Goal: Information Seeking & Learning: Learn about a topic

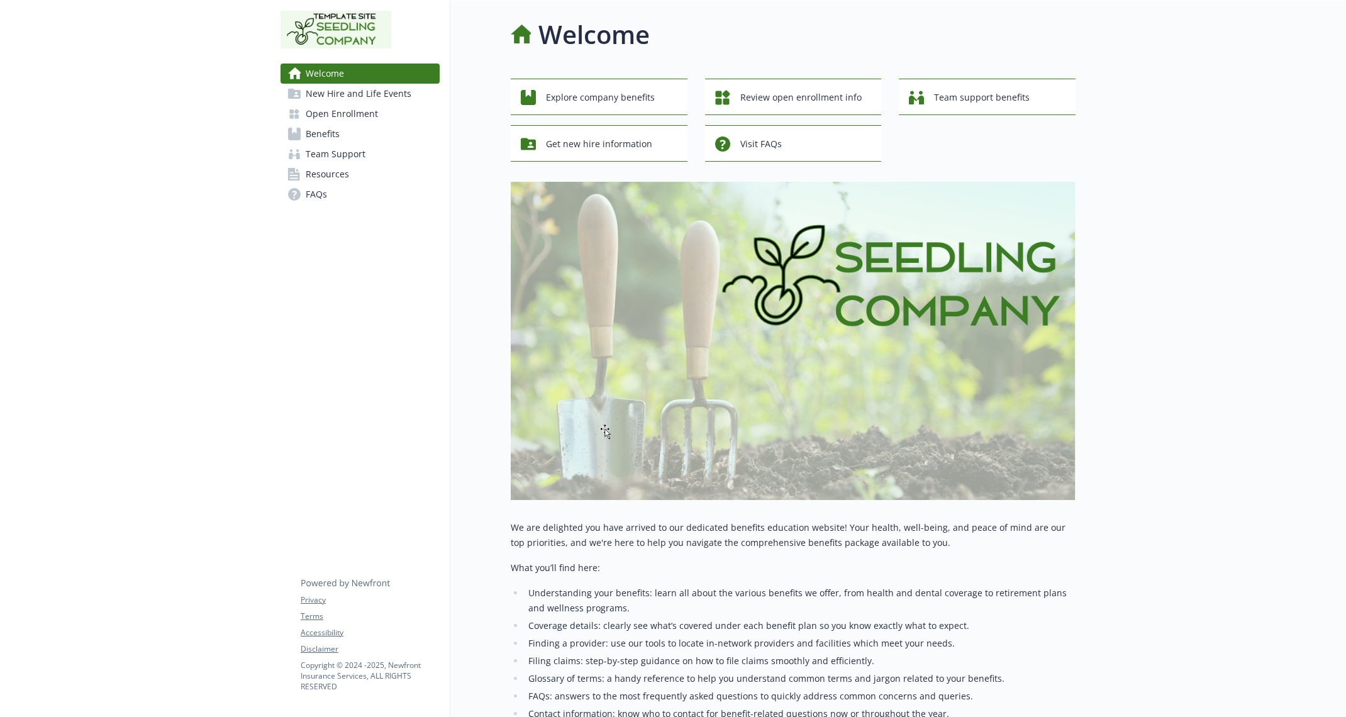
click at [364, 104] on span "Open Enrollment" at bounding box center [342, 114] width 72 height 20
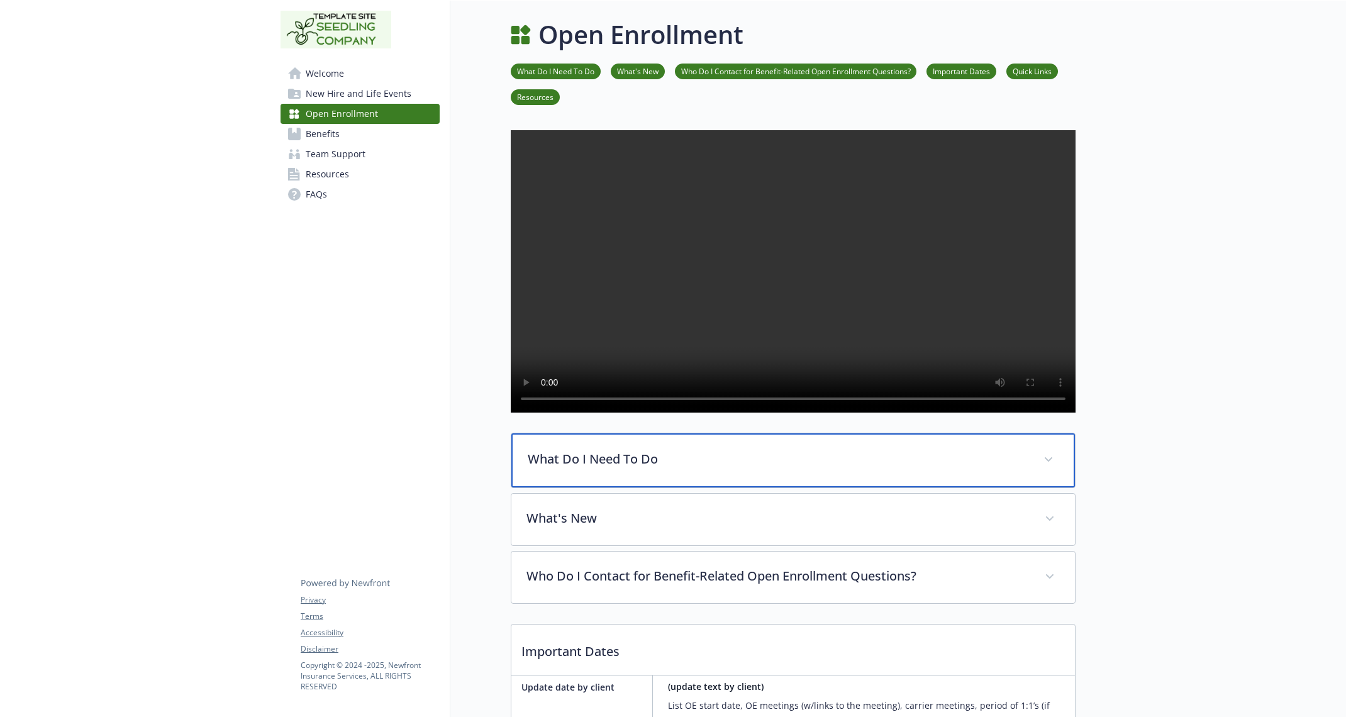
click at [801, 469] on p "What Do I Need To Do" at bounding box center [778, 459] width 501 height 19
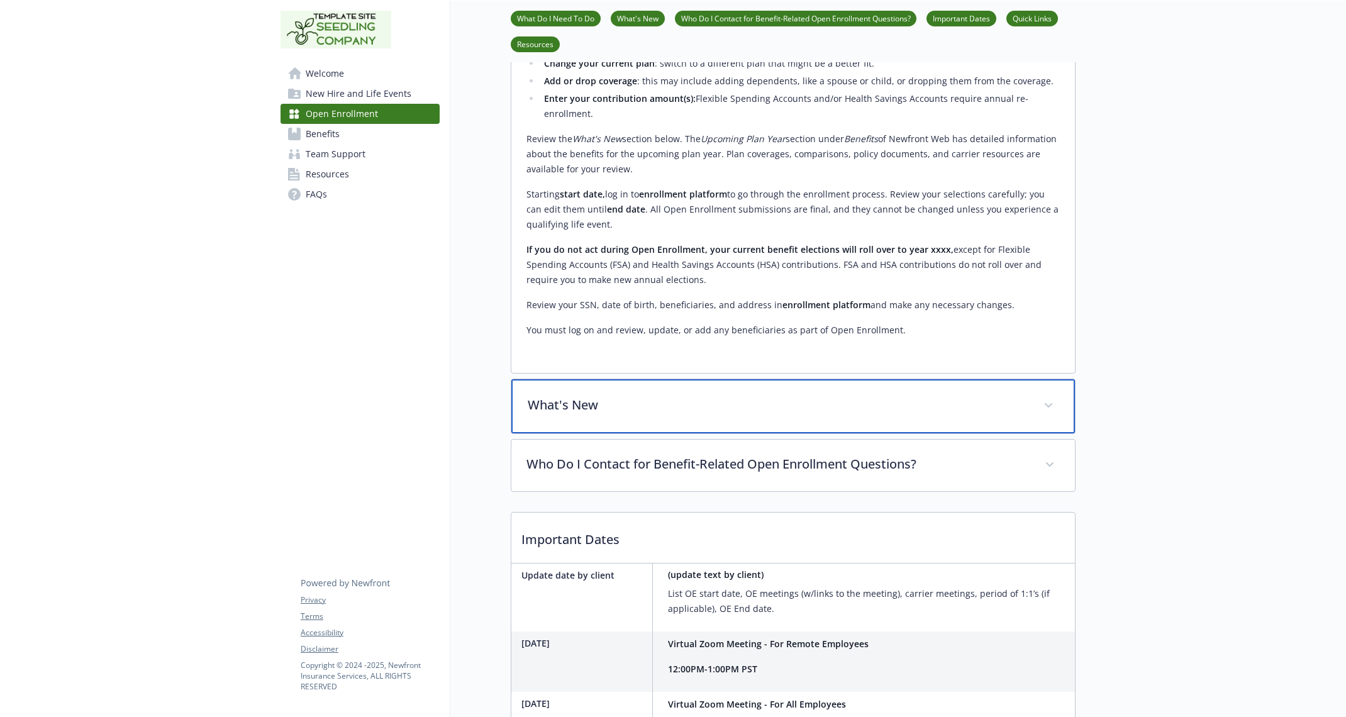
click at [760, 414] on p "What's New" at bounding box center [778, 405] width 501 height 19
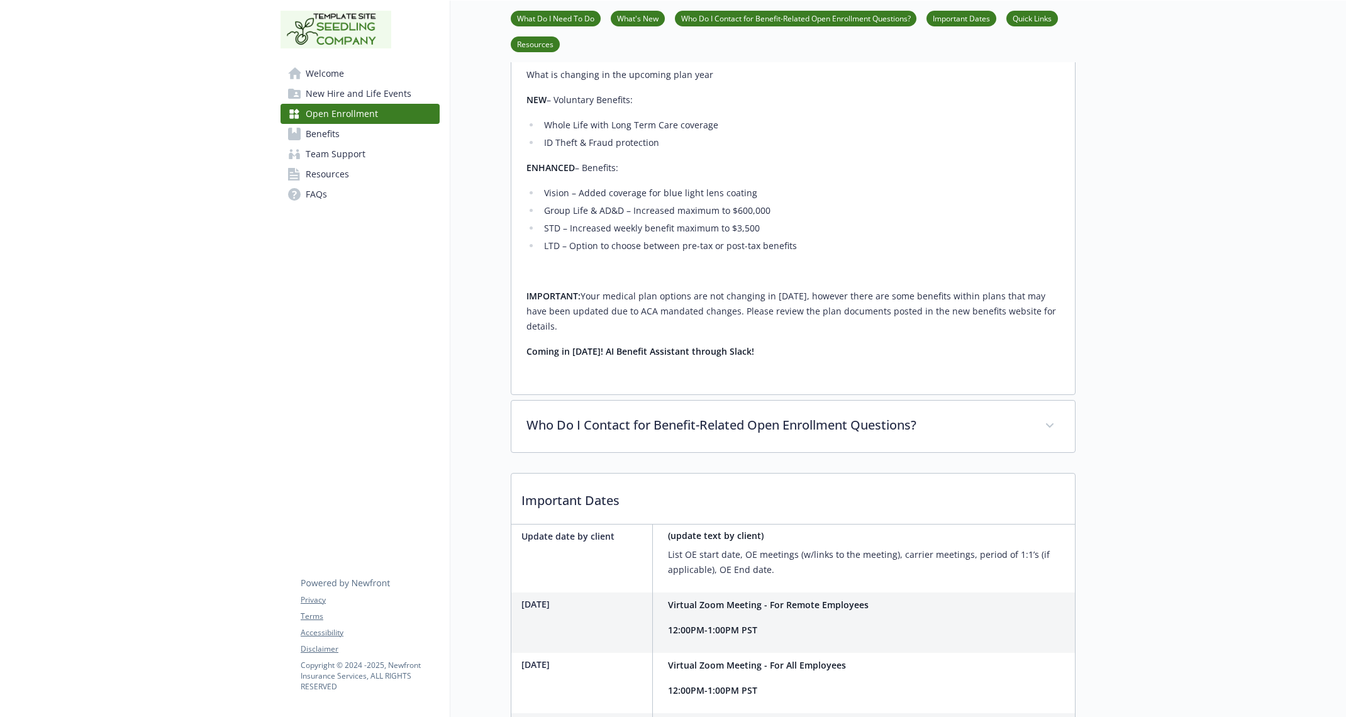
scroll to position [1089, 0]
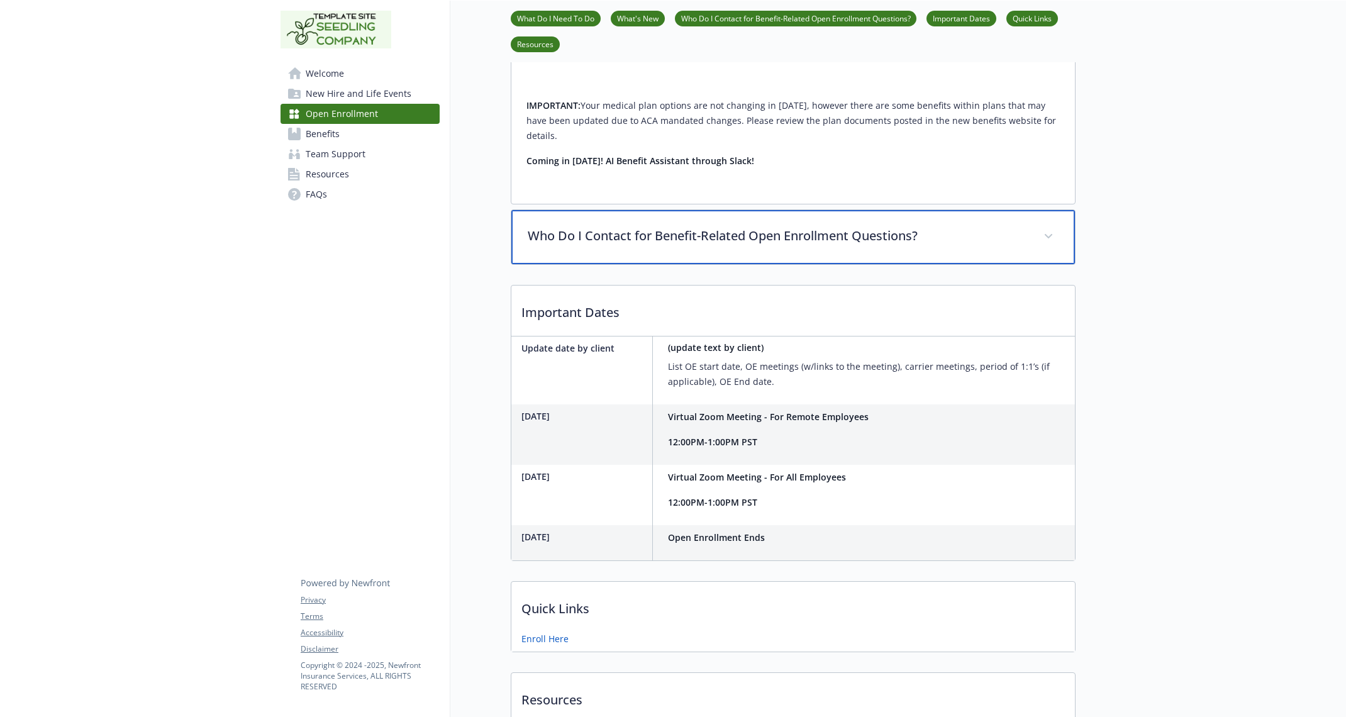
click at [721, 245] on p "Who Do I Contact for Benefit-Related Open Enrollment Questions?" at bounding box center [778, 235] width 501 height 19
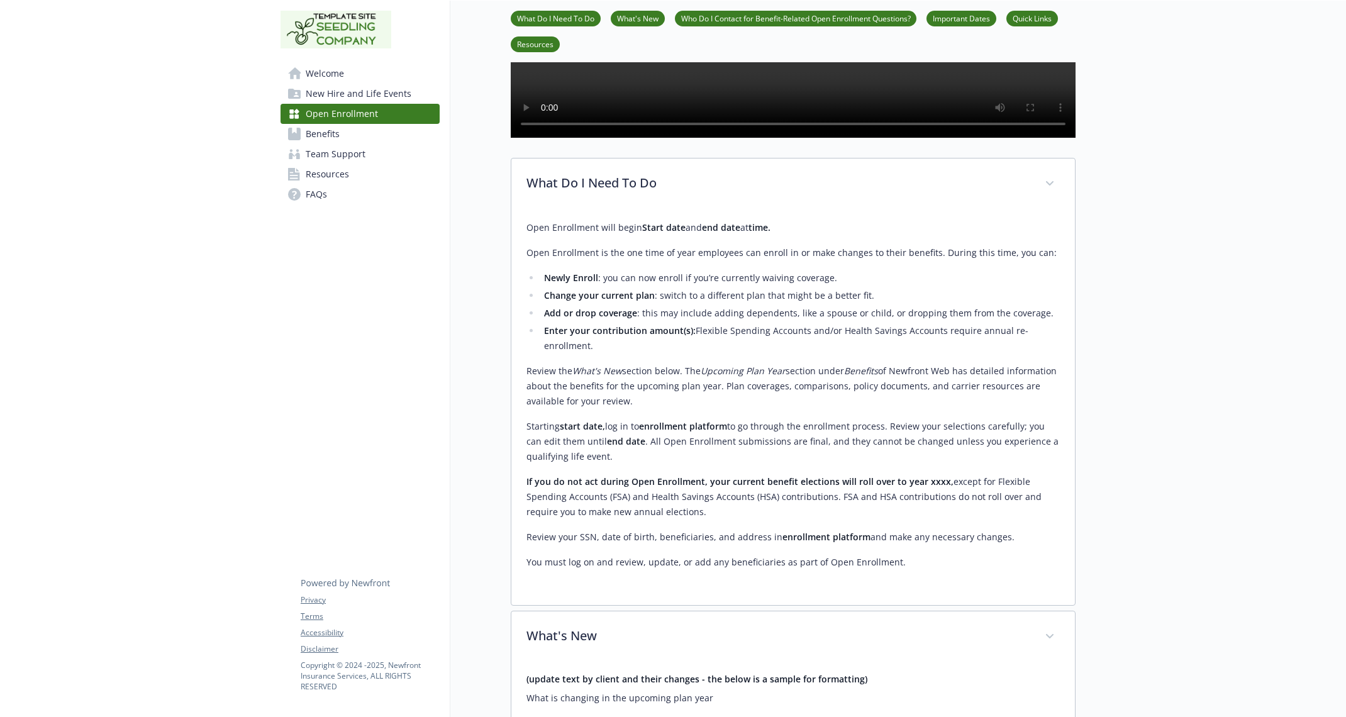
scroll to position [0, 0]
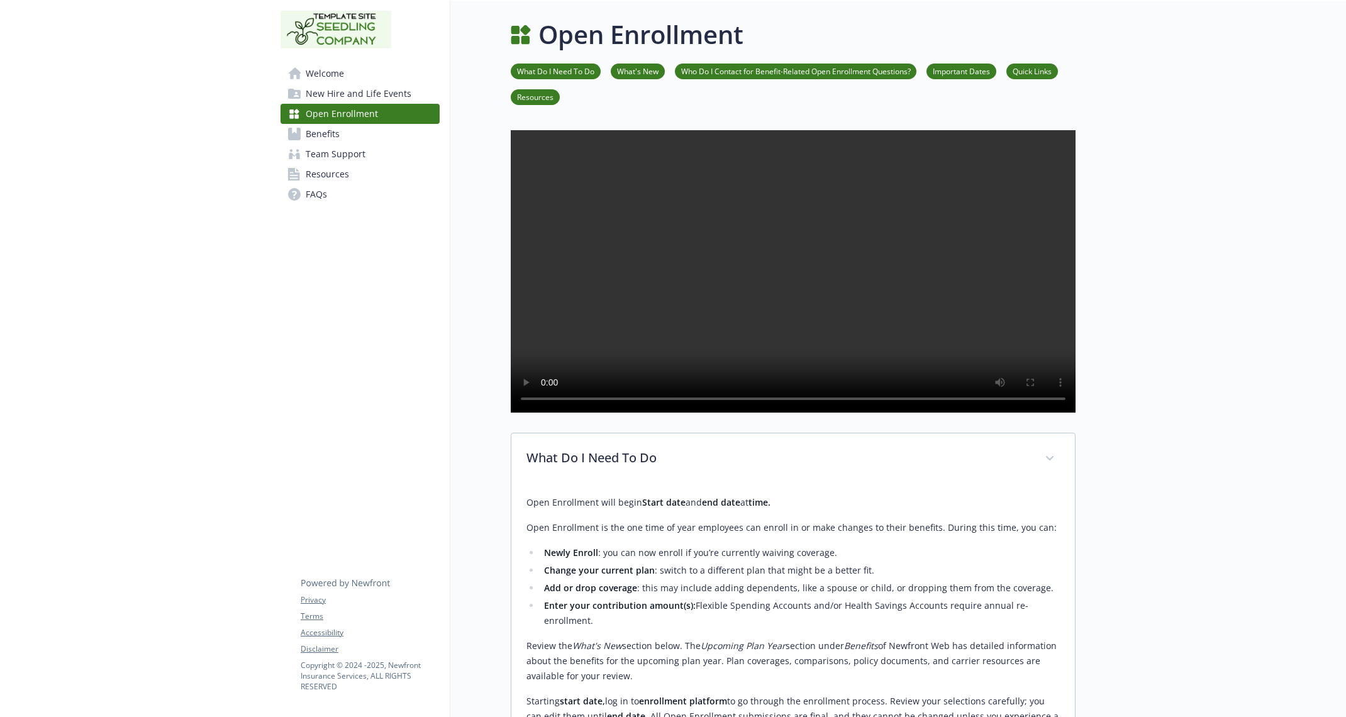
click at [958, 351] on video at bounding box center [793, 271] width 565 height 282
click at [851, 306] on video at bounding box center [793, 271] width 565 height 282
click at [877, 246] on video at bounding box center [793, 271] width 565 height 282
click at [947, 226] on video at bounding box center [793, 271] width 565 height 282
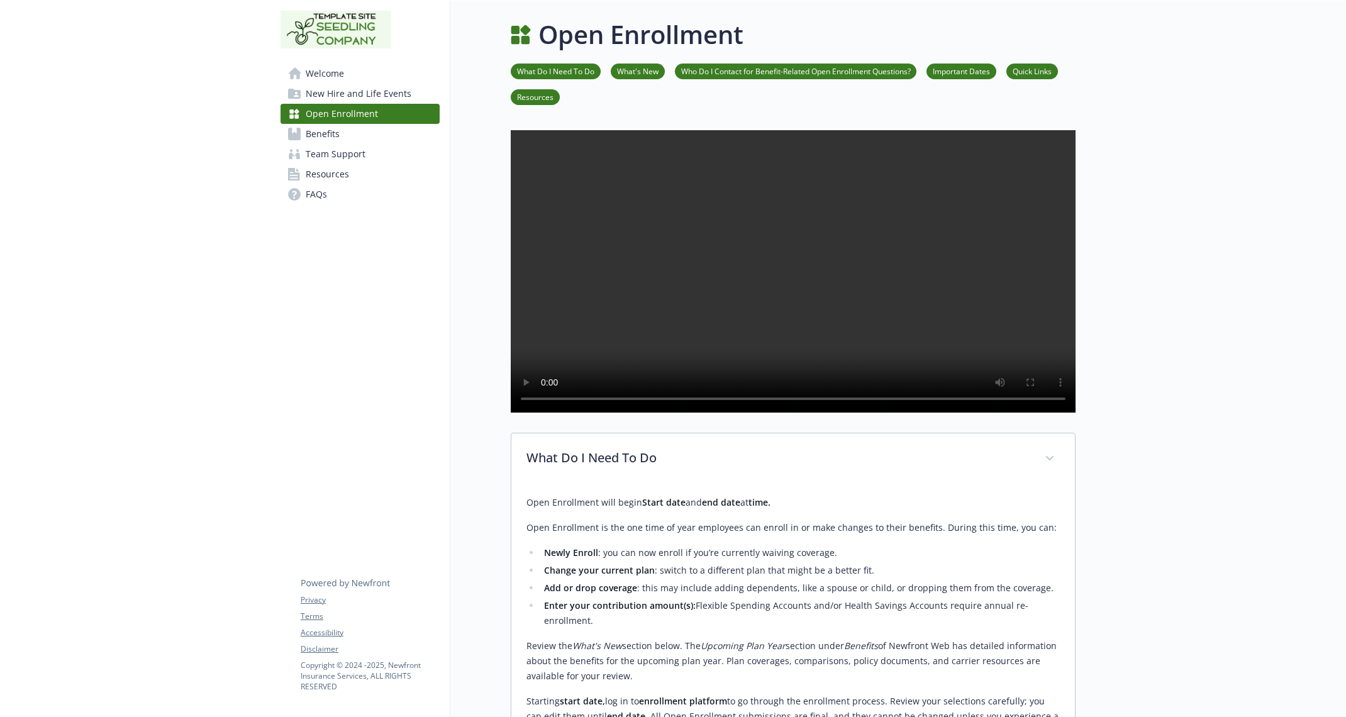
click at [795, 240] on video at bounding box center [793, 271] width 565 height 282
click at [768, 175] on video at bounding box center [793, 271] width 565 height 282
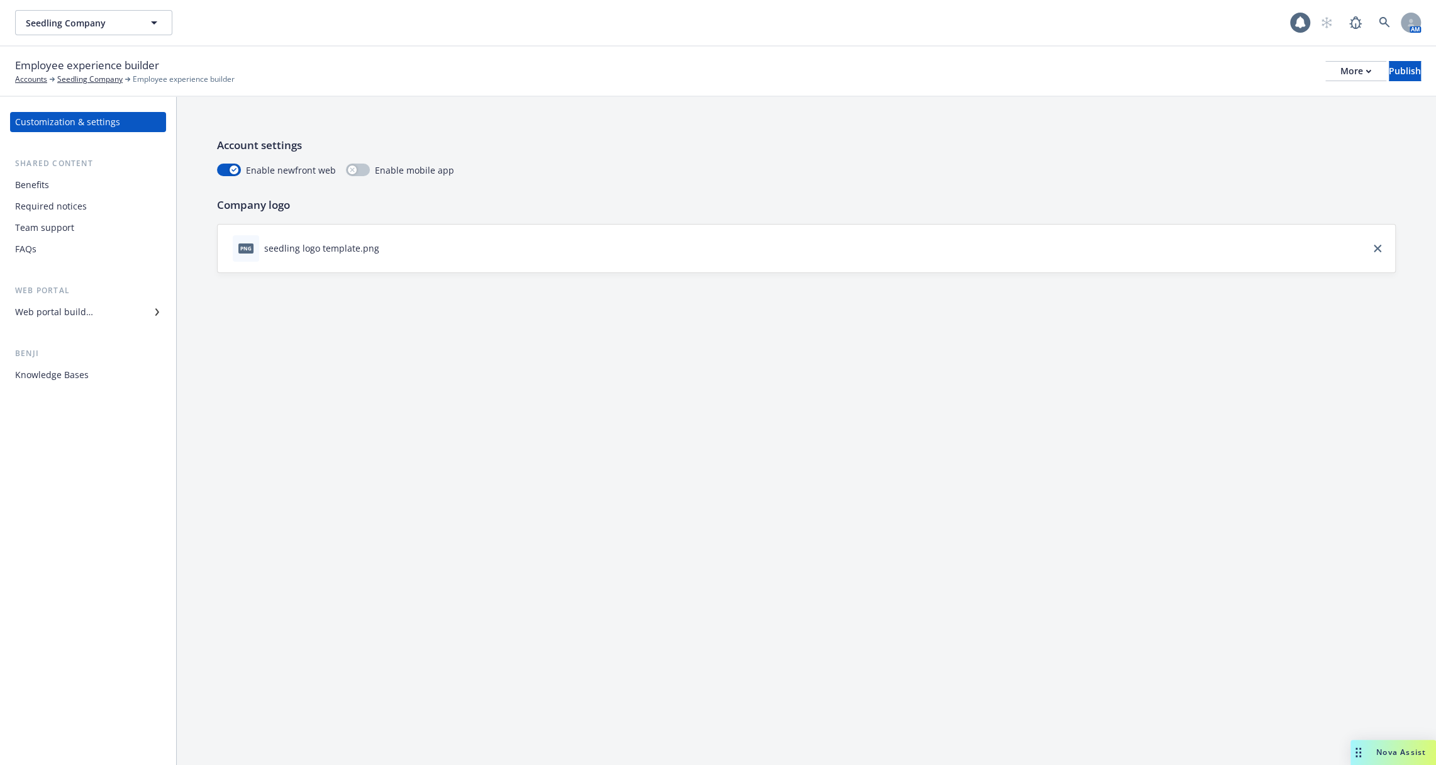
click at [89, 316] on div "Web portal builder" at bounding box center [54, 312] width 78 height 20
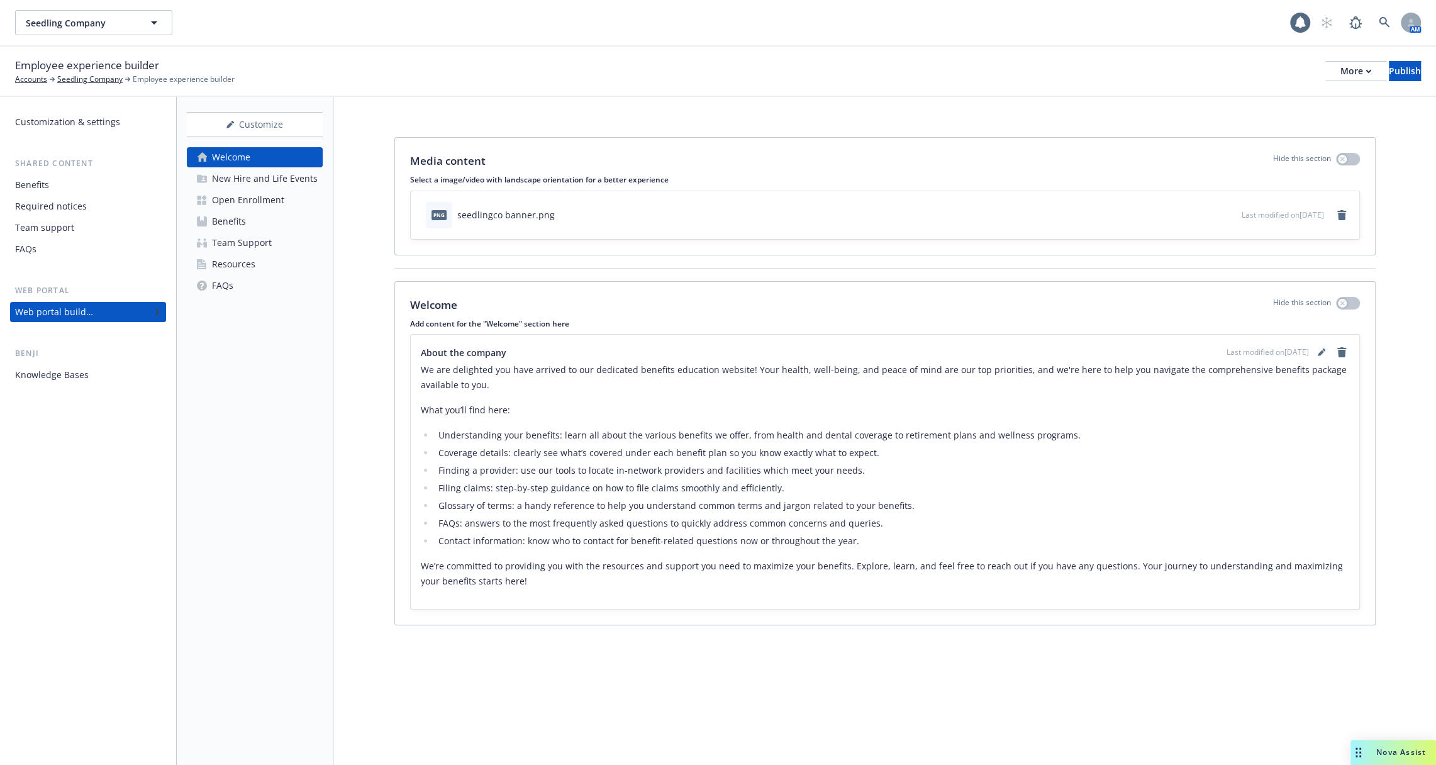
click at [265, 205] on div "Open Enrollment" at bounding box center [248, 200] width 72 height 20
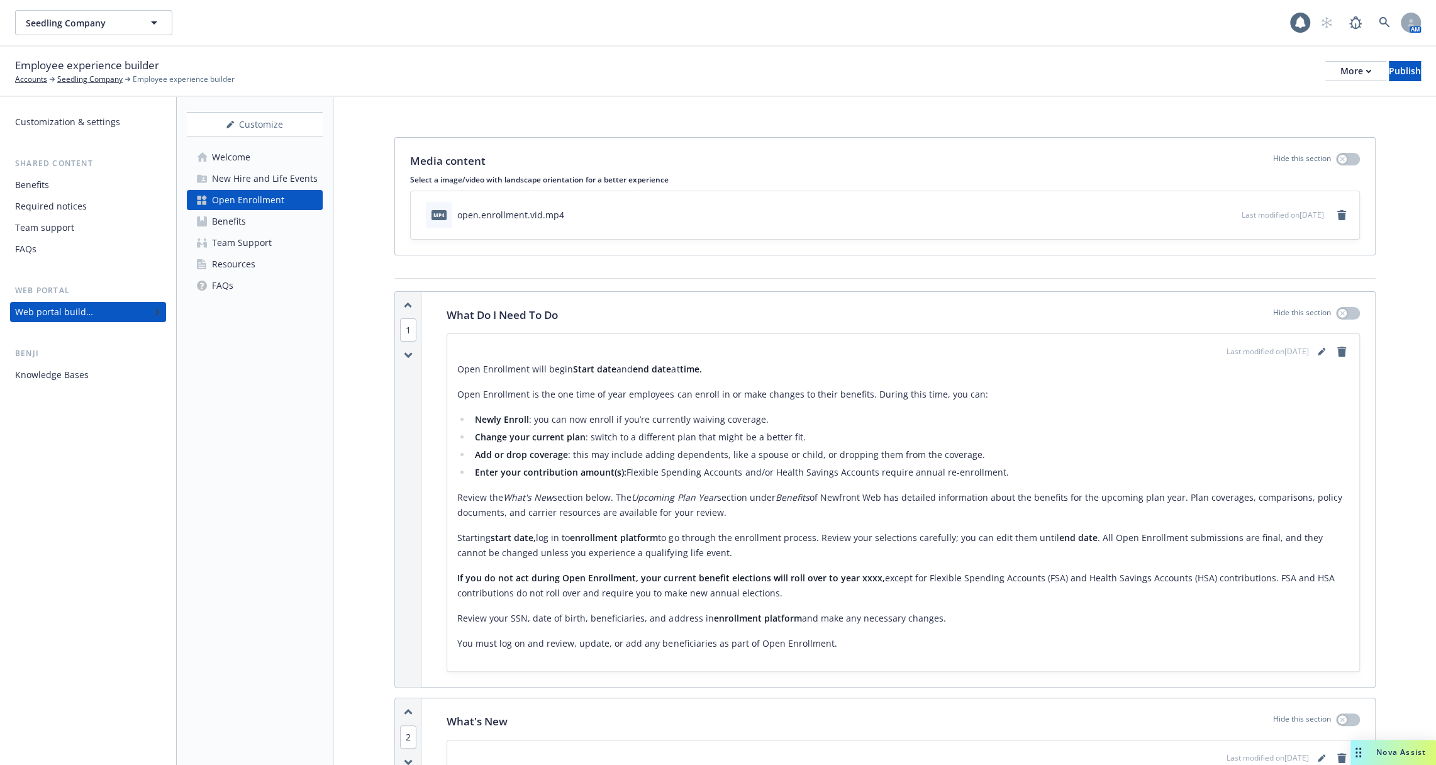
click at [265, 205] on div "Open Enrollment" at bounding box center [248, 200] width 72 height 20
click at [1204, 213] on icon "download file" at bounding box center [1209, 214] width 10 height 10
click at [1114, 218] on div "mp4 open.enrollment.vid.mp4" at bounding box center [831, 215] width 821 height 28
click at [1242, 215] on span "Last modified on 02/25/2025" at bounding box center [1283, 214] width 82 height 11
click at [1224, 213] on icon "preview file" at bounding box center [1229, 213] width 11 height 9
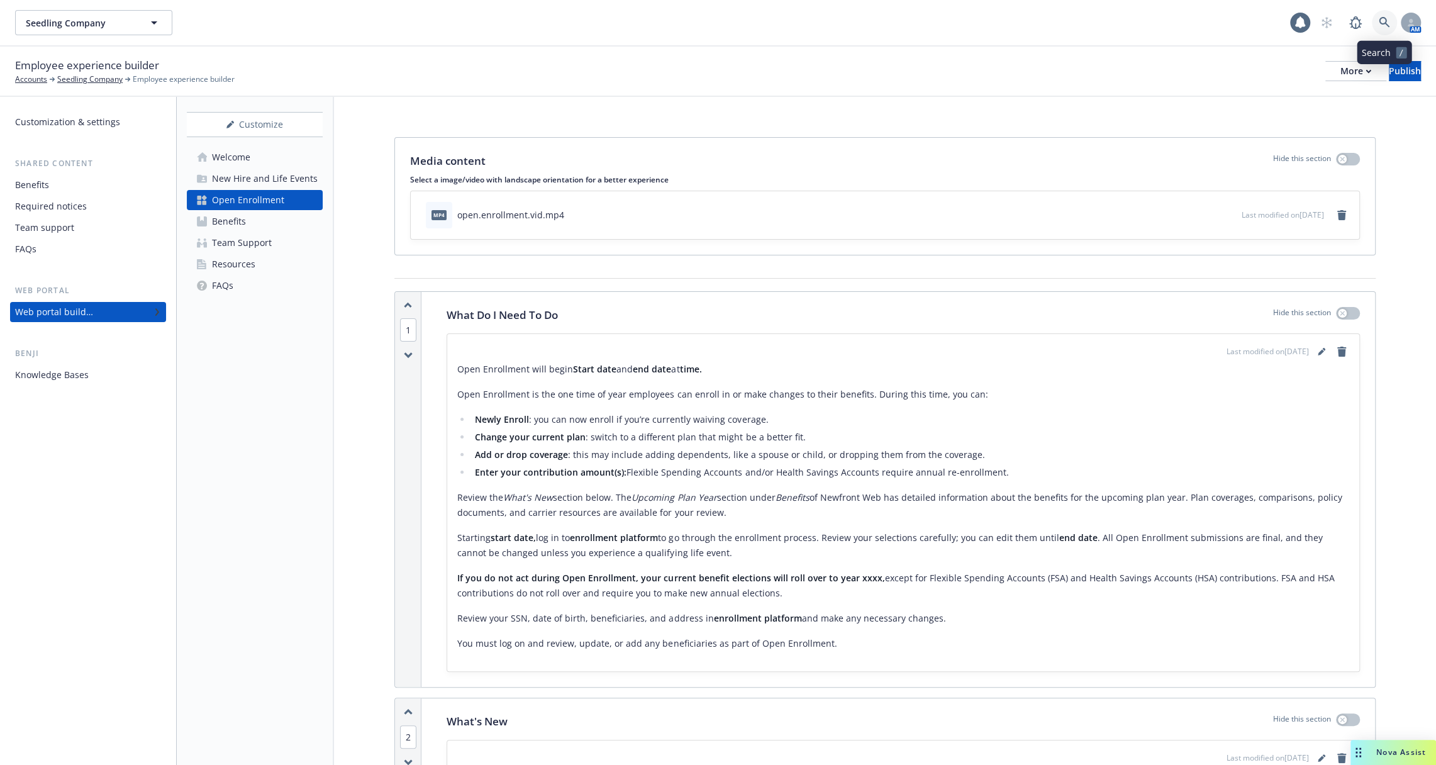
click at [1379, 26] on icon at bounding box center [1384, 22] width 11 height 11
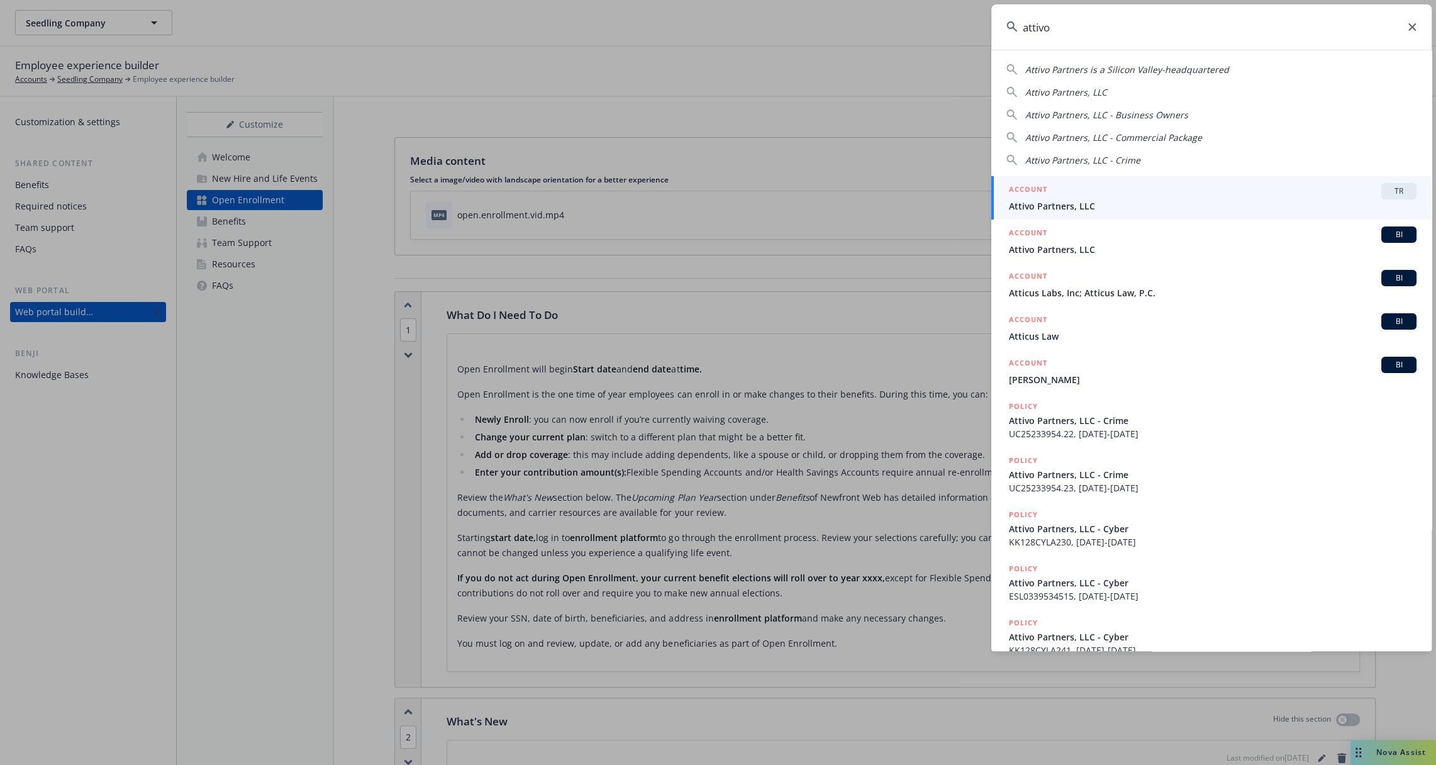
type input "attivo"
click at [1221, 196] on div "ACCOUNT TR" at bounding box center [1213, 191] width 408 height 16
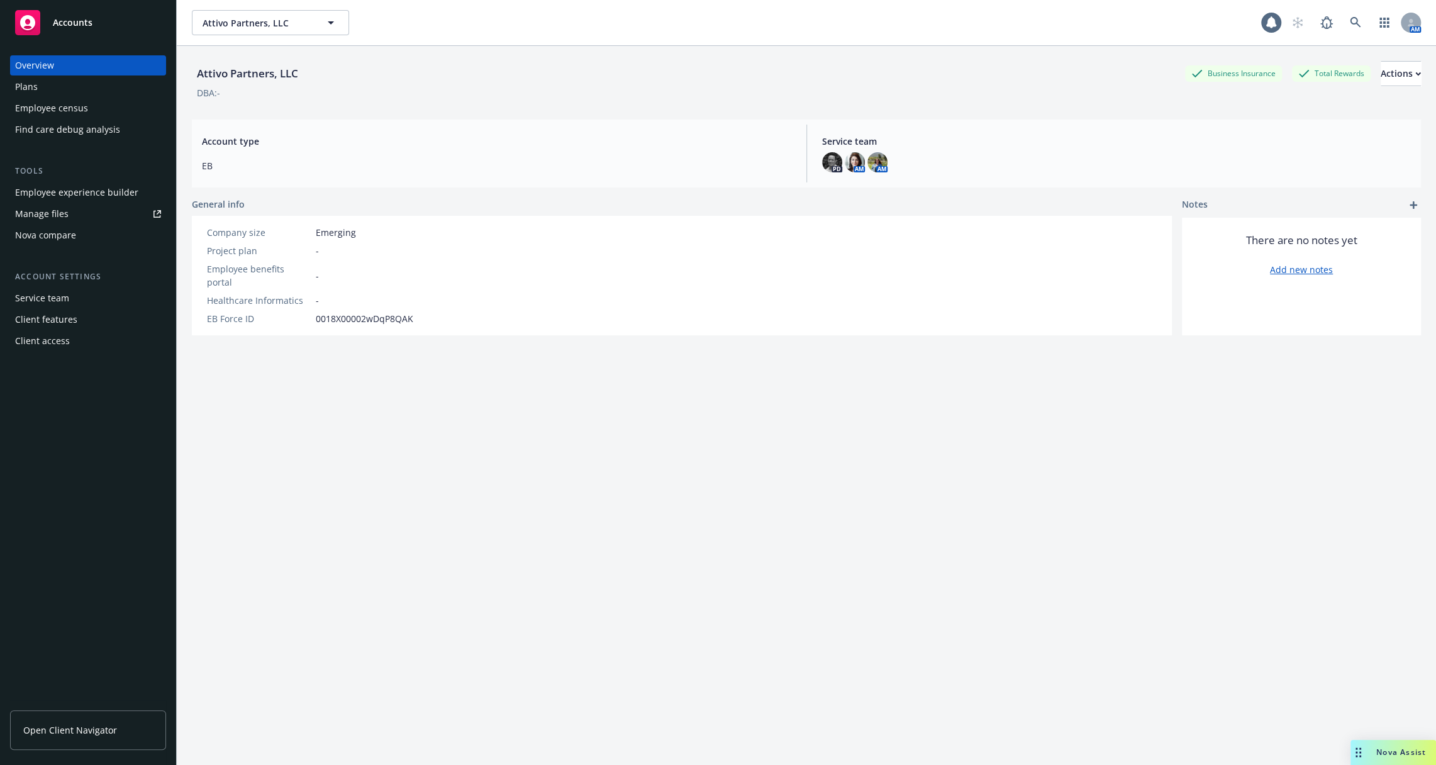
click at [85, 195] on div "Employee experience builder" at bounding box center [76, 192] width 123 height 20
click at [1360, 25] on link at bounding box center [1355, 22] width 25 height 25
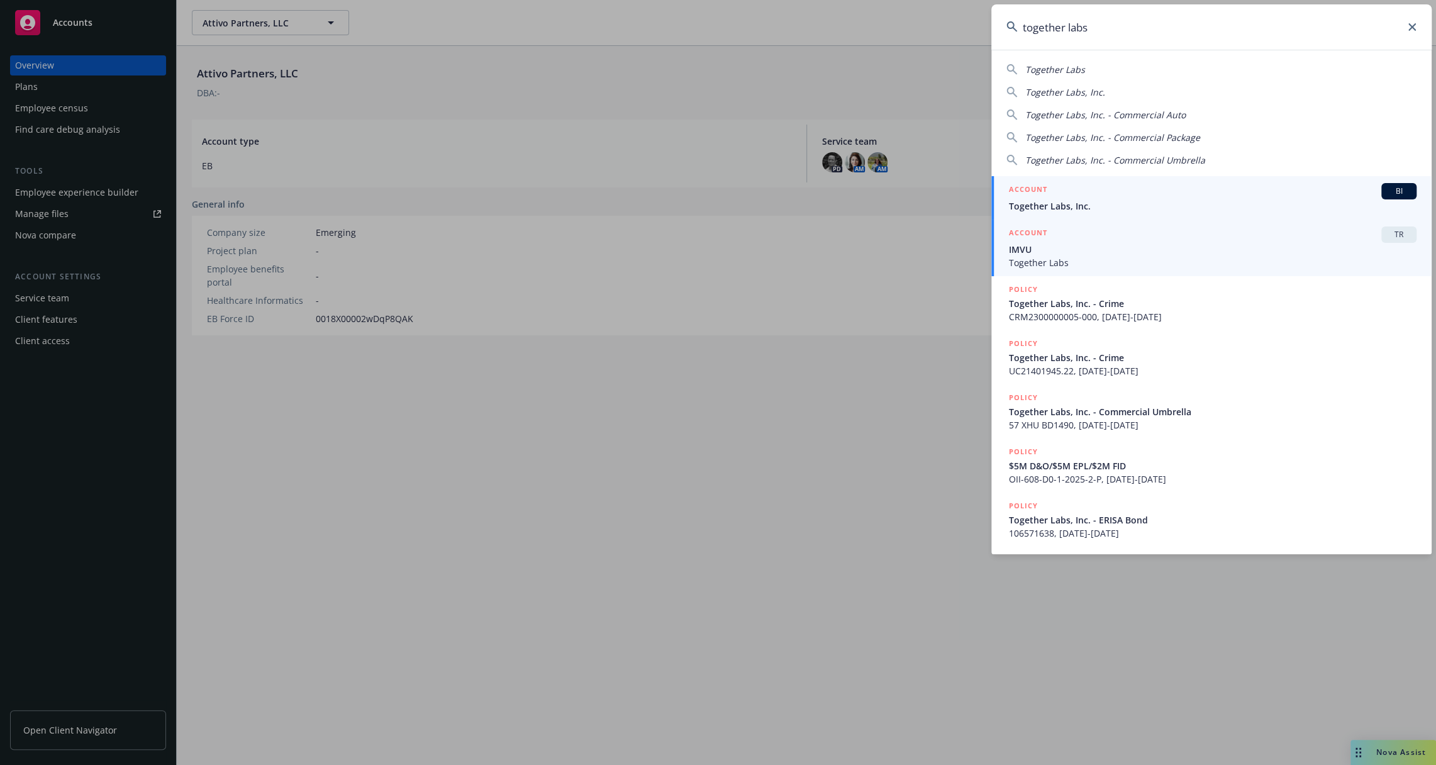
type input "together labs"
click at [1226, 248] on span "IMVU" at bounding box center [1213, 249] width 408 height 13
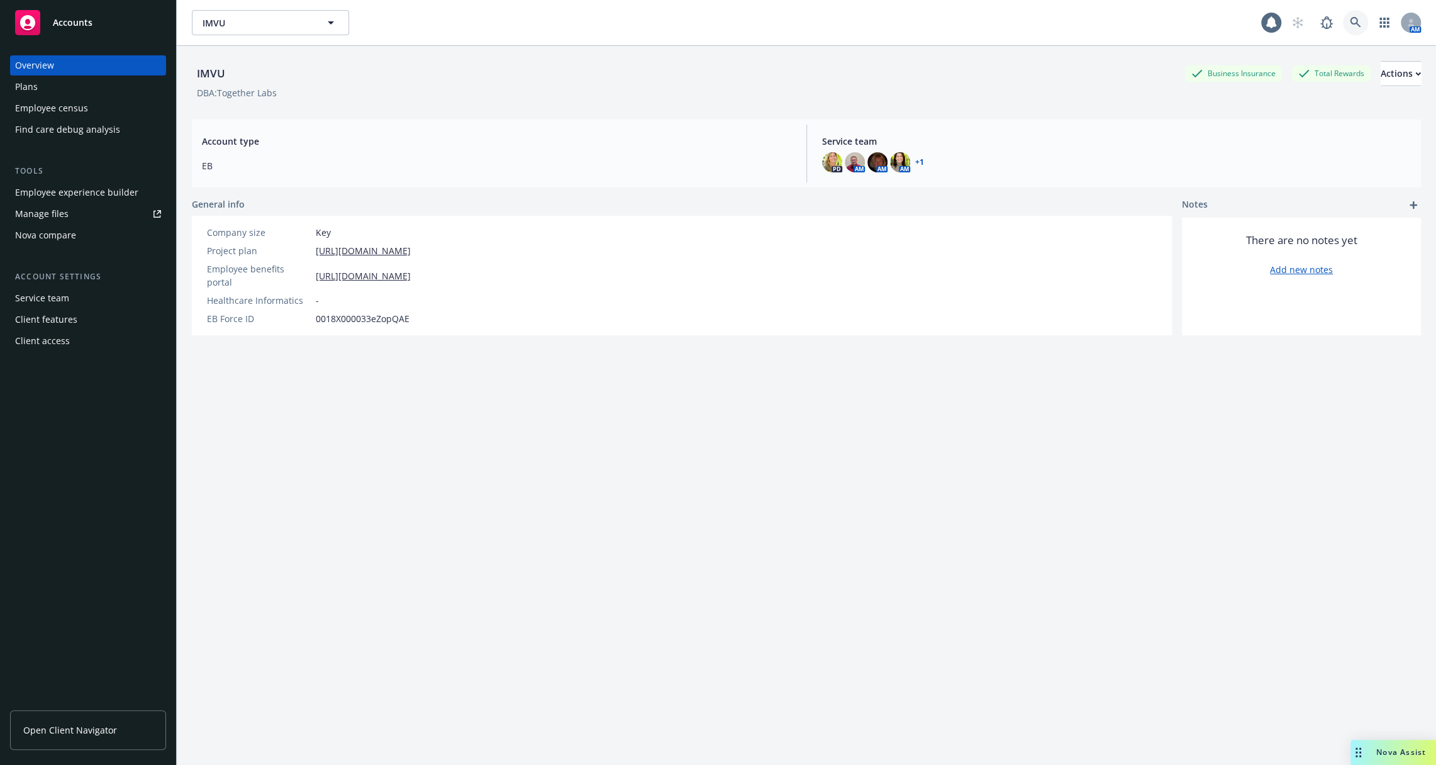
click at [1364, 23] on link at bounding box center [1355, 22] width 25 height 25
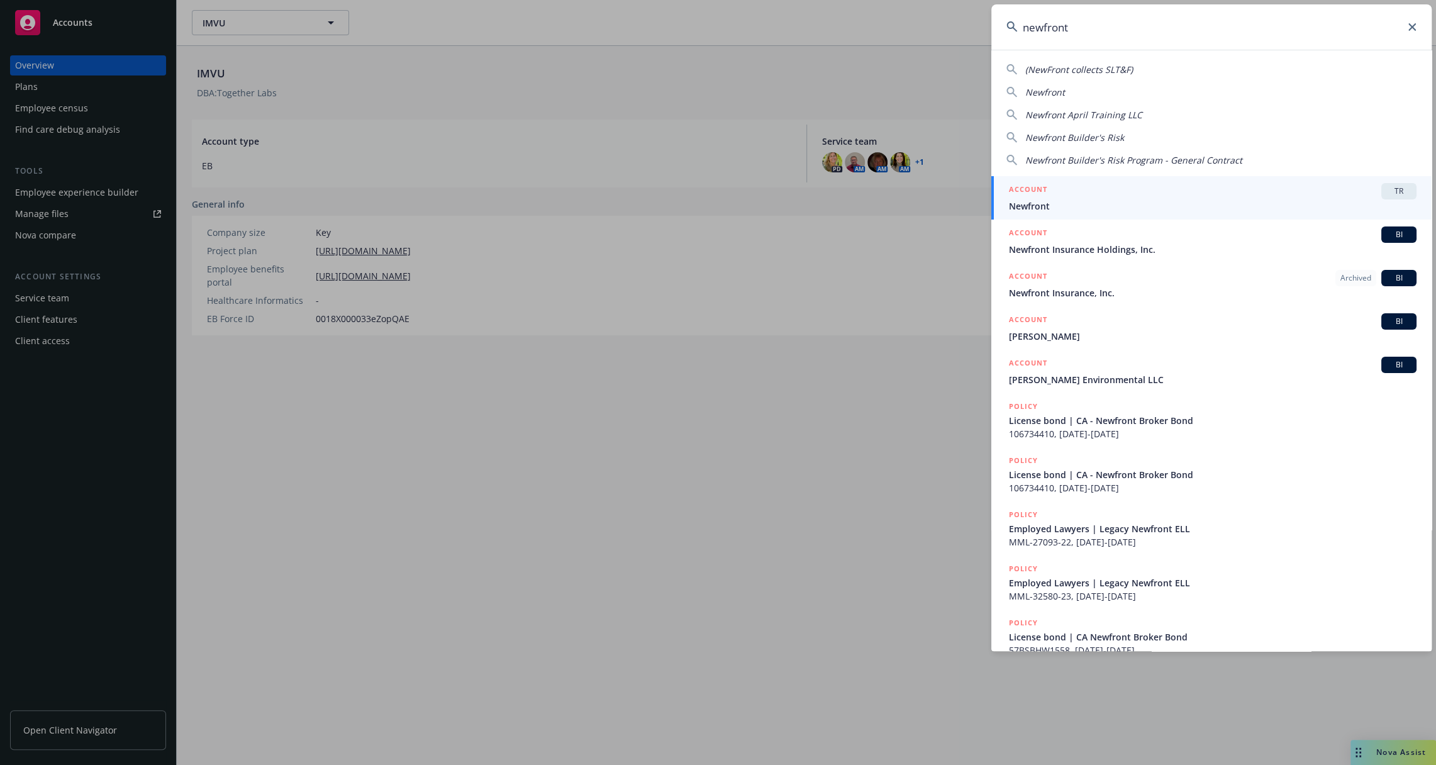
type input "newfront"
click at [1040, 196] on h5 "ACCOUNT" at bounding box center [1028, 190] width 38 height 15
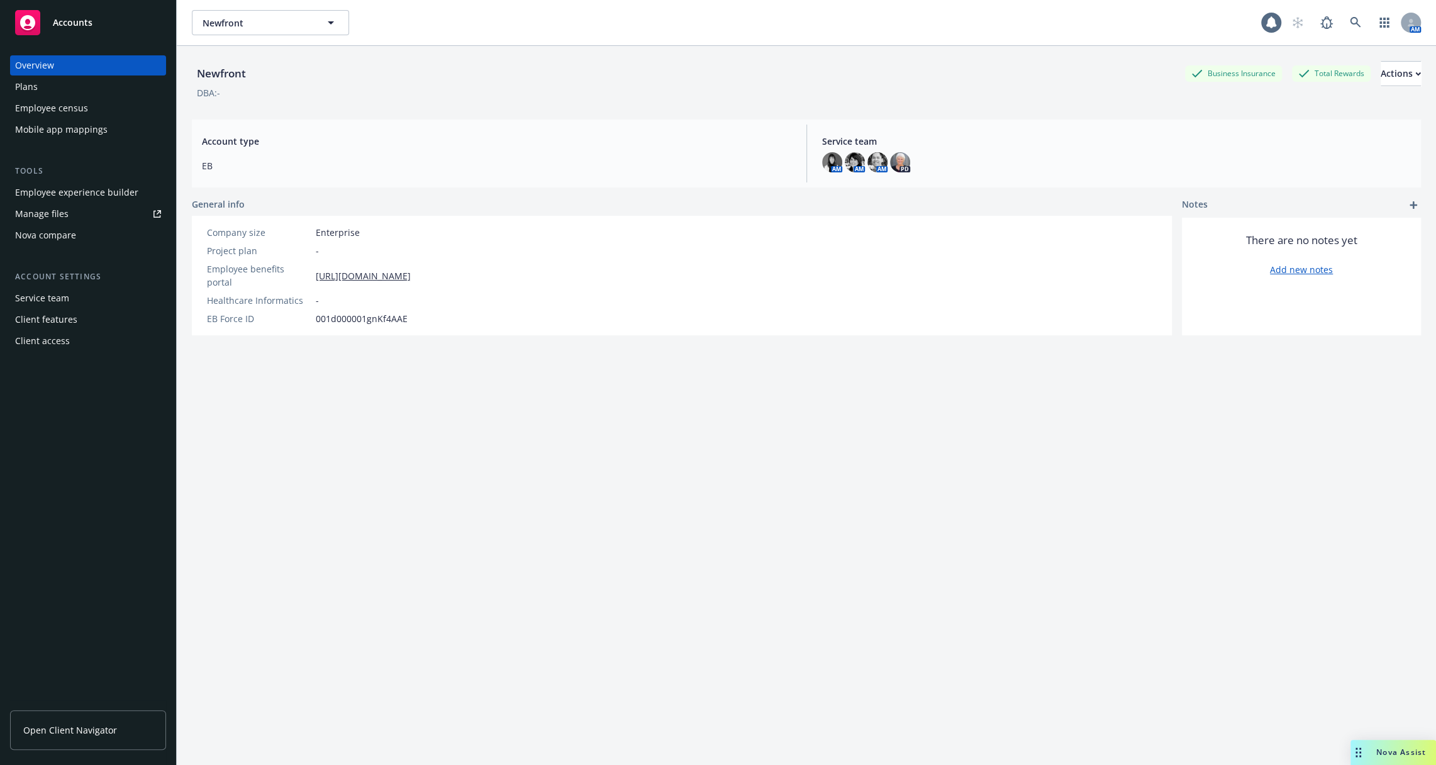
click at [94, 99] on div "Employee census" at bounding box center [88, 108] width 146 height 20
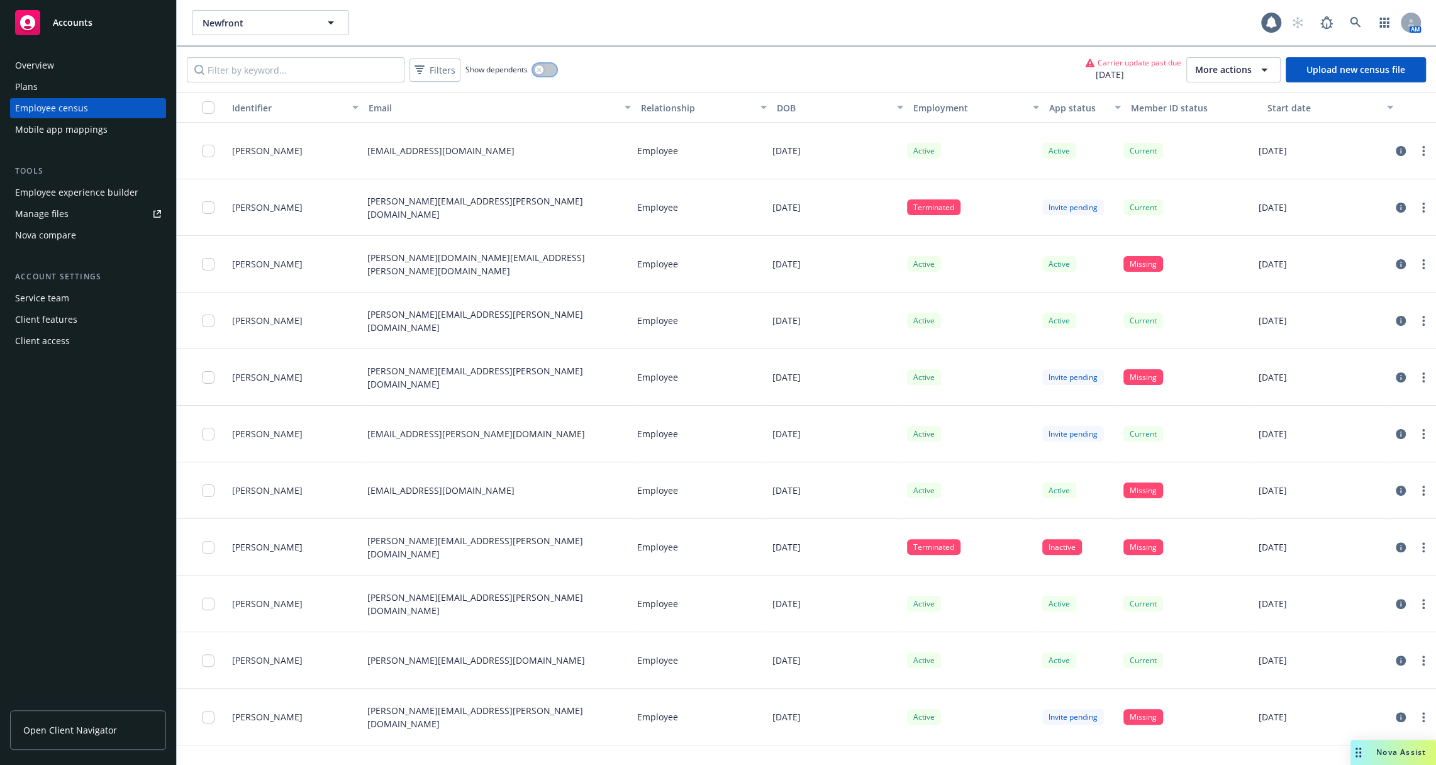
click at [548, 71] on button "button" at bounding box center [545, 70] width 24 height 13
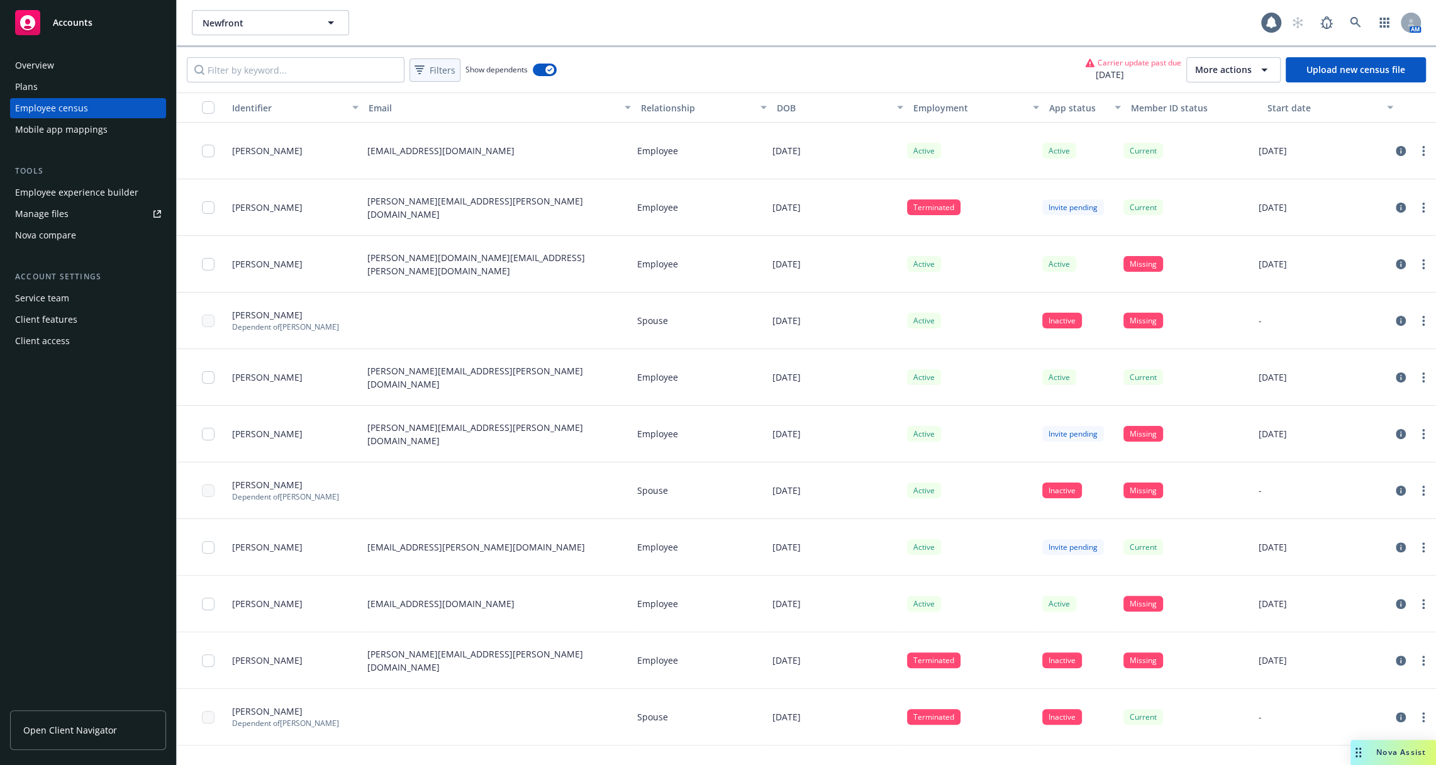
click at [441, 73] on span "Filters" at bounding box center [443, 70] width 26 height 13
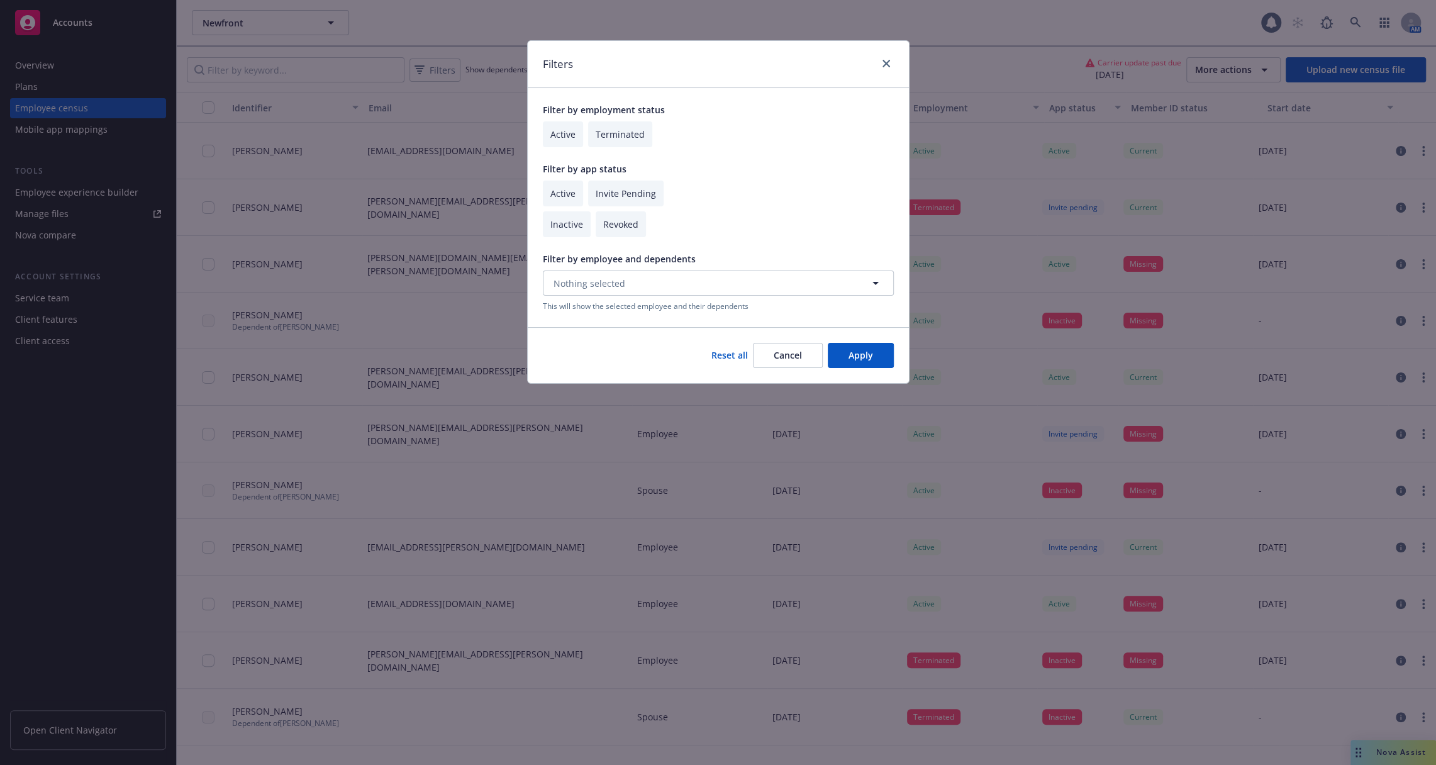
click at [597, 186] on input "checkbox" at bounding box center [625, 194] width 75 height 26
checkbox input "true"
click at [553, 187] on input "checkbox" at bounding box center [563, 194] width 40 height 26
checkbox input "true"
click at [855, 353] on button "Apply" at bounding box center [861, 355] width 66 height 25
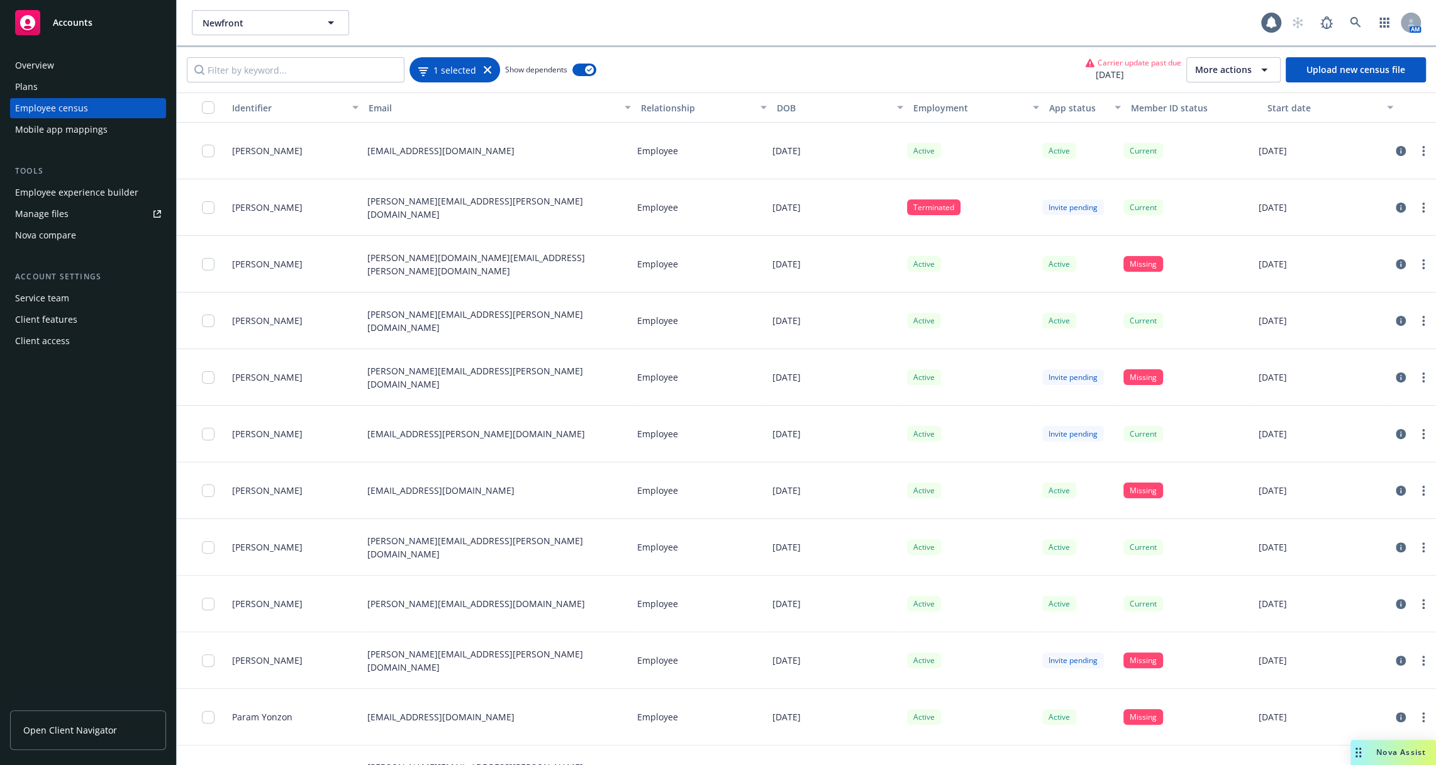
click at [447, 64] on span "1 selected" at bounding box center [454, 69] width 43 height 13
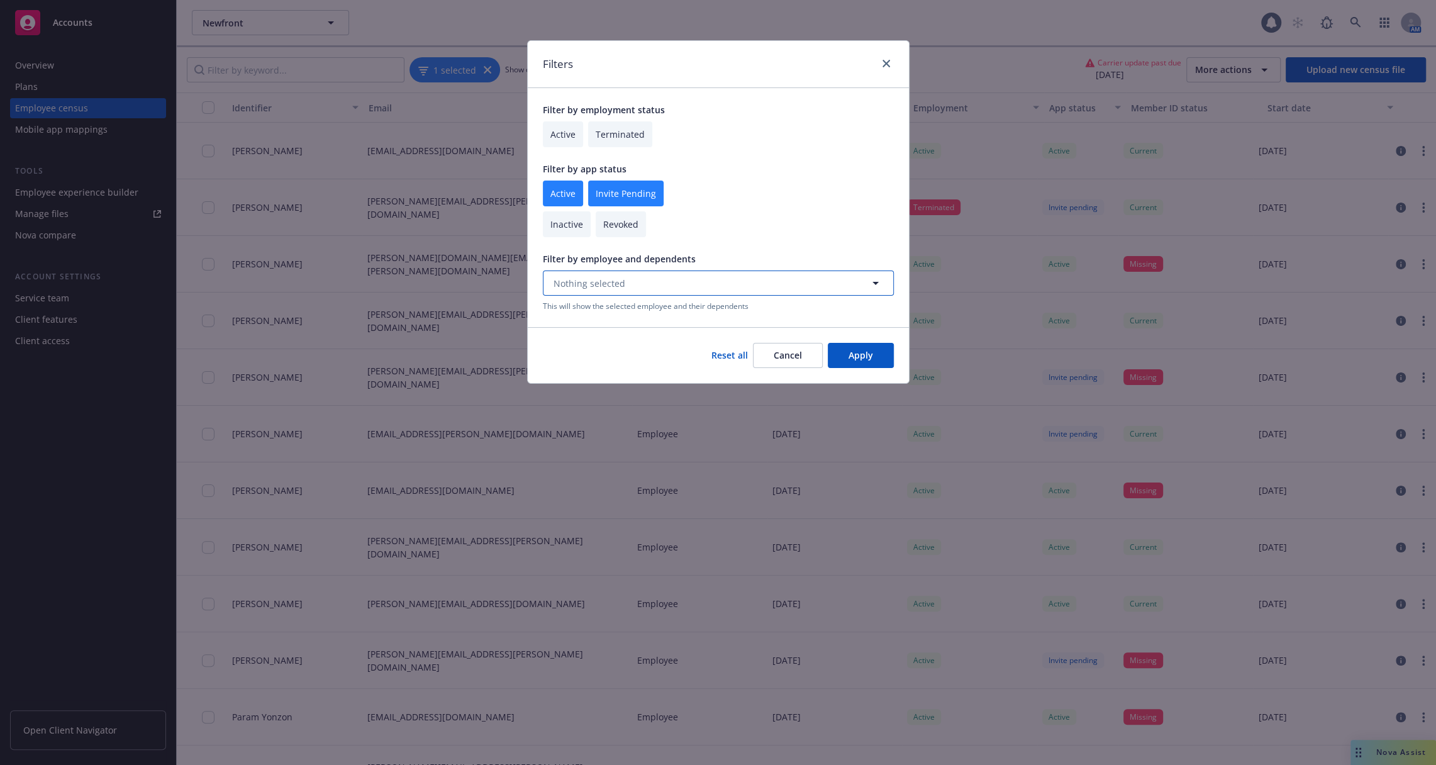
click at [653, 281] on button "Nothing selected" at bounding box center [718, 282] width 351 height 25
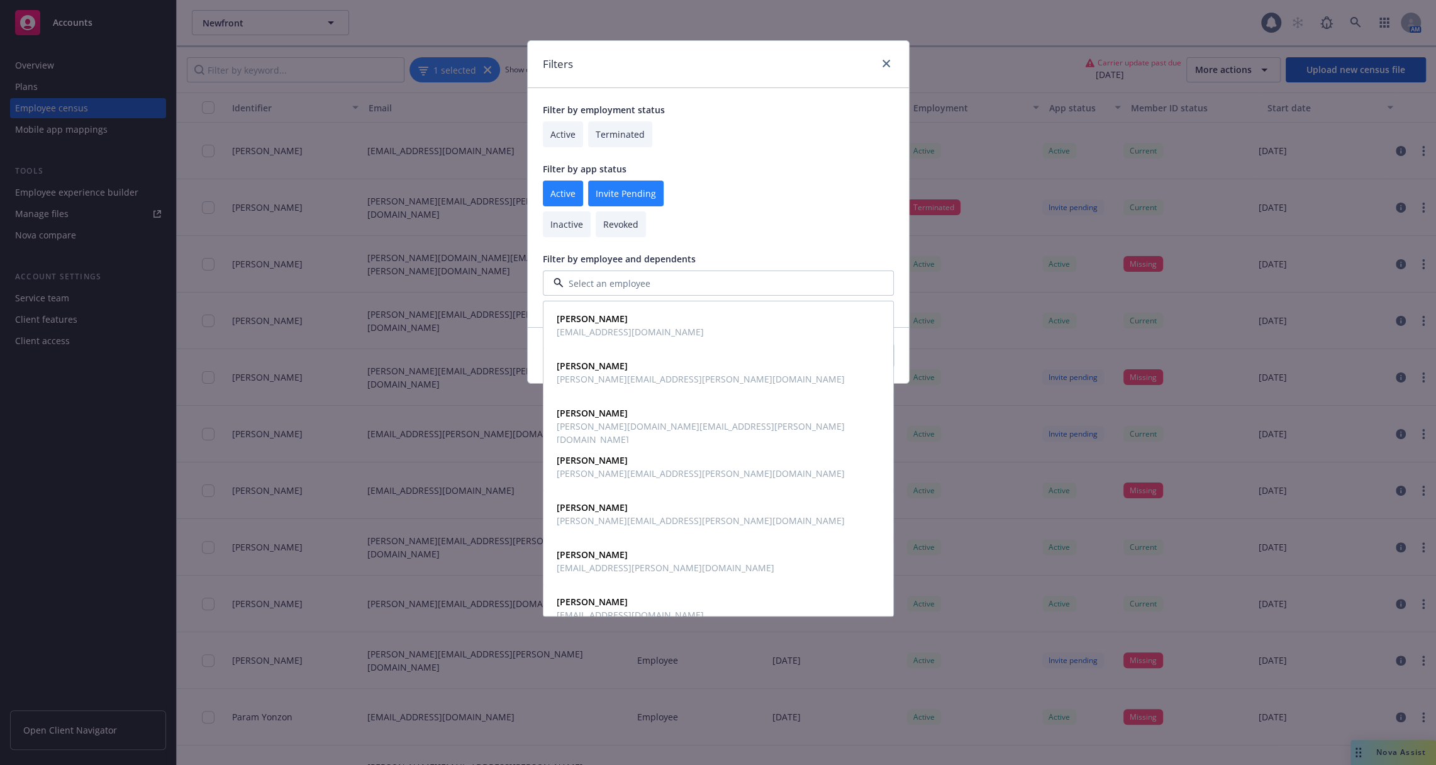
click at [653, 281] on input at bounding box center [716, 283] width 304 height 13
click at [705, 245] on div "Filter by employment status Active Terminated Filter by app status Active Invit…" at bounding box center [718, 207] width 381 height 238
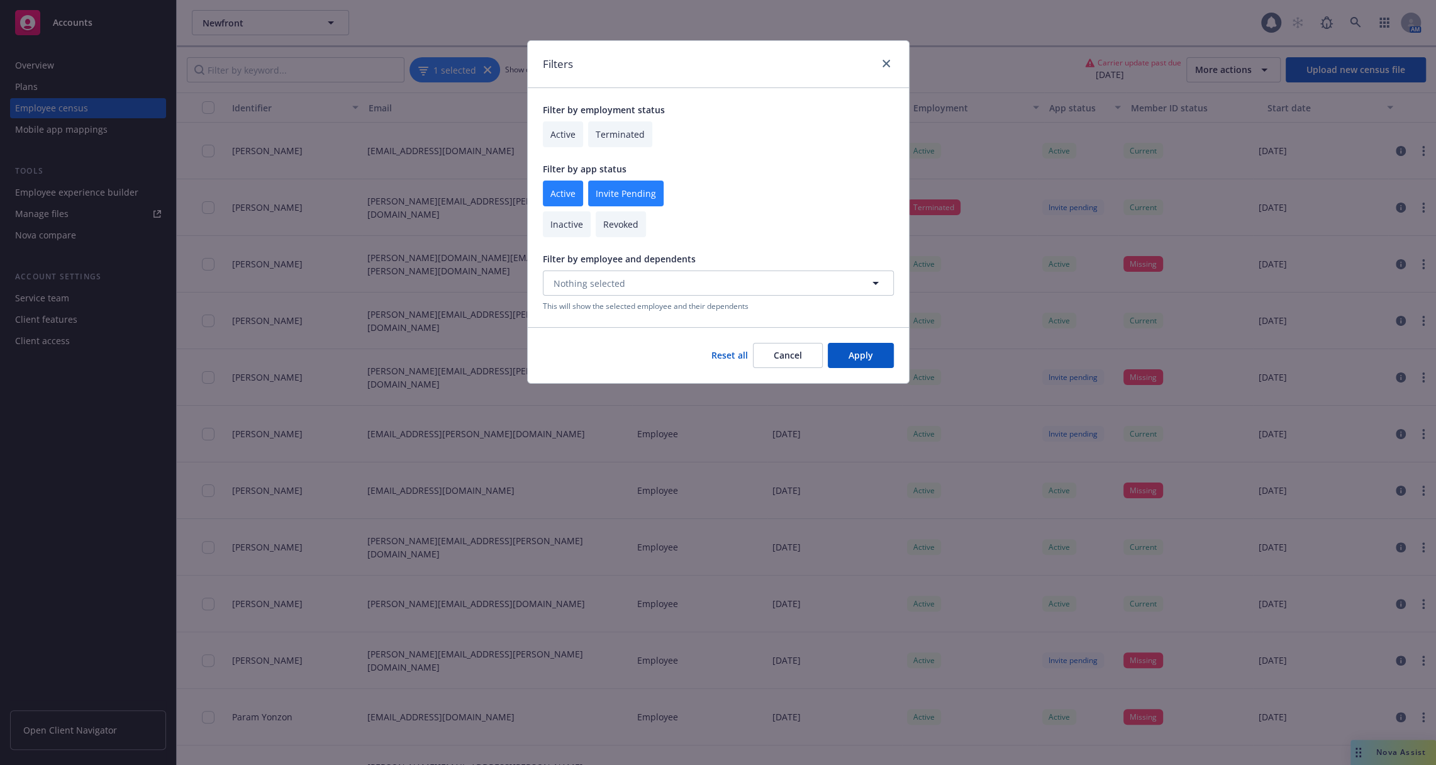
click at [781, 357] on button "Cancel" at bounding box center [788, 355] width 70 height 25
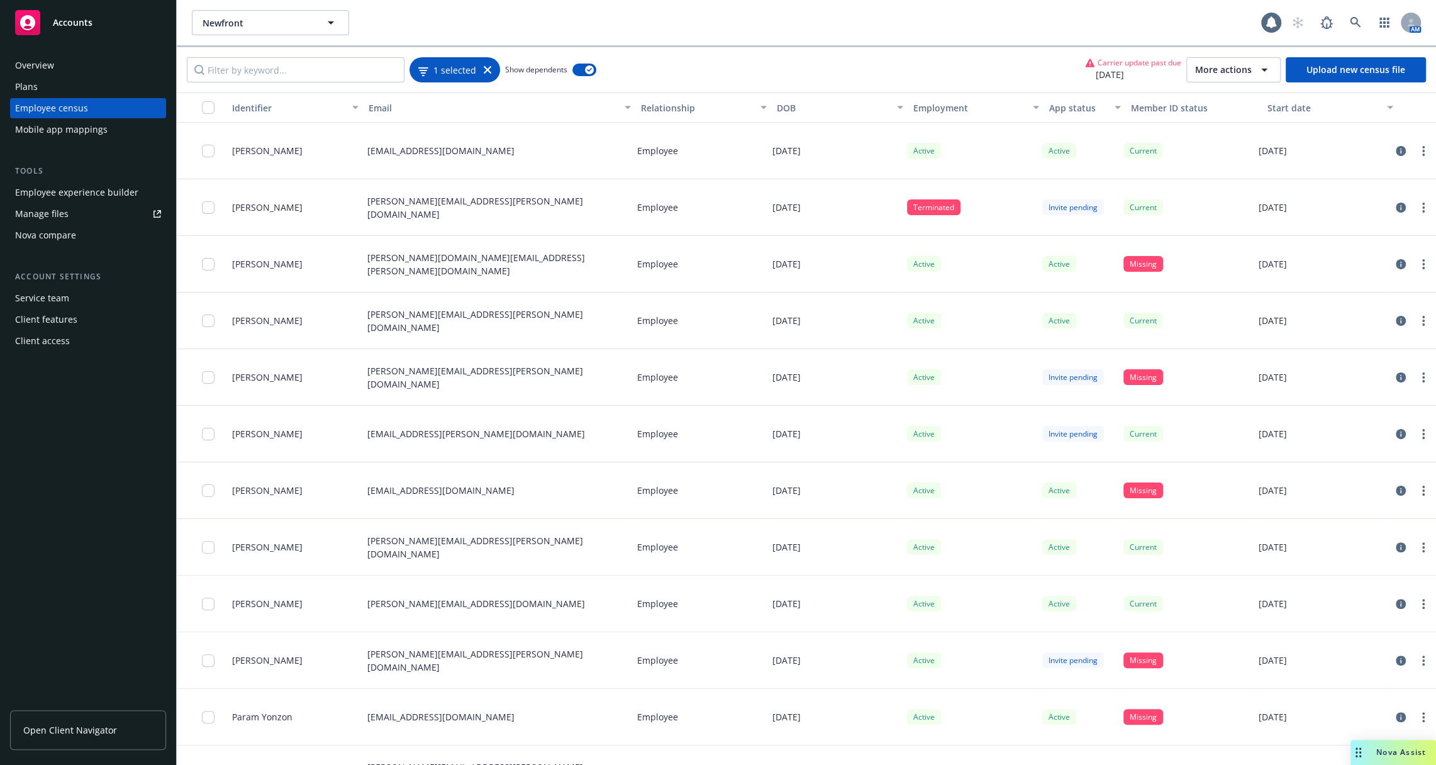
click at [459, 70] on span "1 selected" at bounding box center [454, 69] width 43 height 13
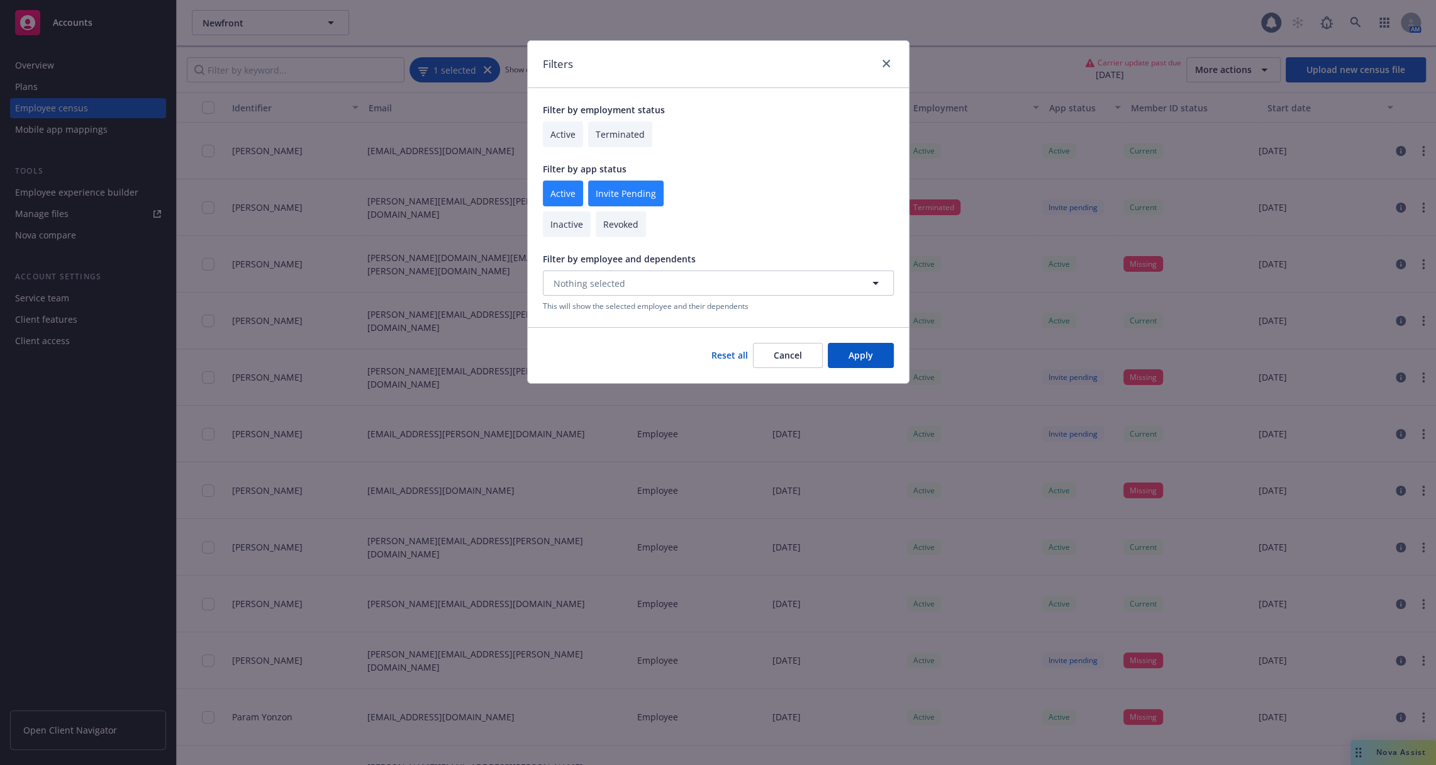
click at [459, 70] on div "Filters Filter by employment status Active Terminated Filter by app status Acti…" at bounding box center [718, 382] width 1436 height 765
click at [482, 70] on div "Filters Filter by employment status Active Terminated Filter by app status Acti…" at bounding box center [718, 382] width 1436 height 765
click at [485, 70] on div "Filters Filter by employment status Active Terminated Filter by app status Acti…" at bounding box center [718, 382] width 1436 height 765
click at [783, 360] on button "Cancel" at bounding box center [788, 355] width 70 height 25
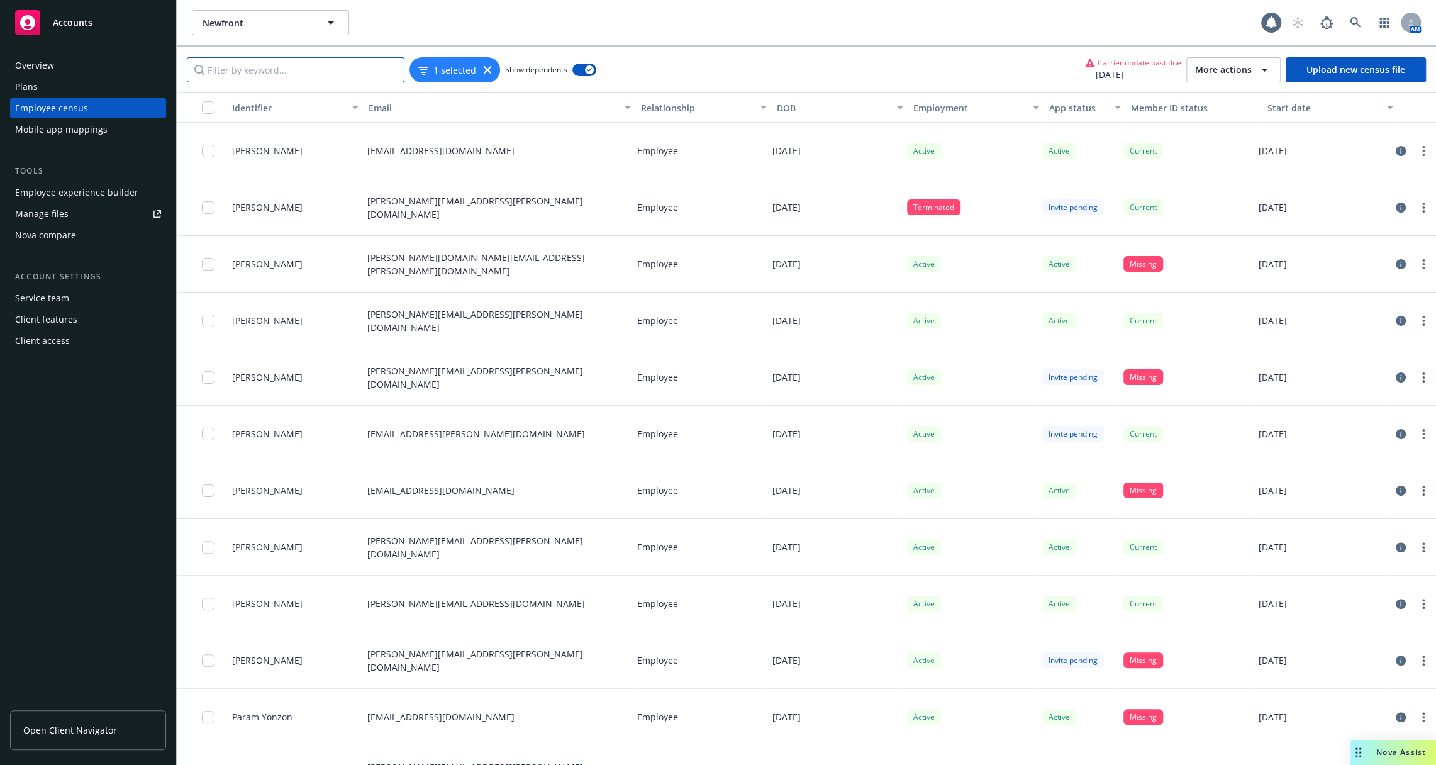
click at [271, 60] on input "Filter by keyword..." at bounding box center [296, 69] width 218 height 25
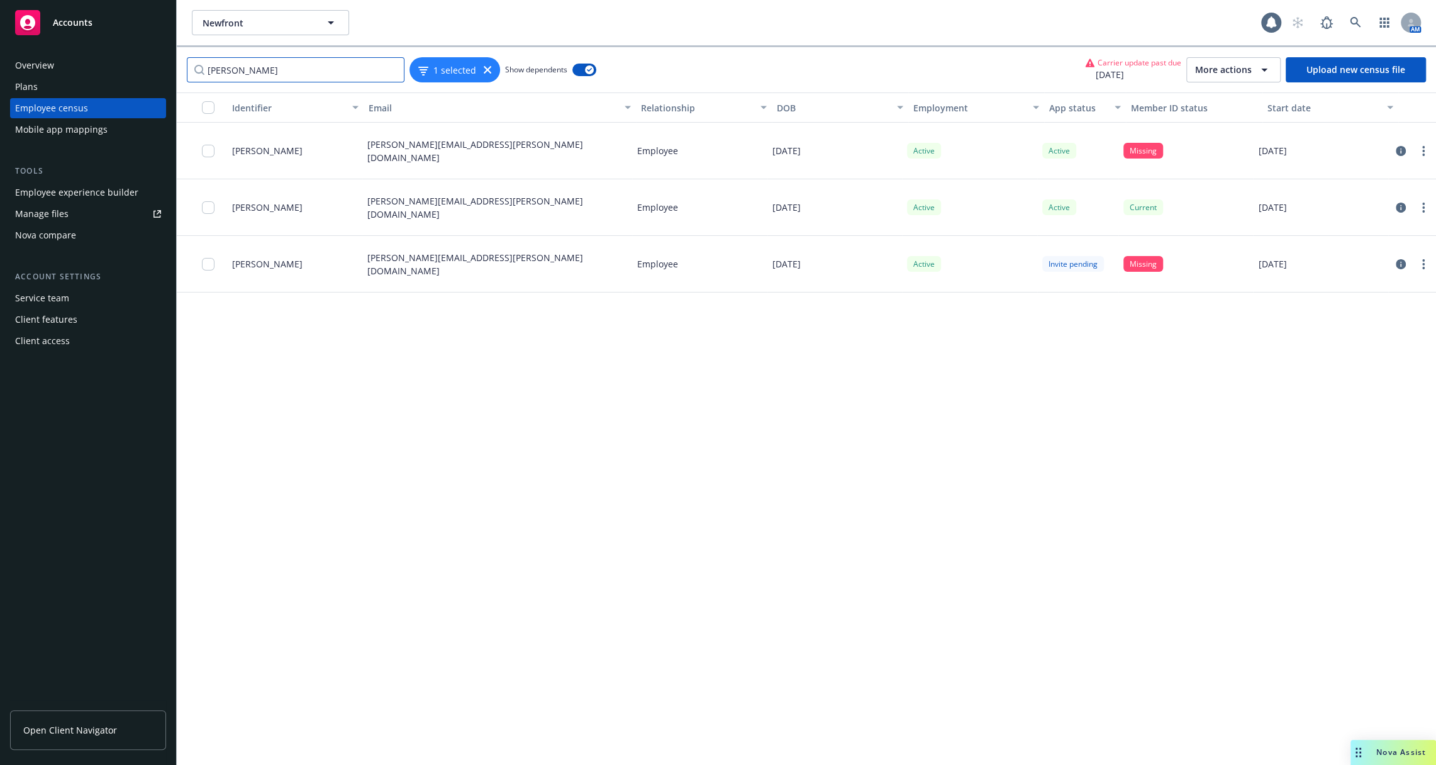
click at [386, 67] on input "denise" at bounding box center [296, 69] width 218 height 25
drag, startPoint x: 396, startPoint y: 67, endPoint x: 485, endPoint y: 169, distance: 135.0
click at [453, 137] on div "denise 1 selected Show dependents Carrier update past due 10/08/2025 More actio…" at bounding box center [806, 406] width 1259 height 718
click at [1404, 155] on link "circleInformation" at bounding box center [1400, 150] width 15 height 15
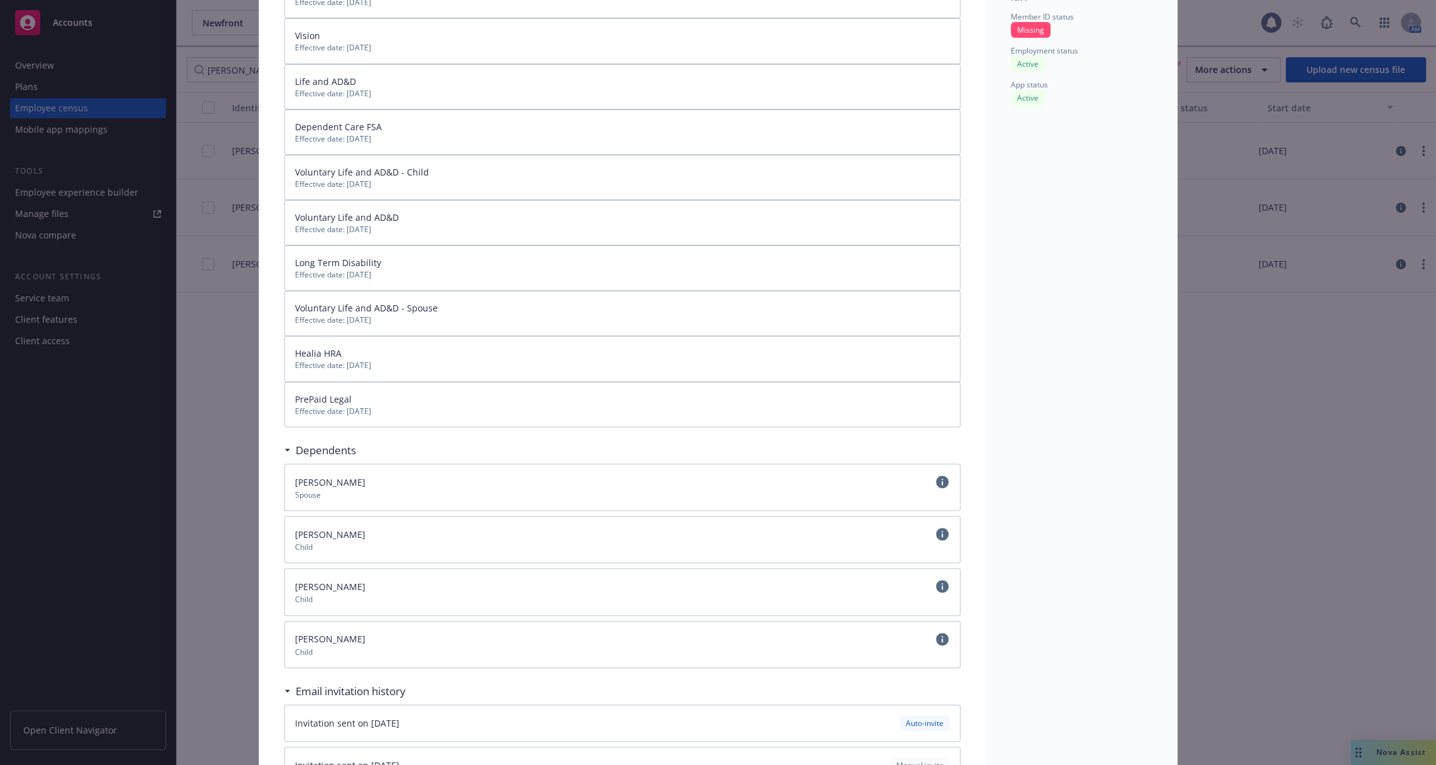
scroll to position [365, 0]
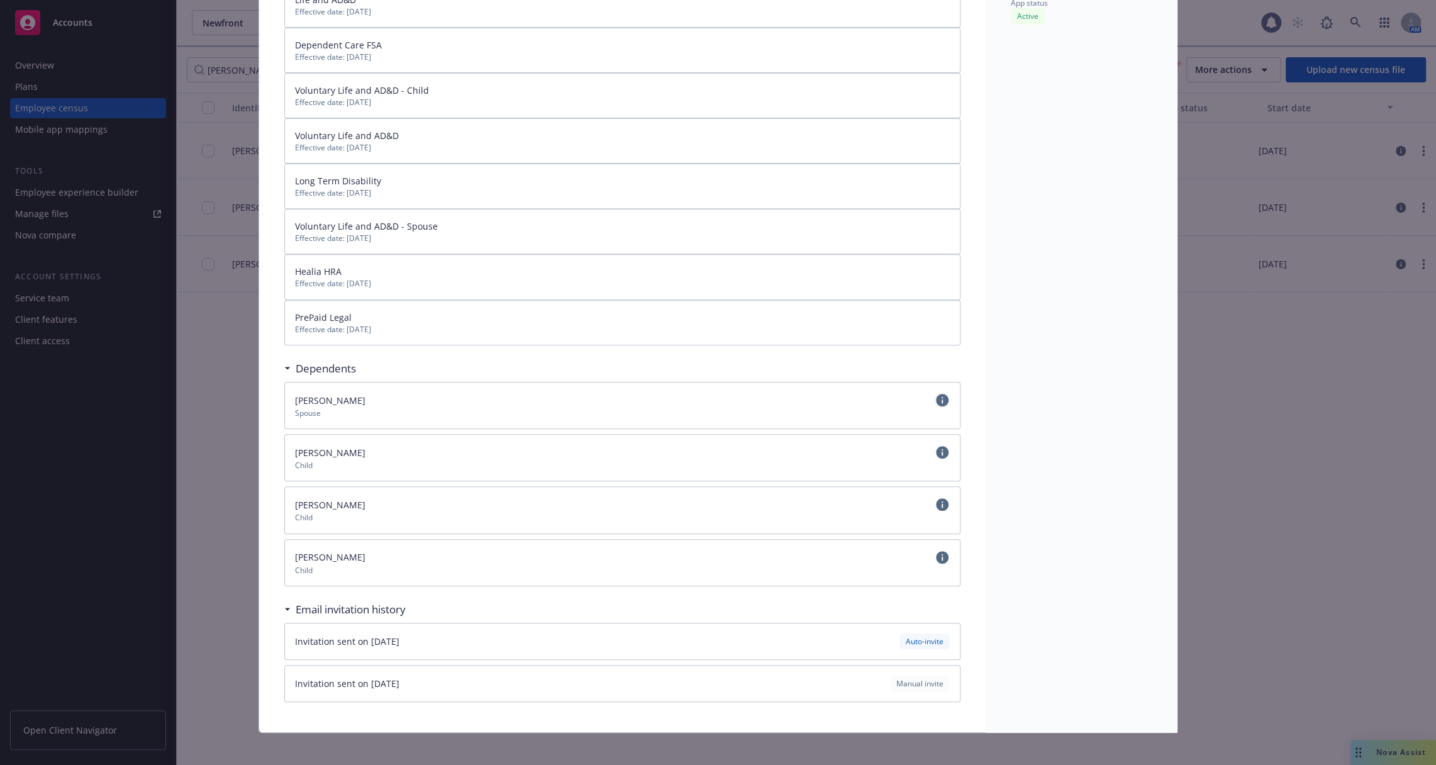
click at [942, 395] on icon "circleInformation" at bounding box center [942, 400] width 13 height 13
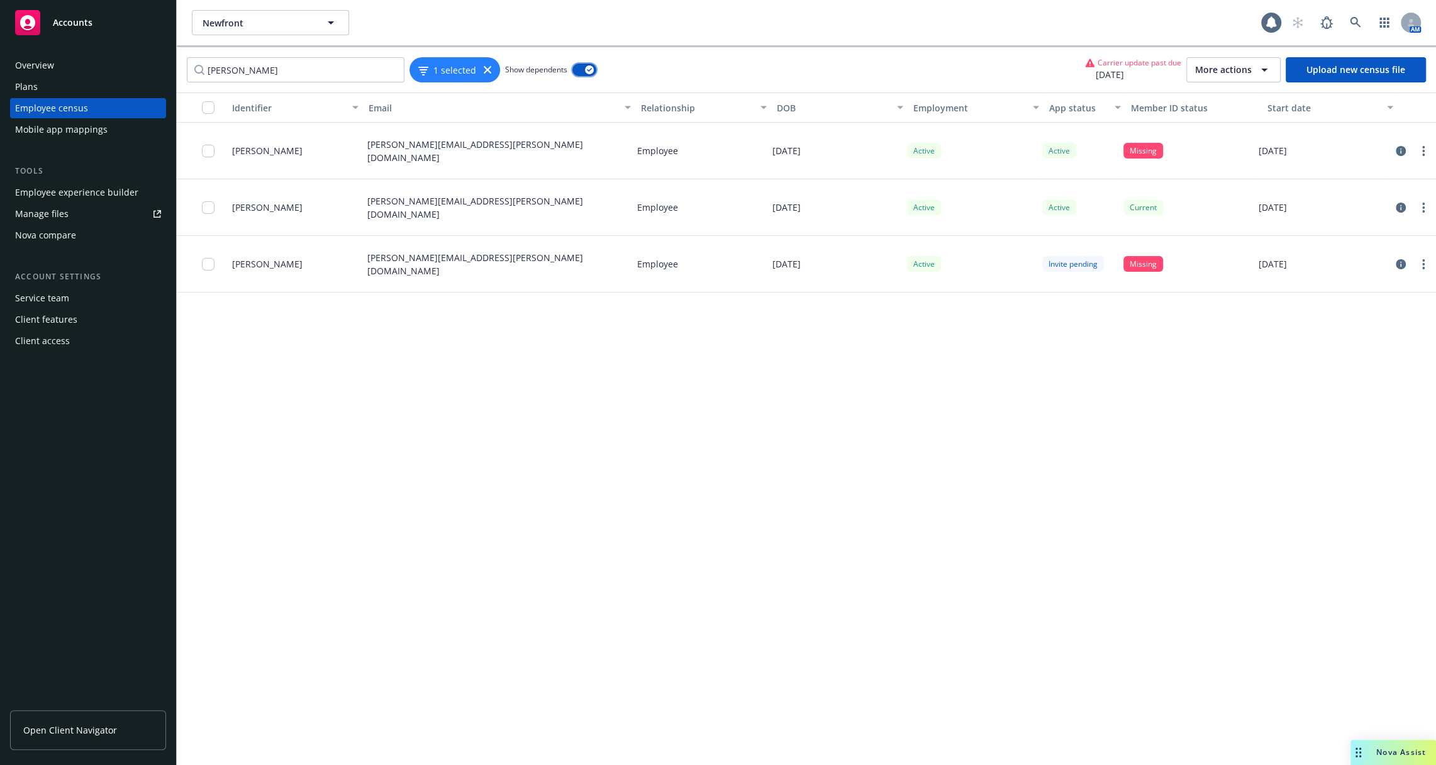
click at [580, 68] on button "button" at bounding box center [584, 70] width 24 height 13
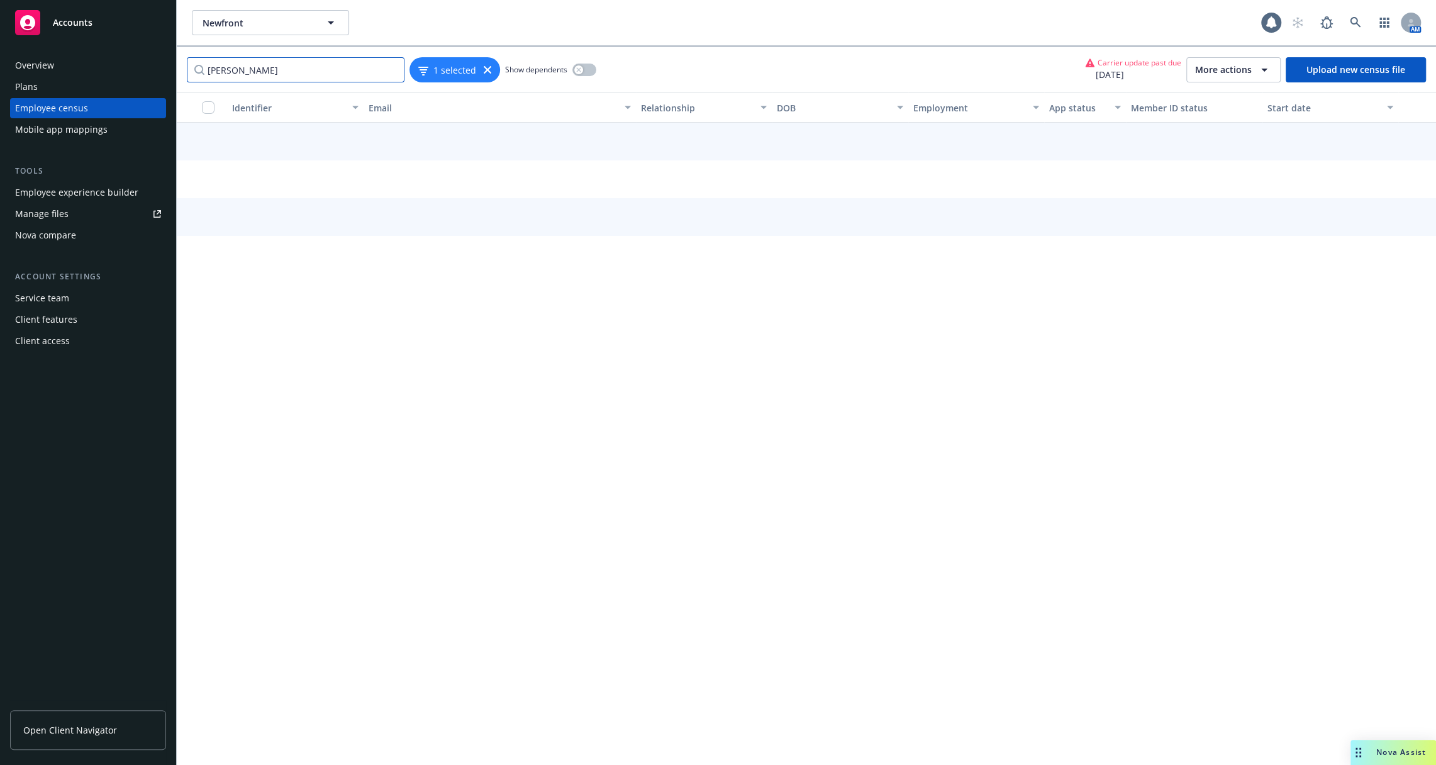
click at [331, 64] on input "denise" at bounding box center [296, 69] width 218 height 25
click at [576, 55] on div "denise 1 selected Show dependents Carrier update past due 10/08/2025 More actio…" at bounding box center [806, 69] width 1259 height 45
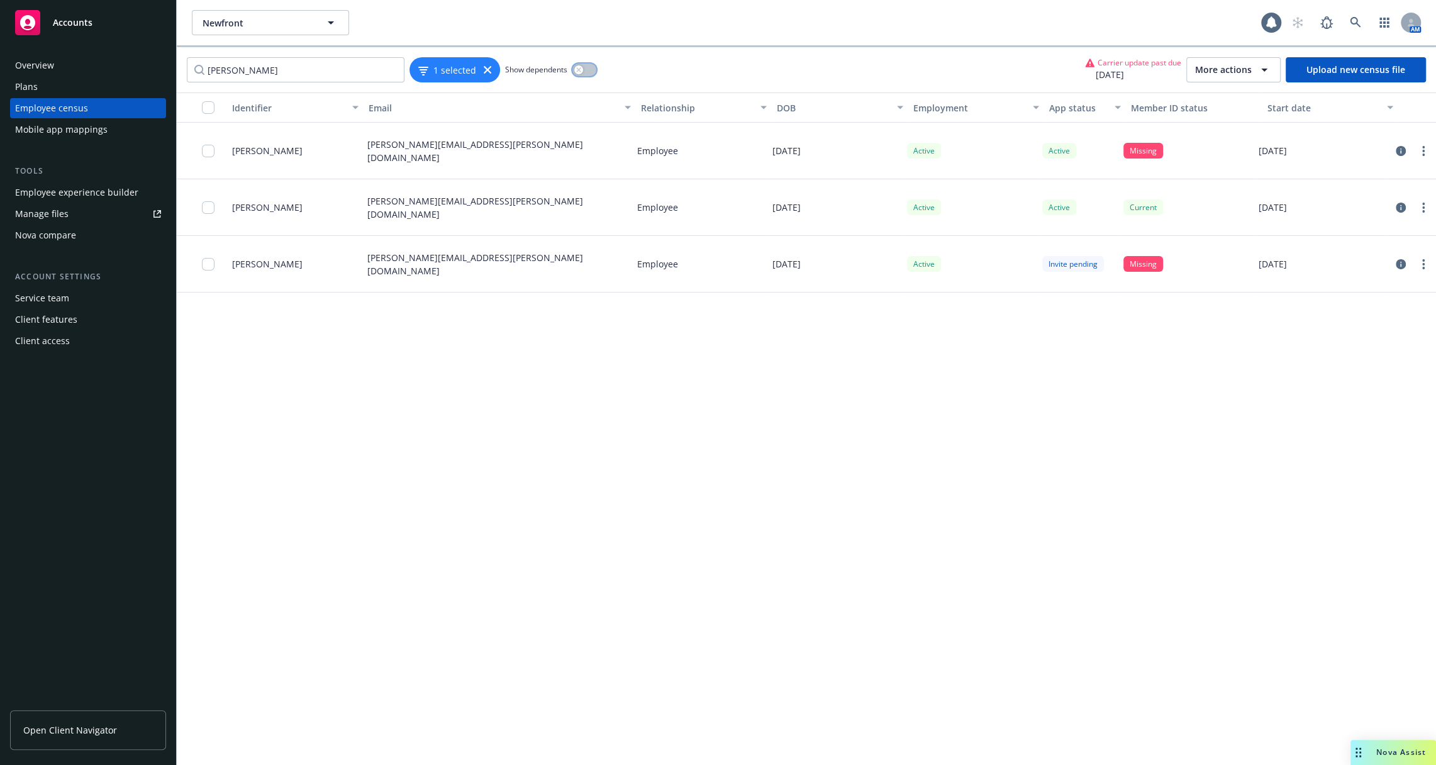
click at [580, 69] on icon "button" at bounding box center [578, 69] width 5 height 5
click at [260, 68] on input "denise" at bounding box center [296, 69] width 218 height 25
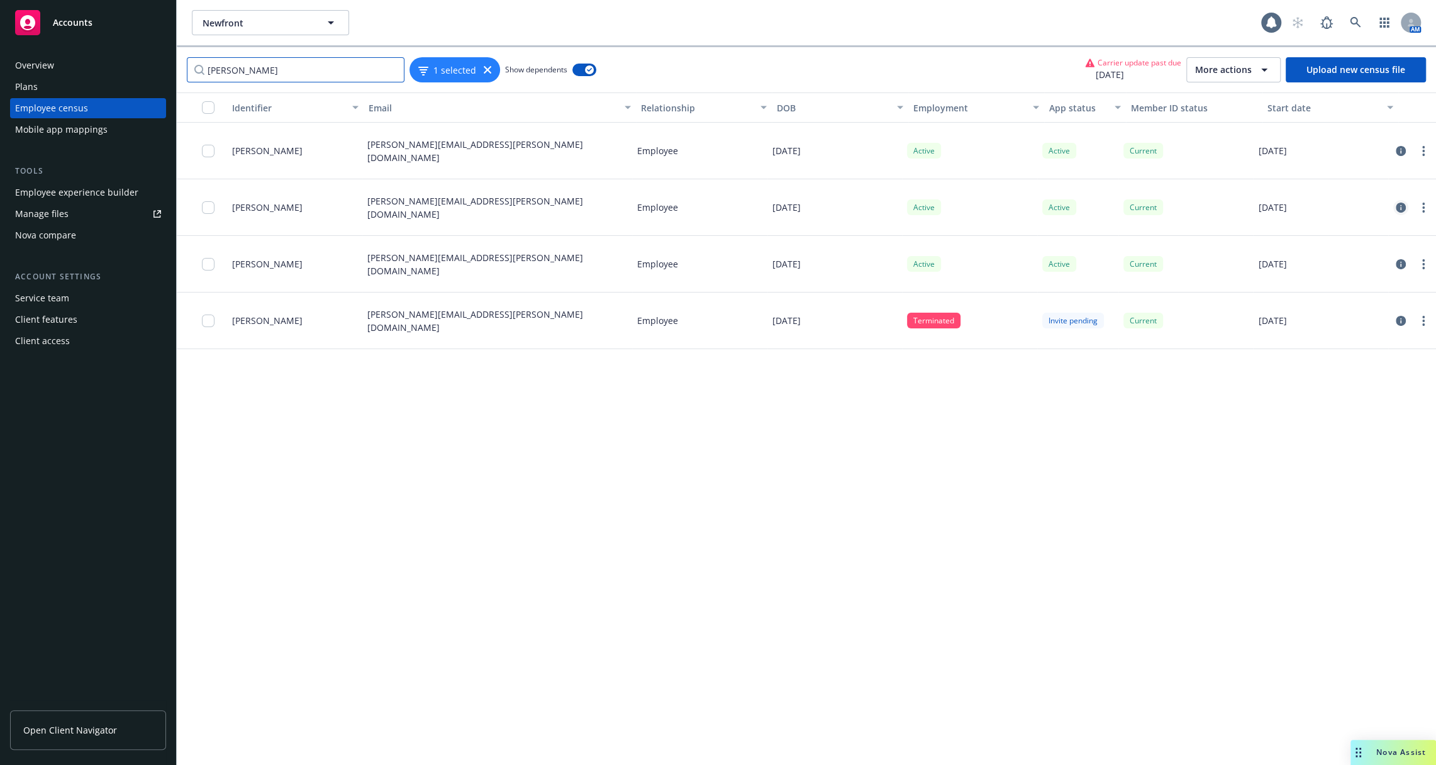
type input "paul"
click at [1404, 207] on icon "circleInformation" at bounding box center [1401, 208] width 10 height 10
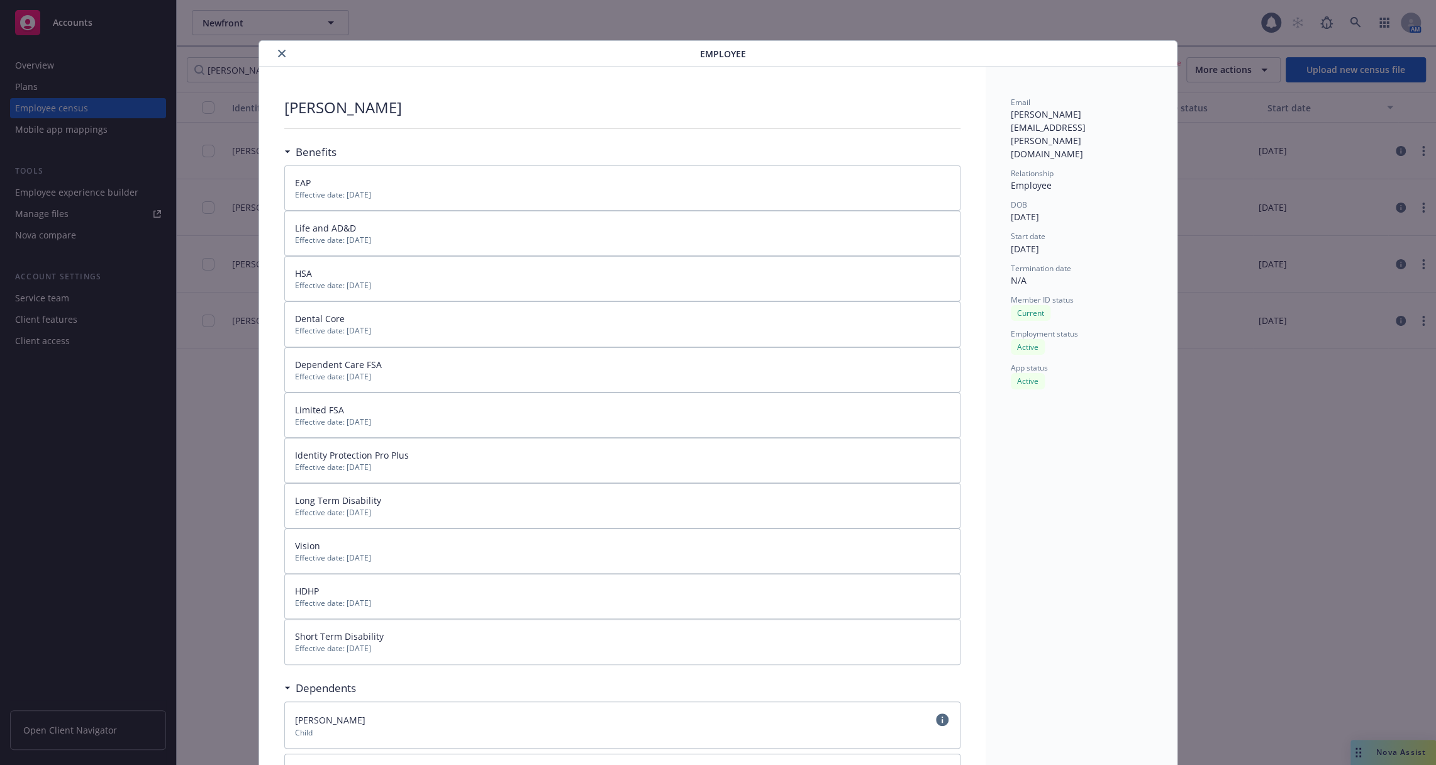
click at [1403, 205] on div "Employee Paul Martinez Benefits EAP Effective date: 01/01/2025 Life and AD&D Ef…" at bounding box center [718, 382] width 1436 height 765
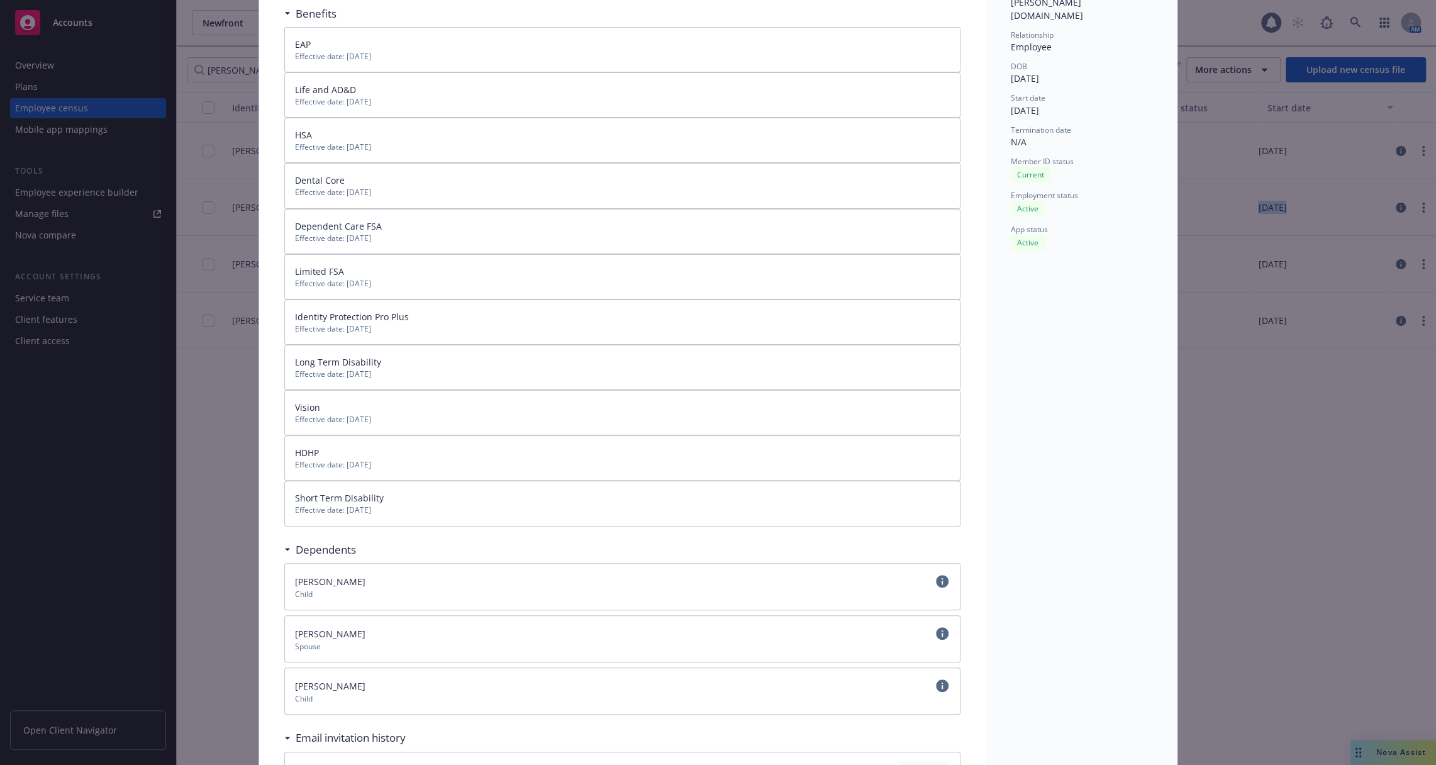
scroll to position [268, 0]
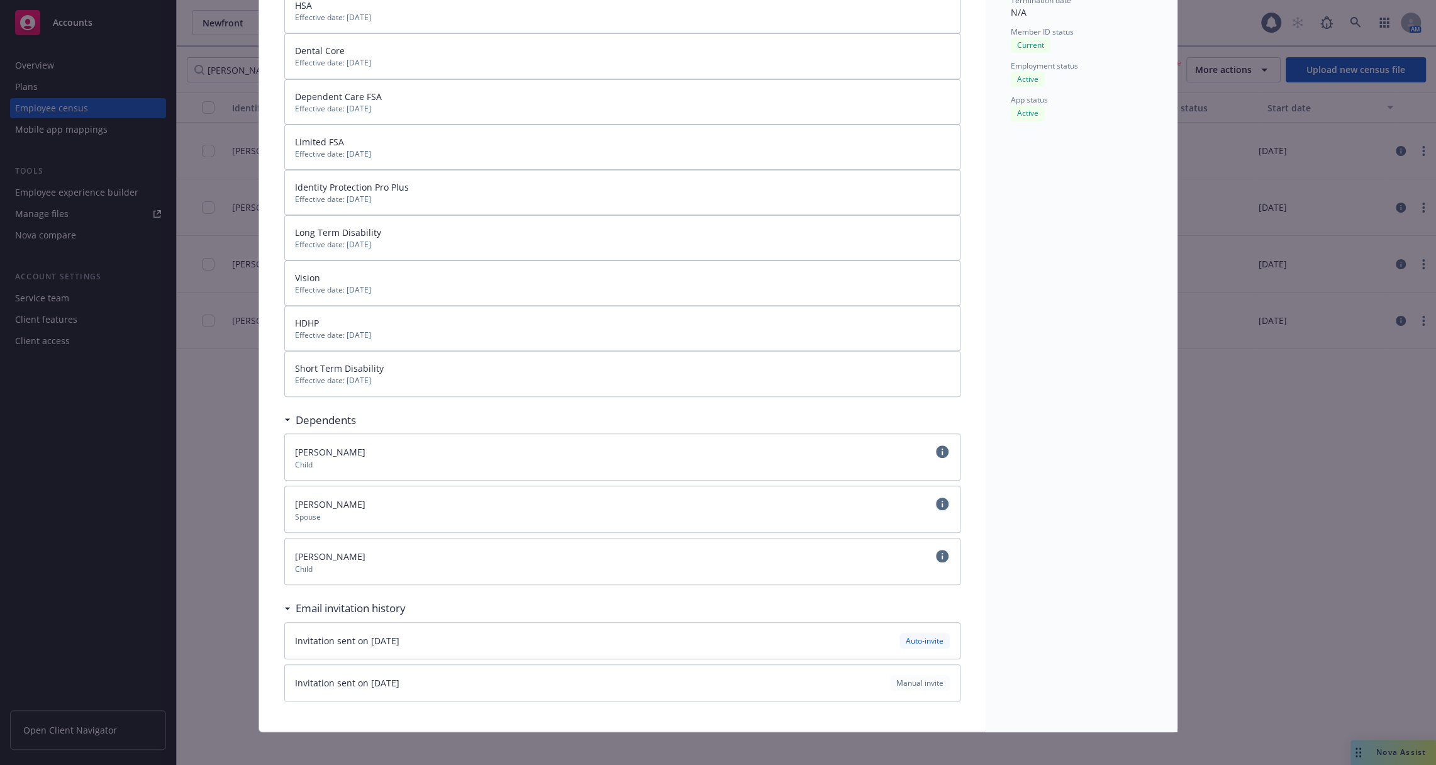
click at [940, 500] on icon "circleInformation" at bounding box center [942, 503] width 13 height 13
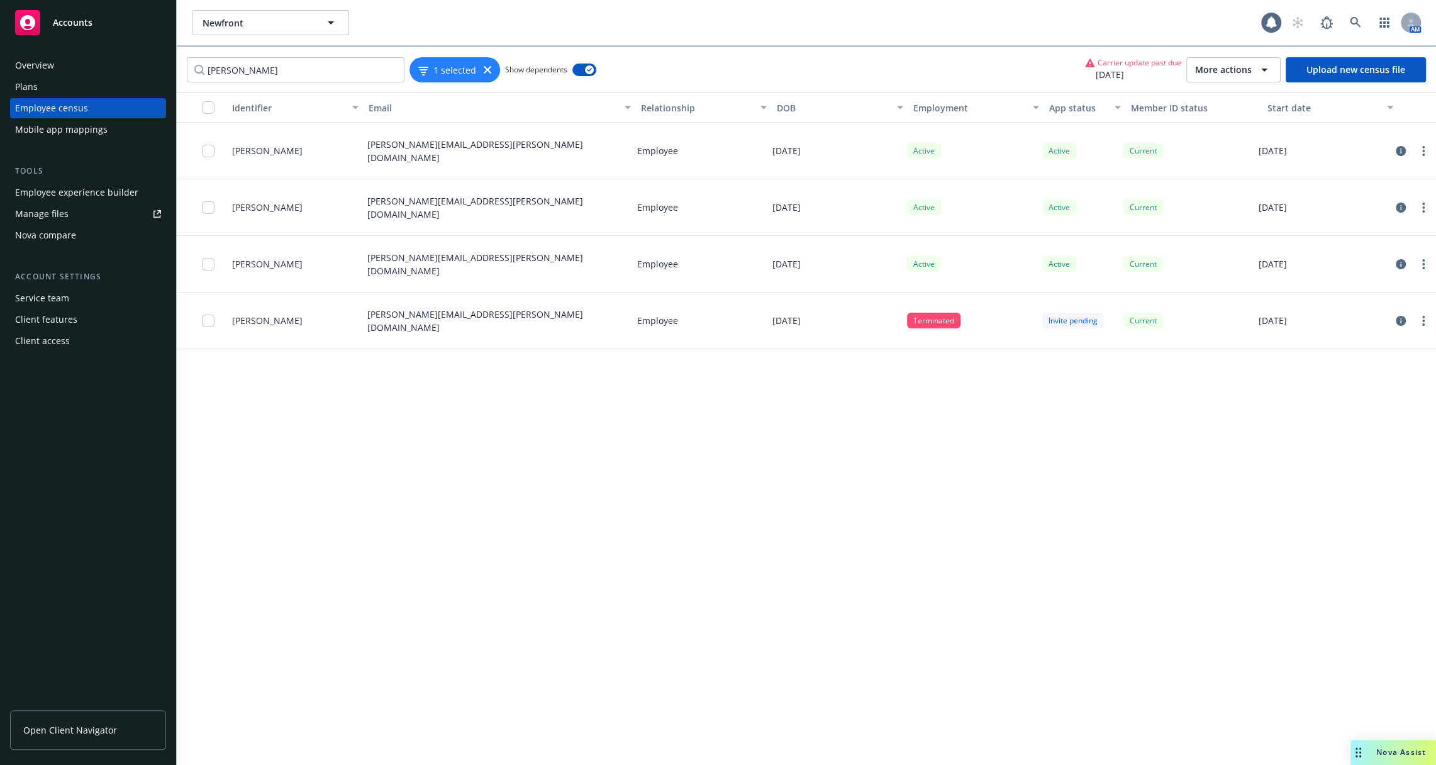
click at [1376, 751] on span "Nova Assist" at bounding box center [1401, 752] width 50 height 11
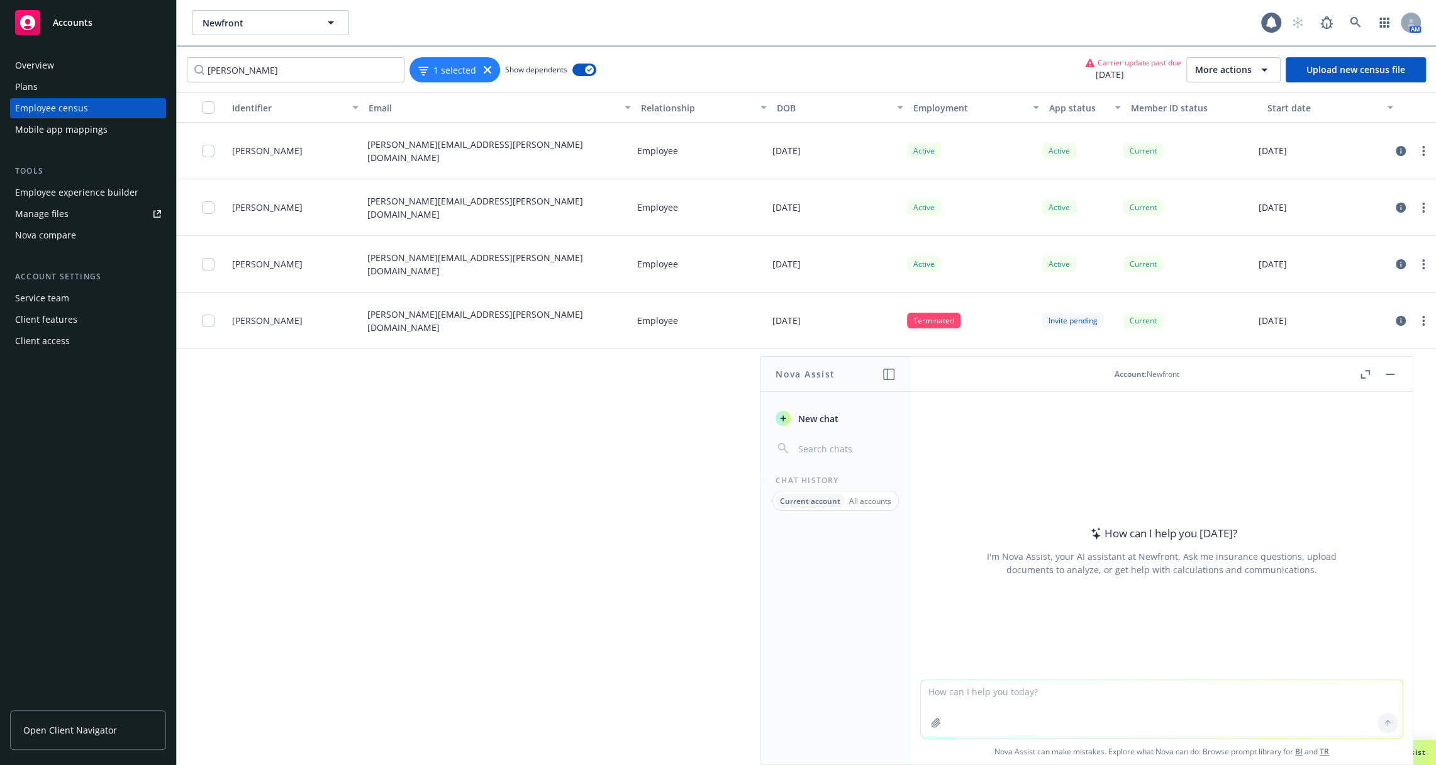
click at [1006, 692] on textarea at bounding box center [1162, 709] width 482 height 58
paste textarea "Make it easy for your family to manage their benefits by giving them access to …"
type textarea "Make this more marketing friendly: Make it easy for your family to manage their…"
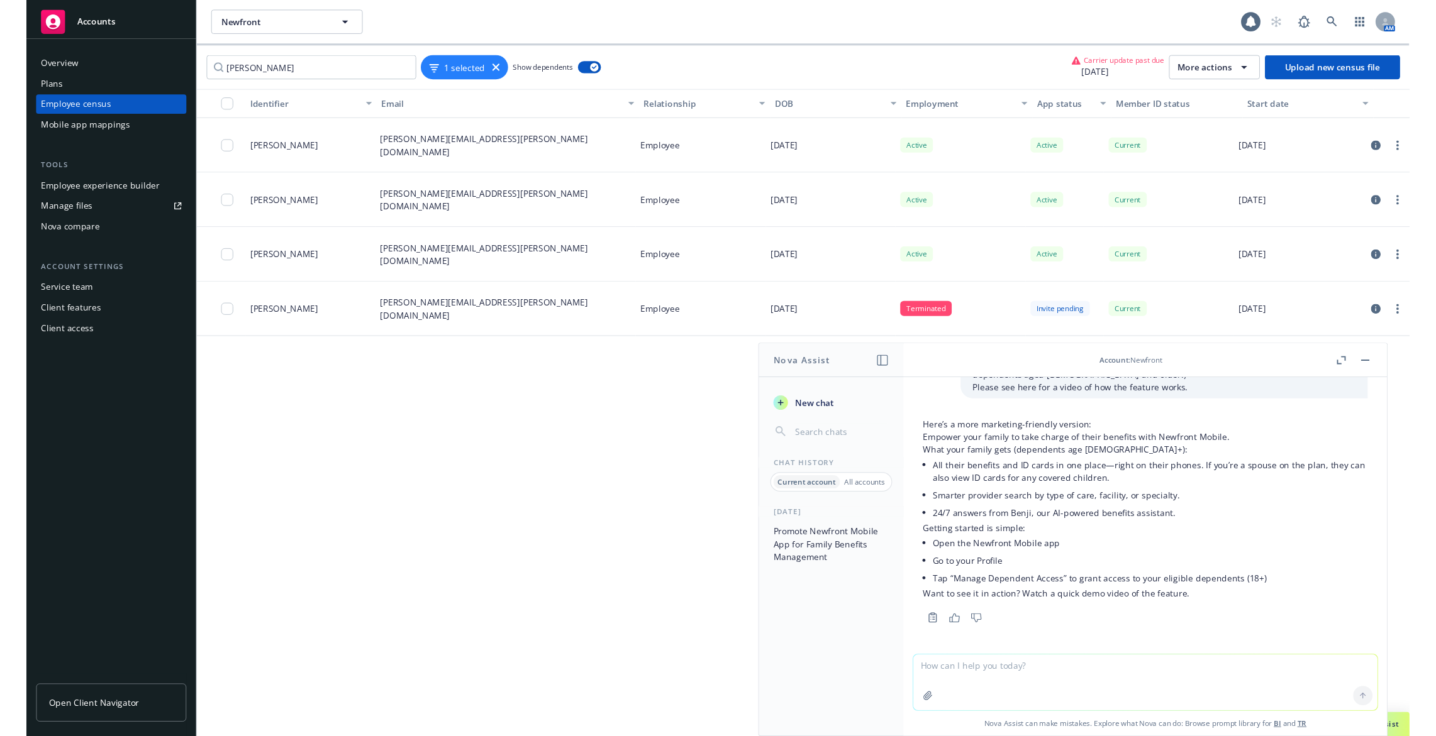
scroll to position [145, 0]
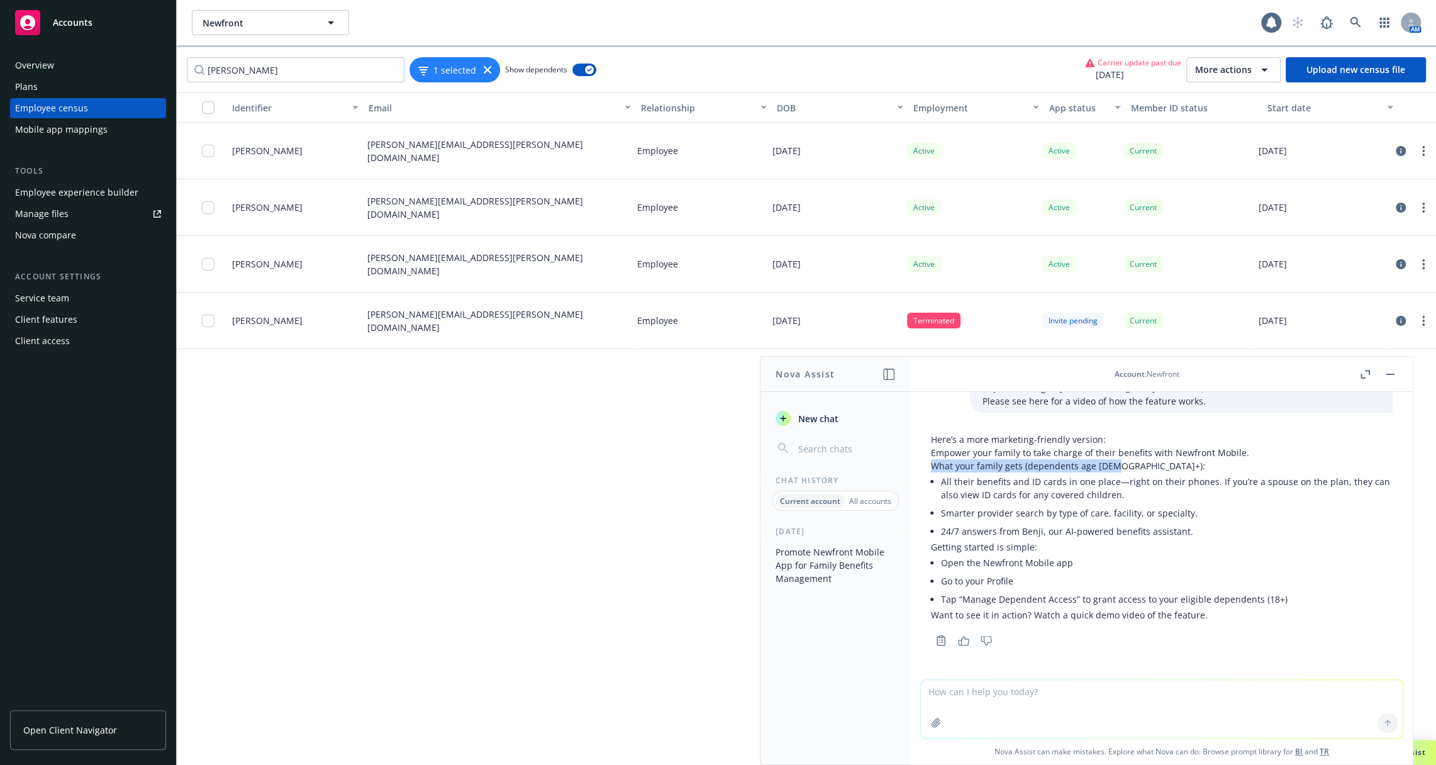
drag, startPoint x: 1110, startPoint y: 470, endPoint x: 931, endPoint y: 471, distance: 179.2
click at [931, 471] on p "What your family gets (dependents age 18+):" at bounding box center [1162, 465] width 462 height 13
copy p "What your family gets (dependents age 18+)"
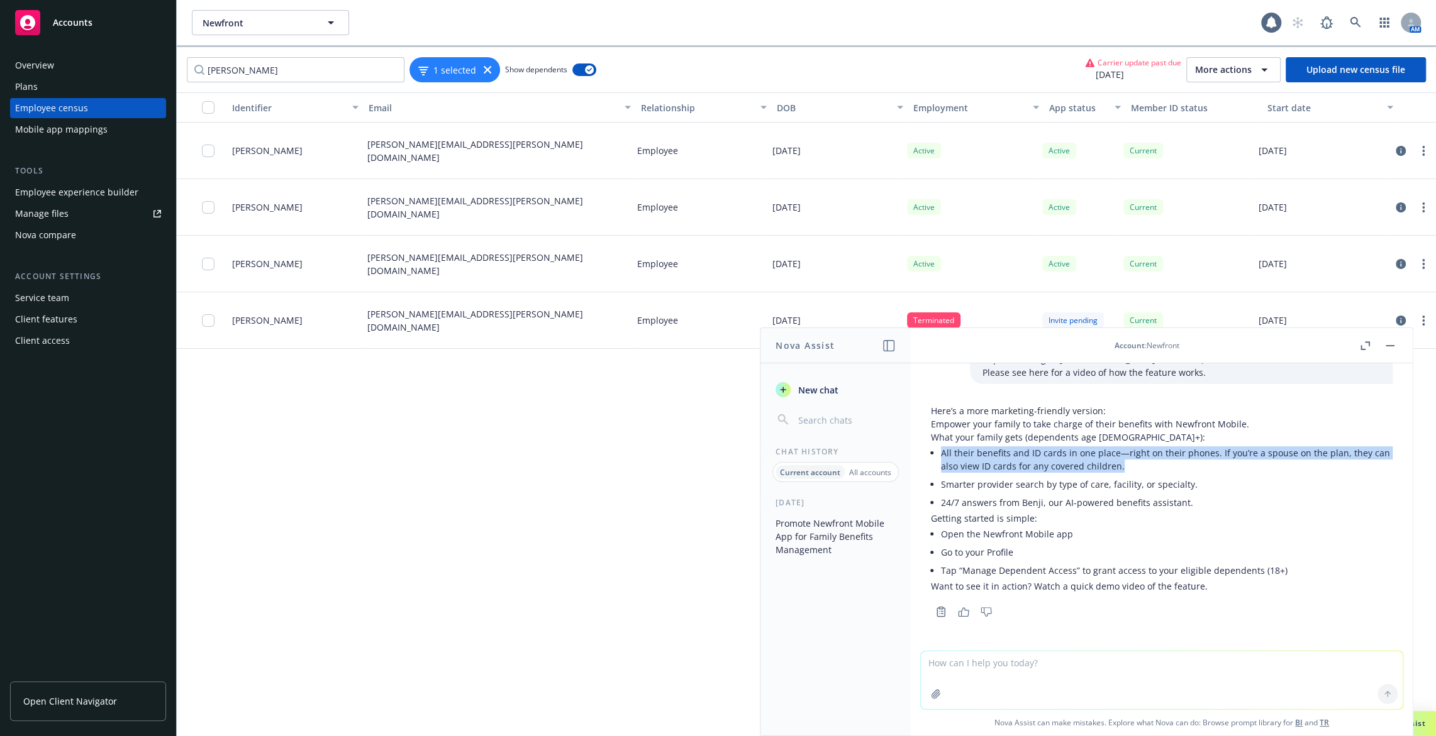
drag, startPoint x: 1114, startPoint y: 462, endPoint x: 932, endPoint y: 455, distance: 182.5
click at [941, 455] on li "All their benefits and ID cards in one place—right on their phones. If you’re a…" at bounding box center [1167, 459] width 452 height 31
copy li "All their benefits and ID cards in one place—right on their phones. If you’re a…"
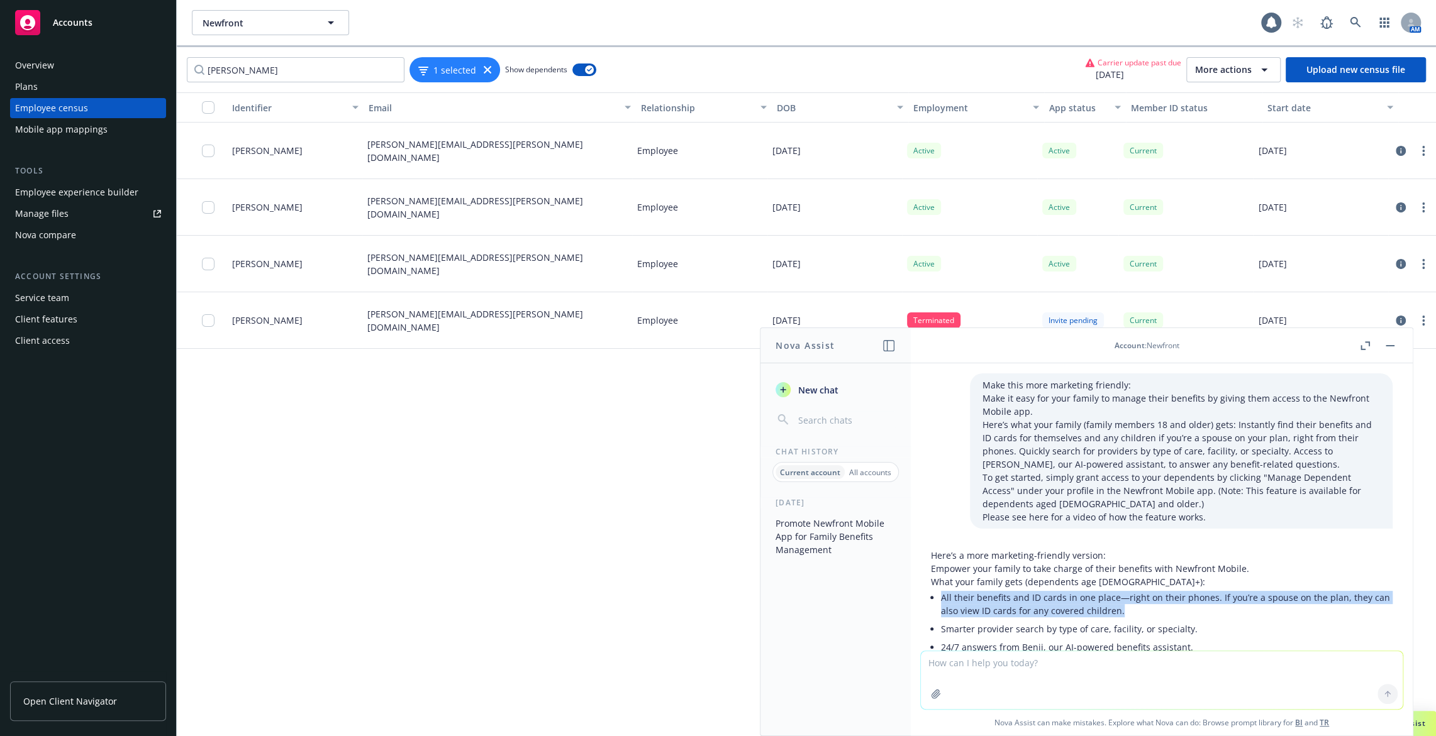
click at [1076, 686] on textarea at bounding box center [1162, 681] width 482 height 58
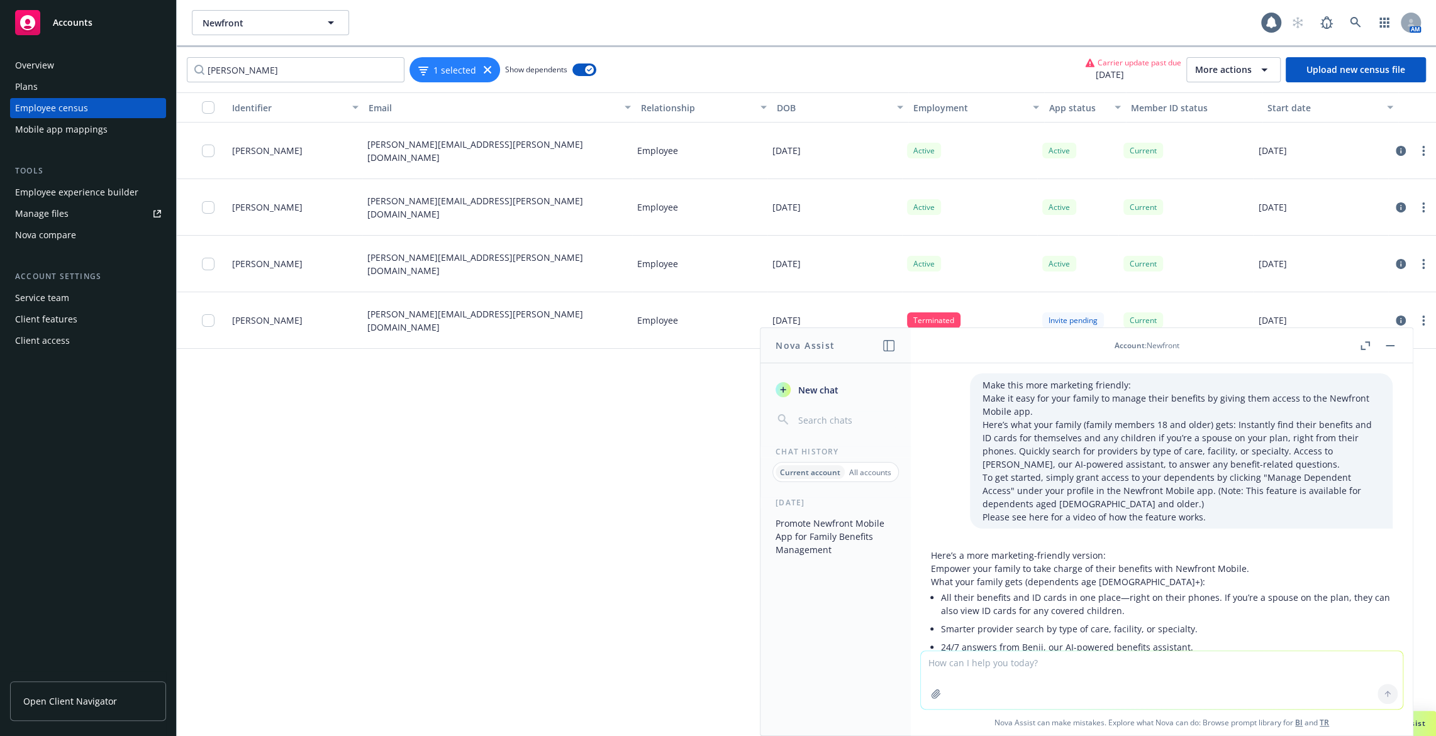
paste textarea "All their benefits and ID cards in one place—right on their phones. If they’re …"
type textarea "All their benefits and ID cards in one place—right on their phones. If they’re …"
paste textarea "All their benefits and ID cards in one place—right on their phones. If they’re …"
type textarea "Make this marketing friendly All their benefits and ID cards in one place—right…"
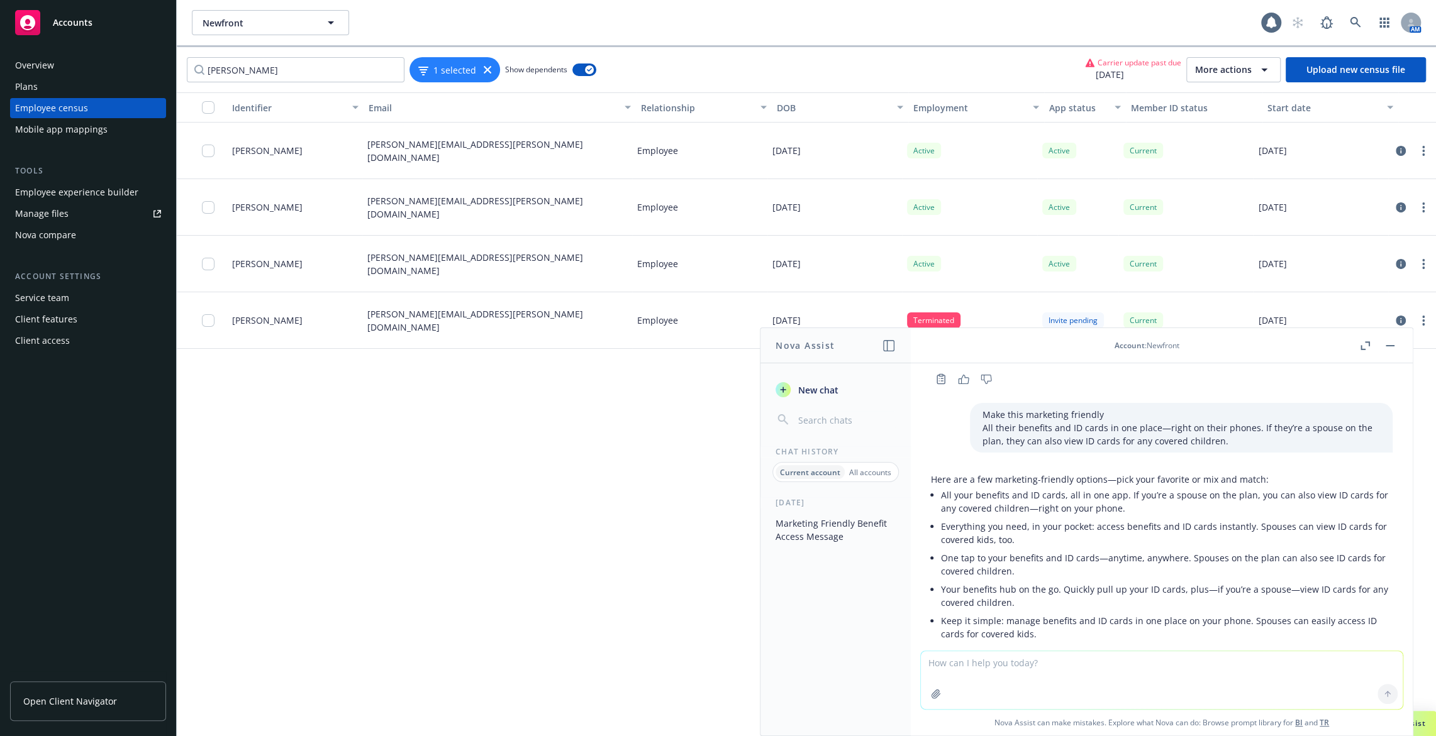
scroll to position [373, 0]
click at [1386, 204] on div "01/22/2020" at bounding box center [1320, 207] width 135 height 57
click at [1404, 206] on icon "circleInformation" at bounding box center [1401, 208] width 10 height 10
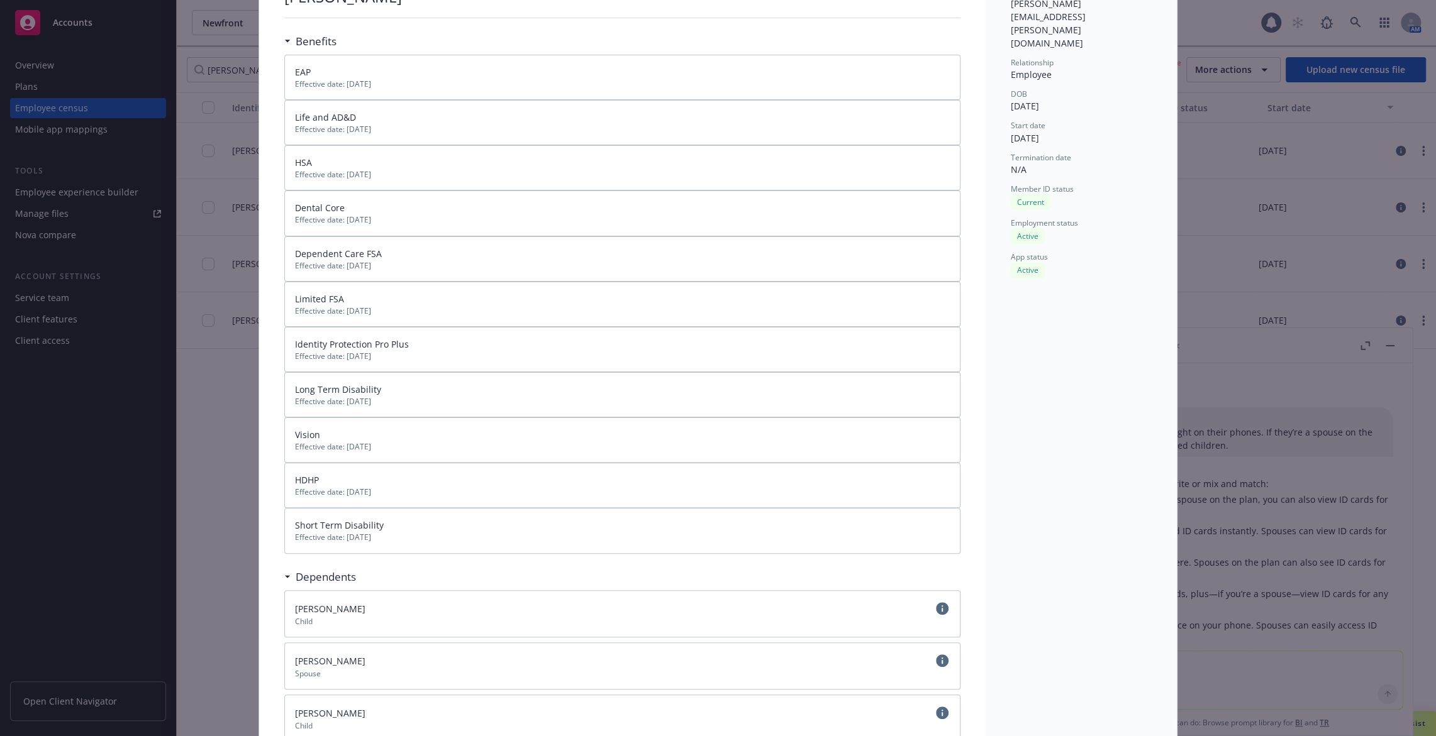
scroll to position [121, 0]
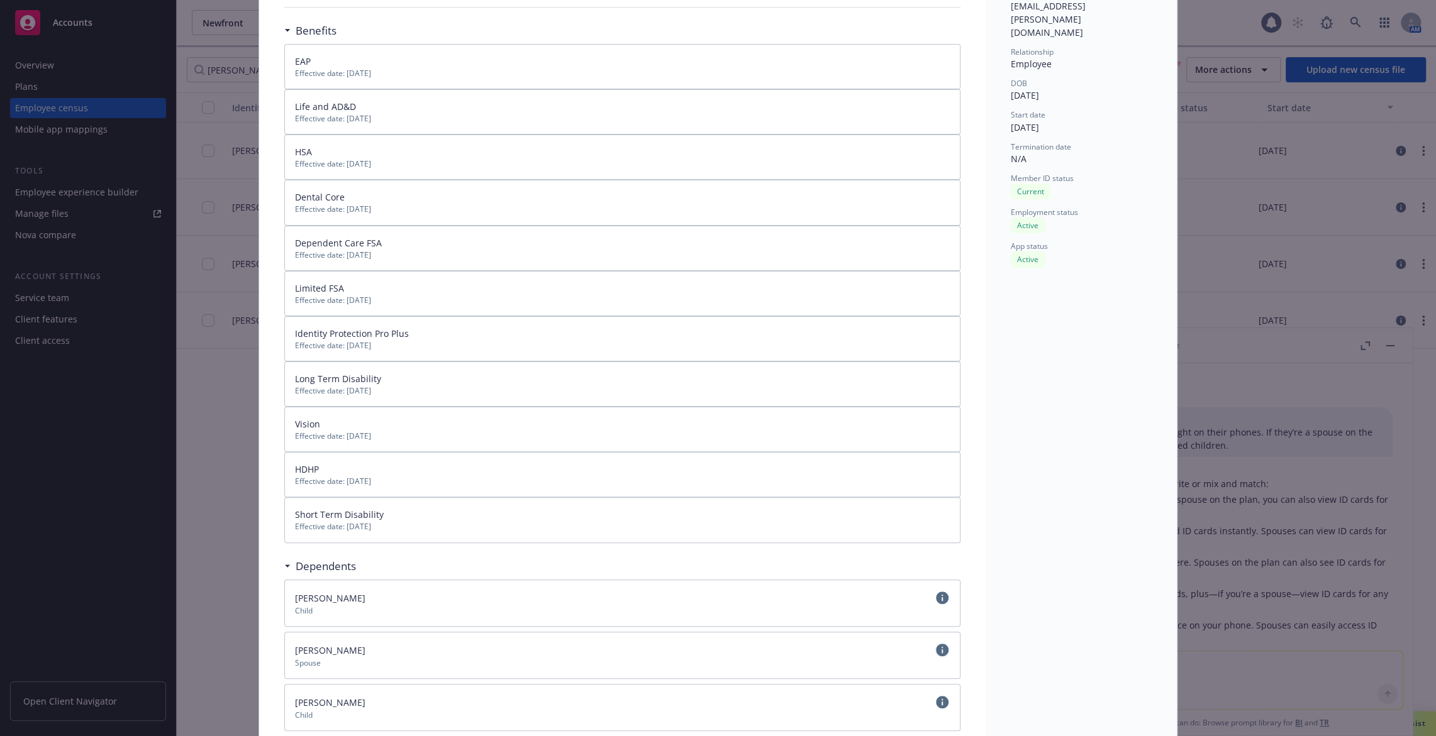
click at [937, 644] on icon "circleInformation" at bounding box center [942, 650] width 13 height 13
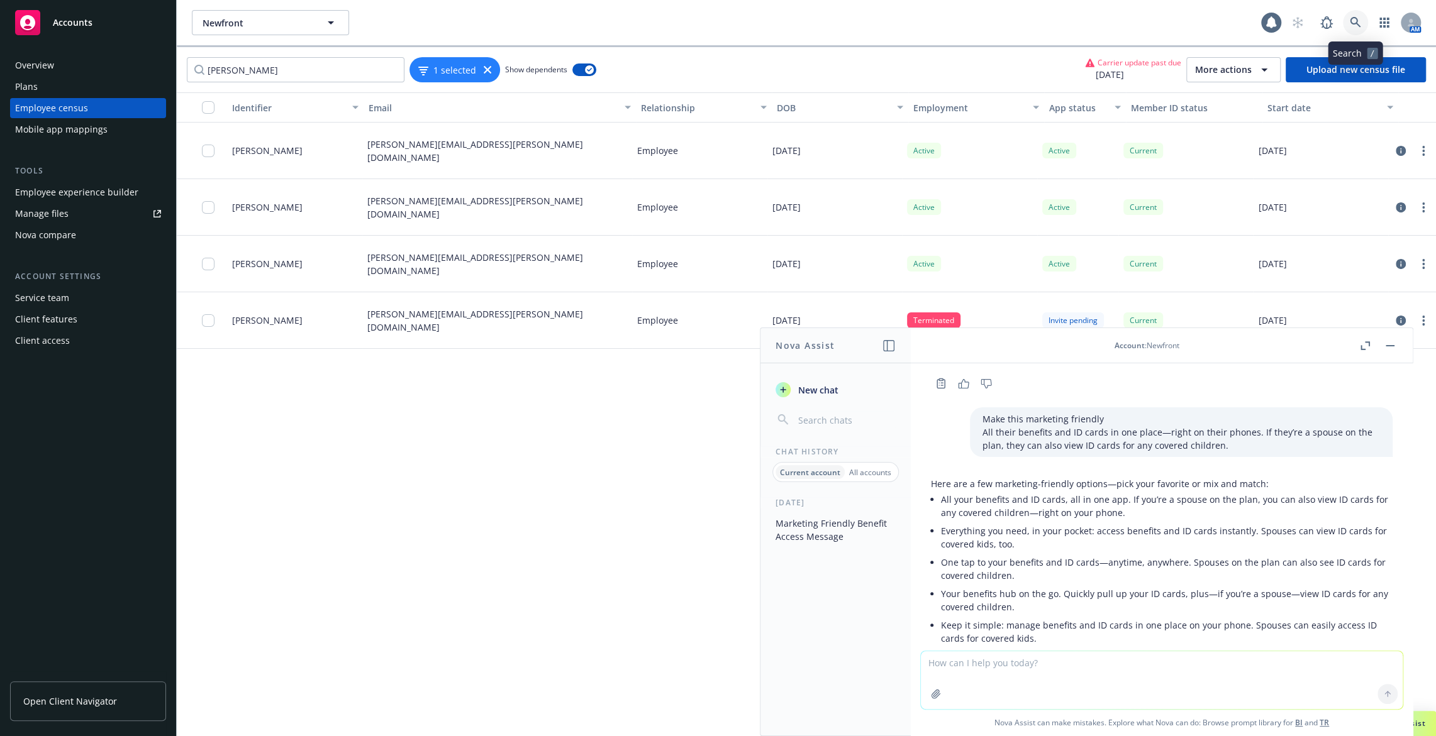
click at [1358, 21] on icon at bounding box center [1355, 22] width 11 height 11
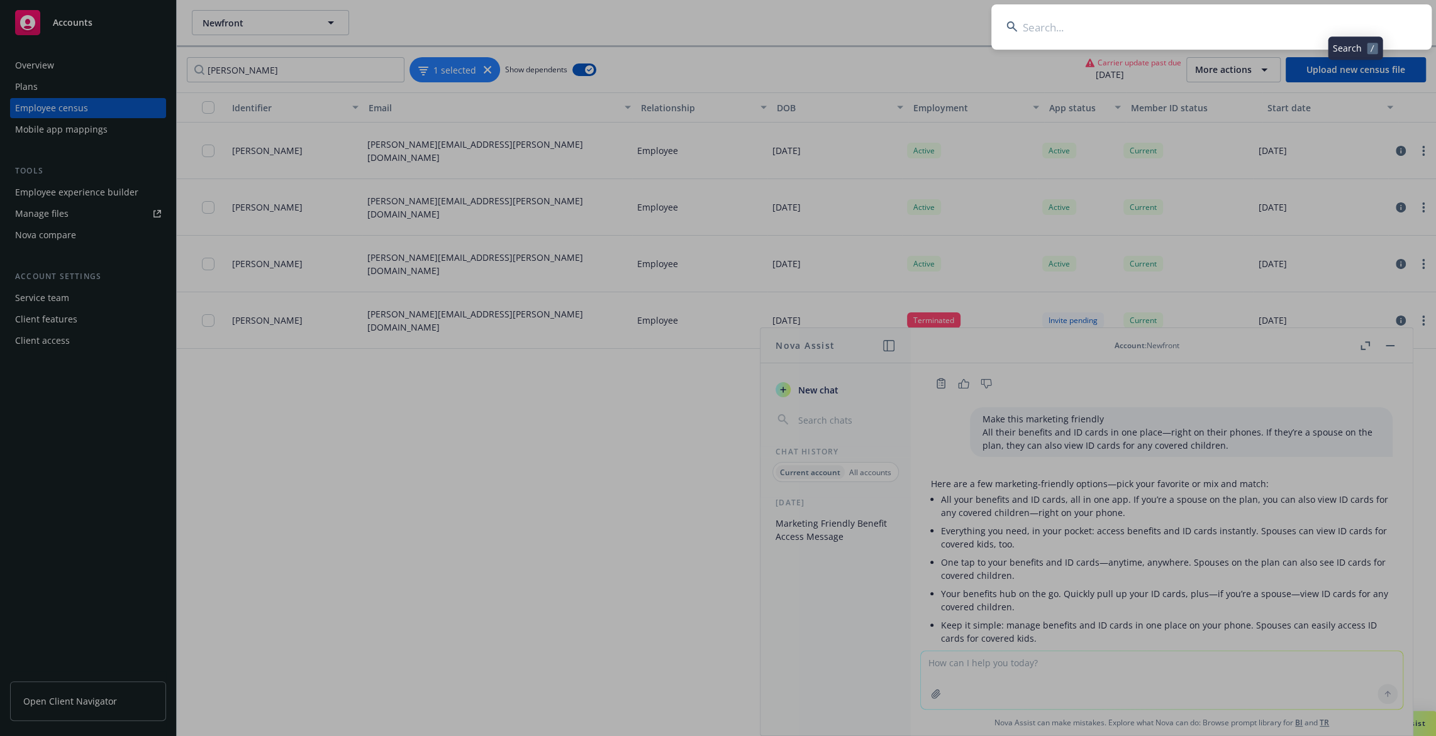
click at [1358, 21] on input at bounding box center [1211, 26] width 440 height 45
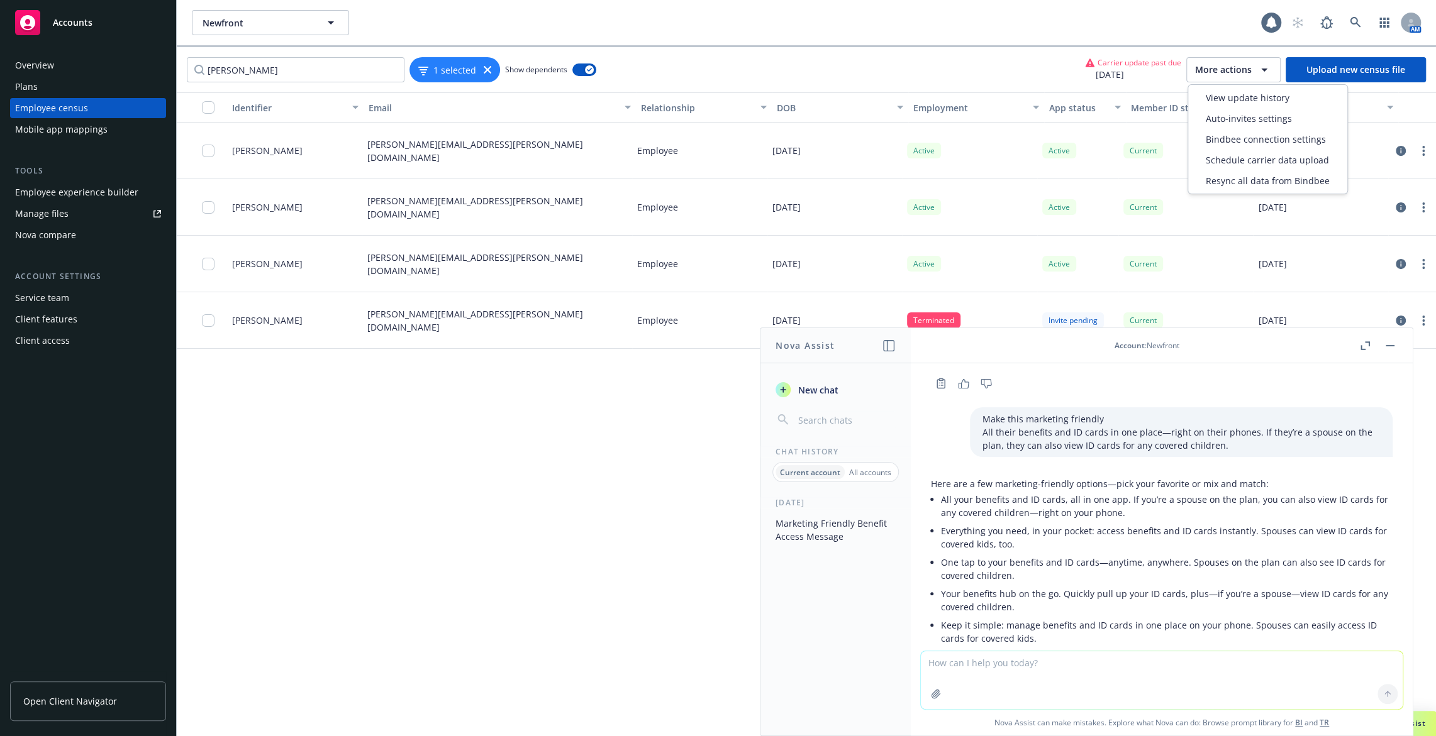
click at [1231, 75] on div "More actions" at bounding box center [1233, 69] width 77 height 15
click at [1229, 98] on span "View update history" at bounding box center [1248, 97] width 84 height 13
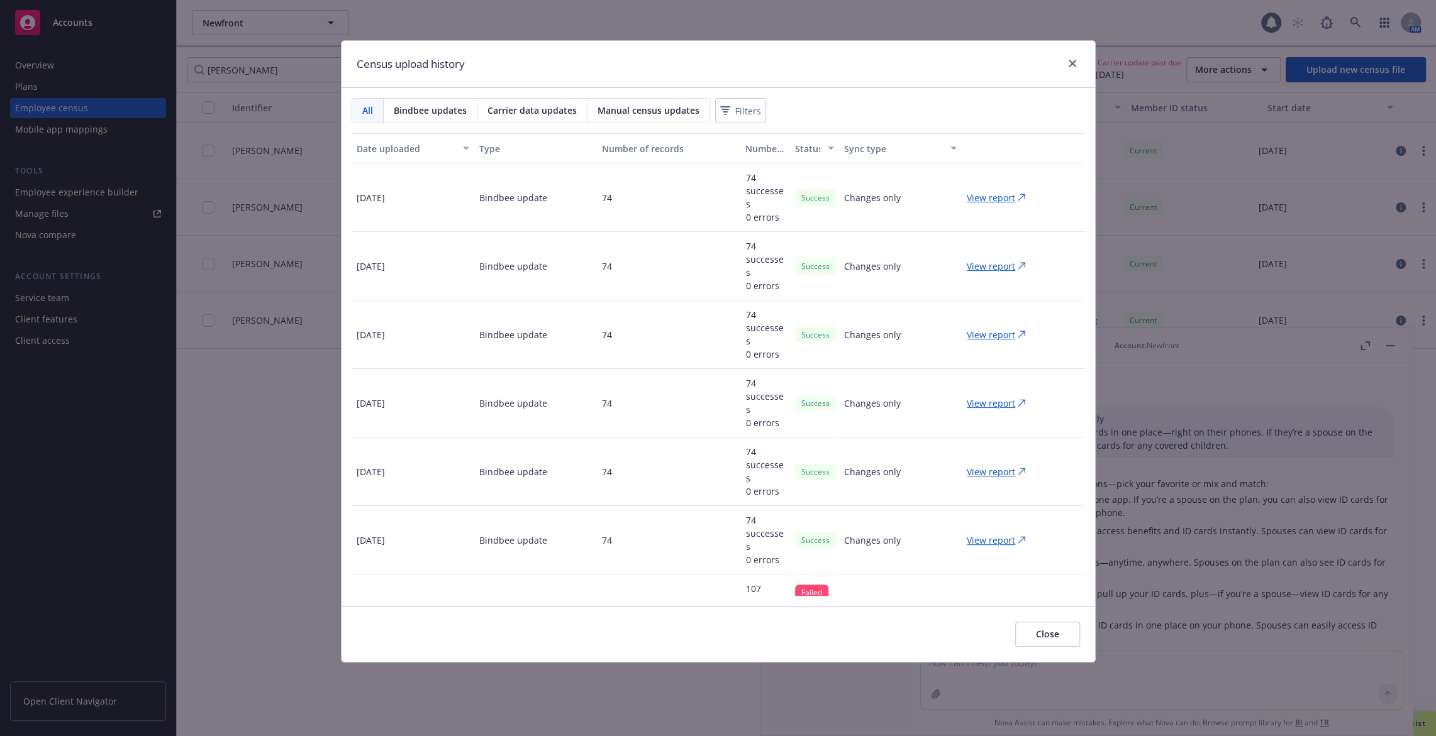
click at [1223, 103] on div "Census upload history All Bindbee updates Carrier data updates Manual census up…" at bounding box center [718, 368] width 1436 height 736
click at [1058, 55] on div "Census upload history" at bounding box center [718, 64] width 753 height 47
click at [1074, 62] on icon "close" at bounding box center [1073, 64] width 8 height 8
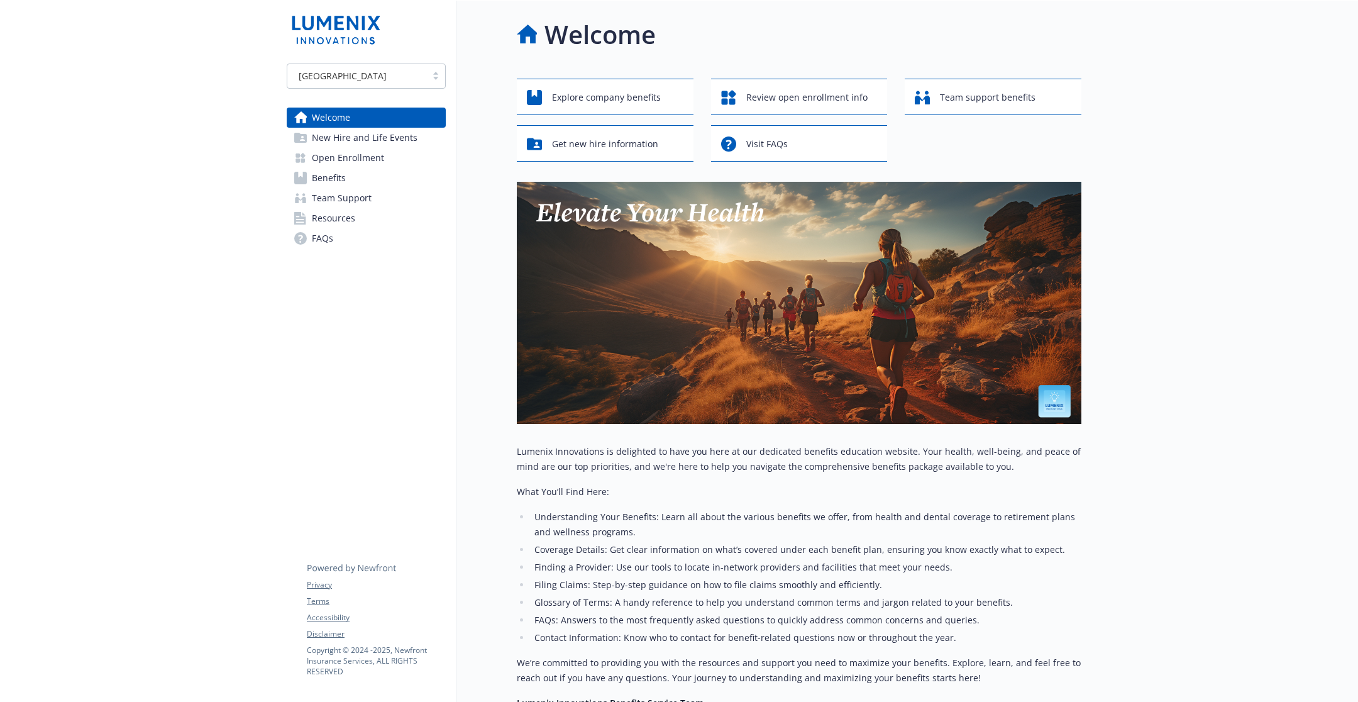
click at [358, 172] on link "Benefits" at bounding box center [366, 178] width 159 height 20
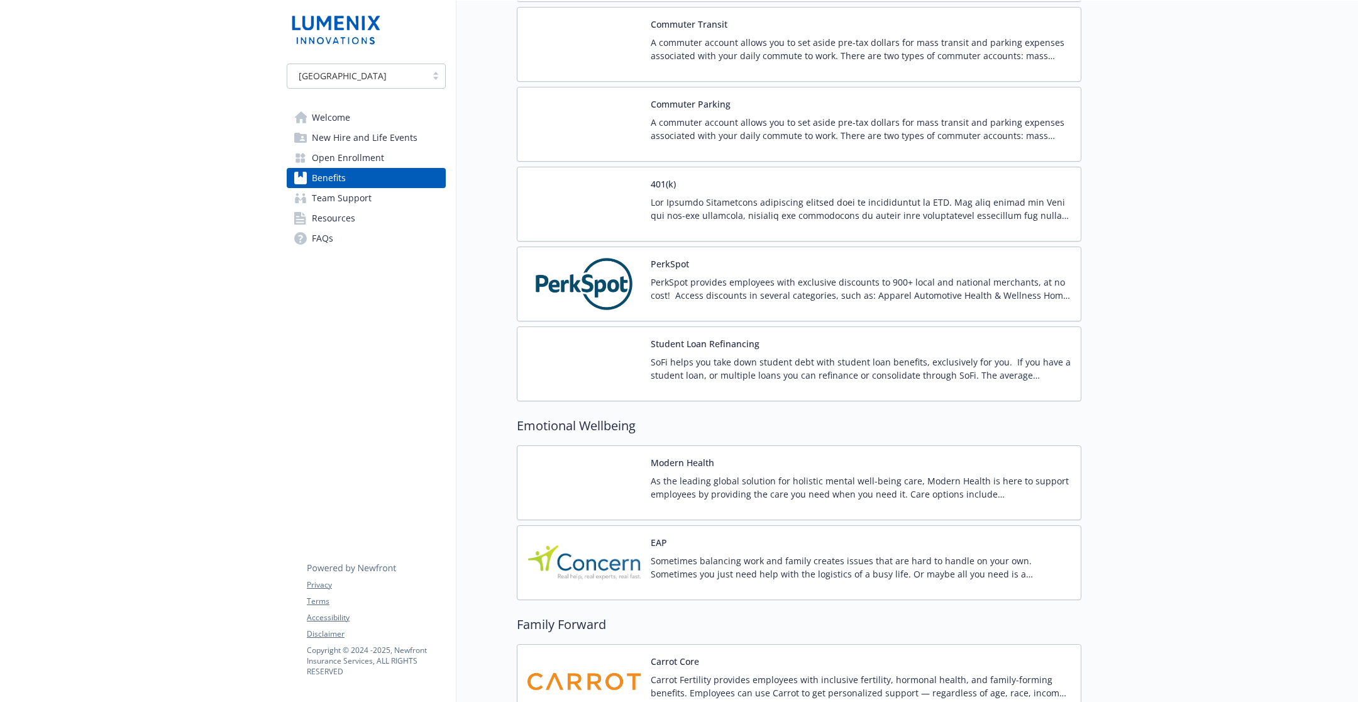
scroll to position [2138, 0]
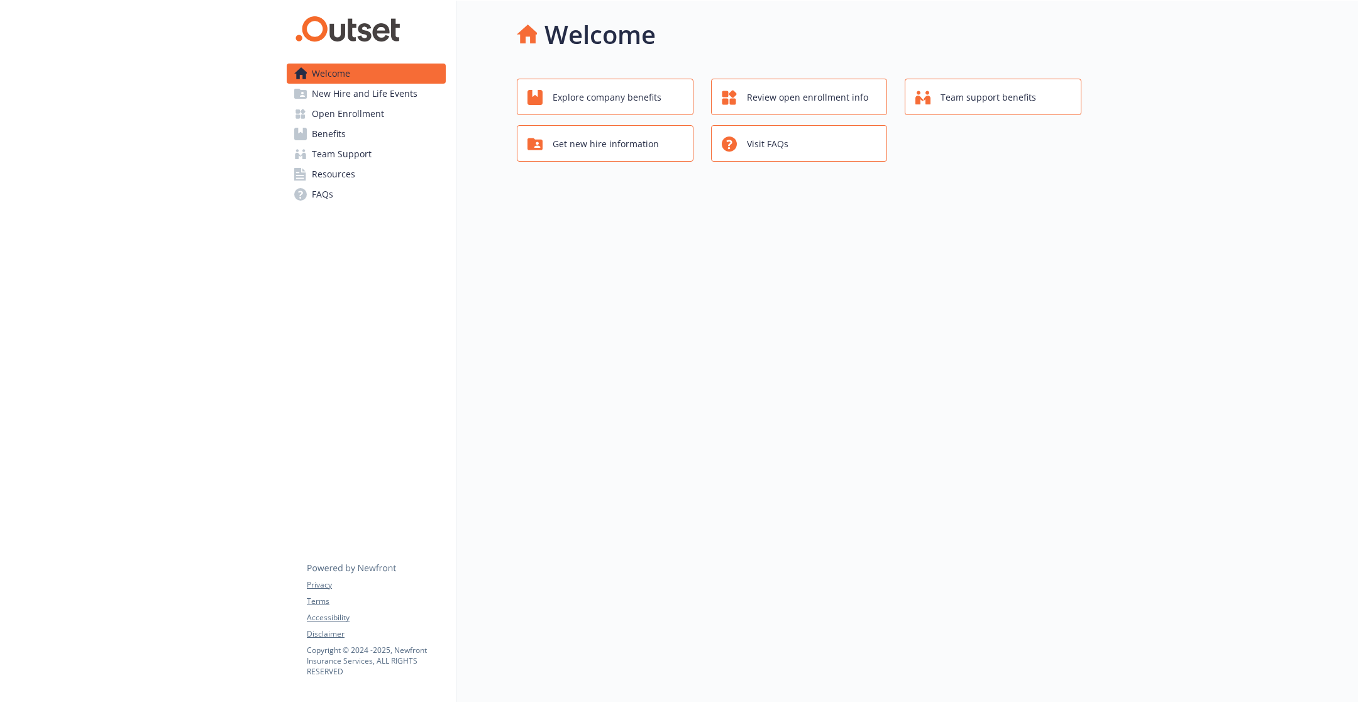
click at [366, 111] on span "Open Enrollment" at bounding box center [348, 114] width 72 height 20
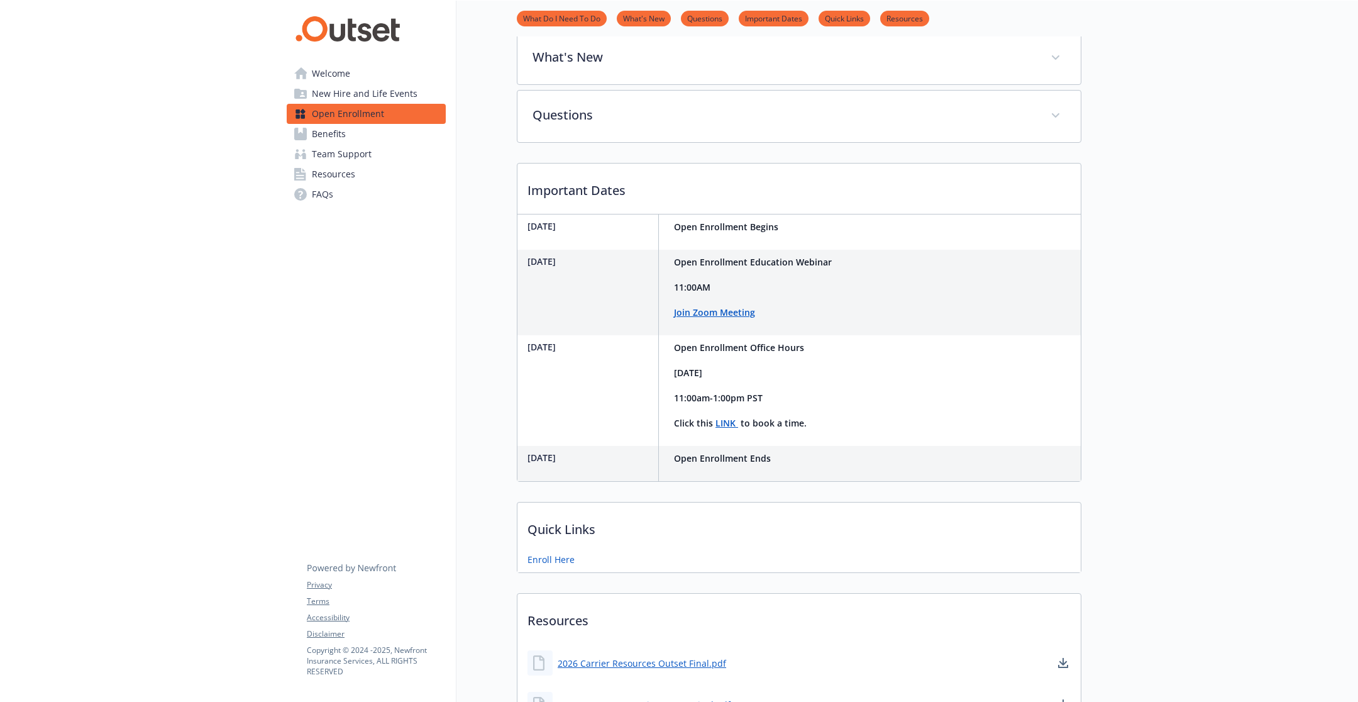
scroll to position [44, 0]
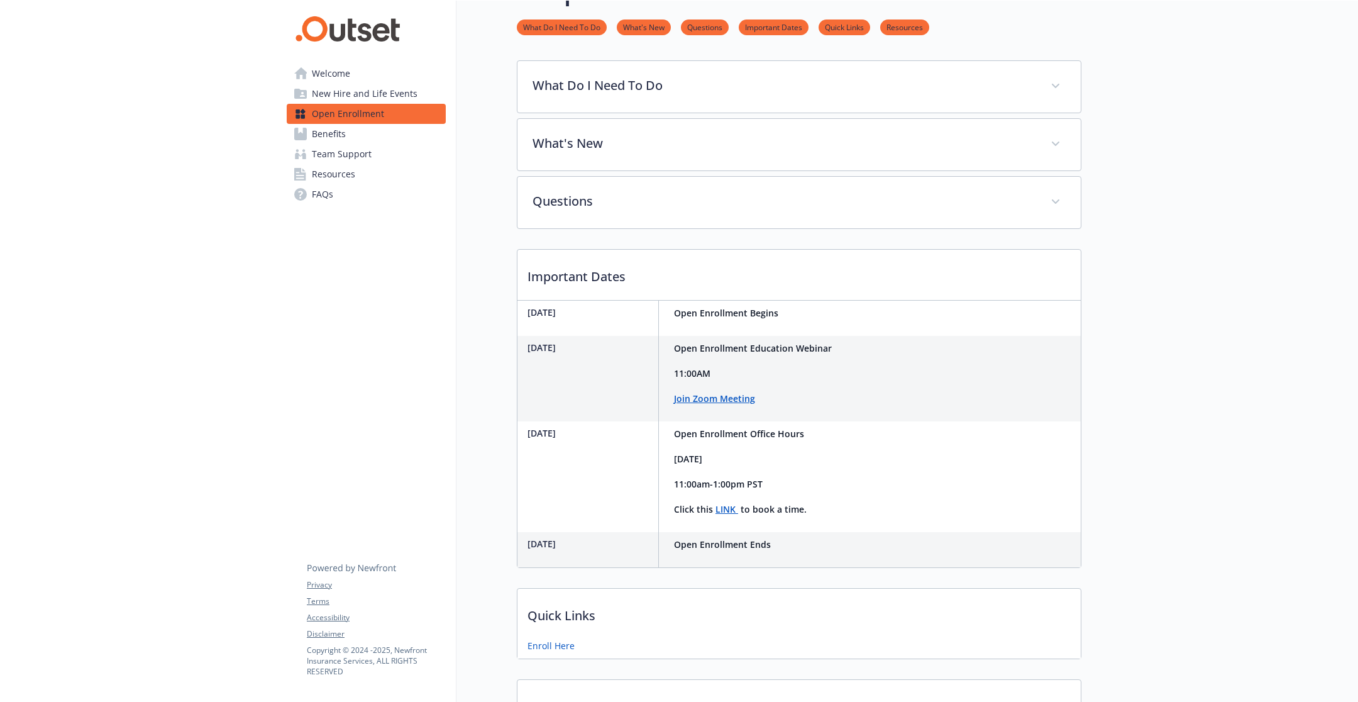
click at [345, 135] on span "Benefits" at bounding box center [329, 134] width 34 height 20
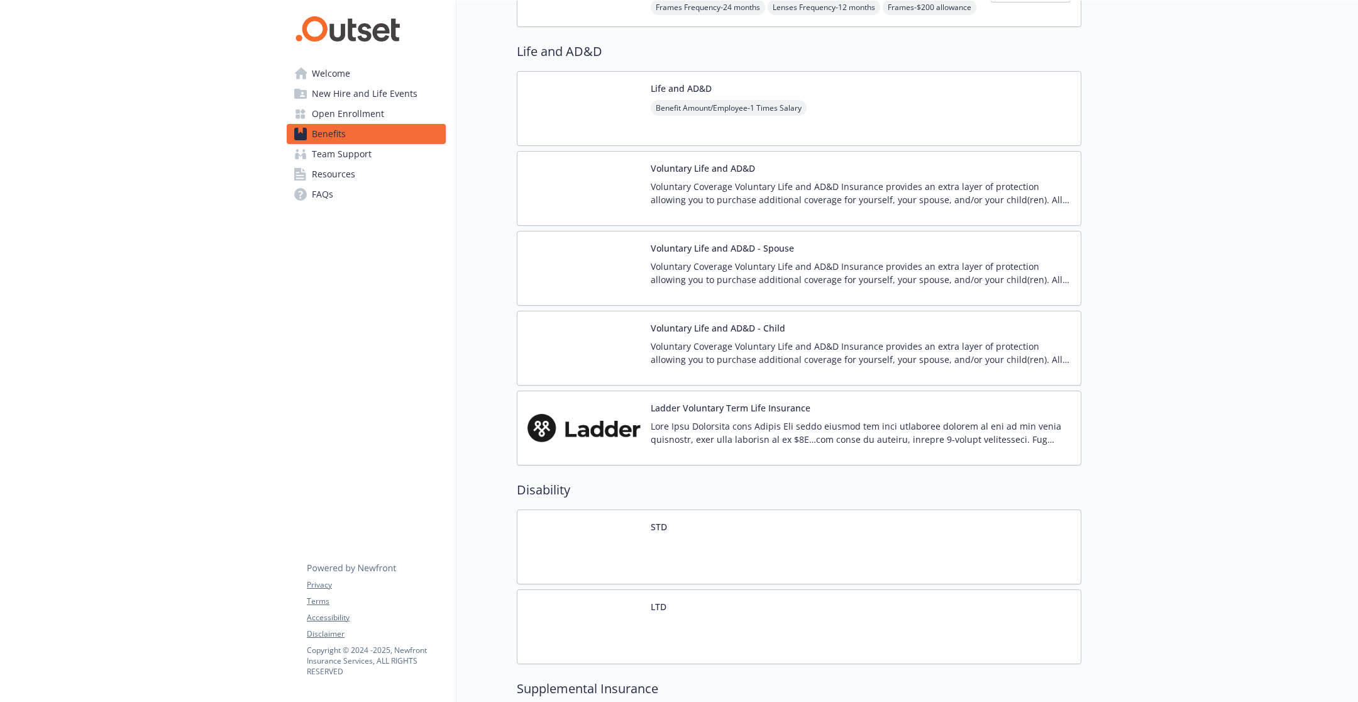
scroll to position [823, 0]
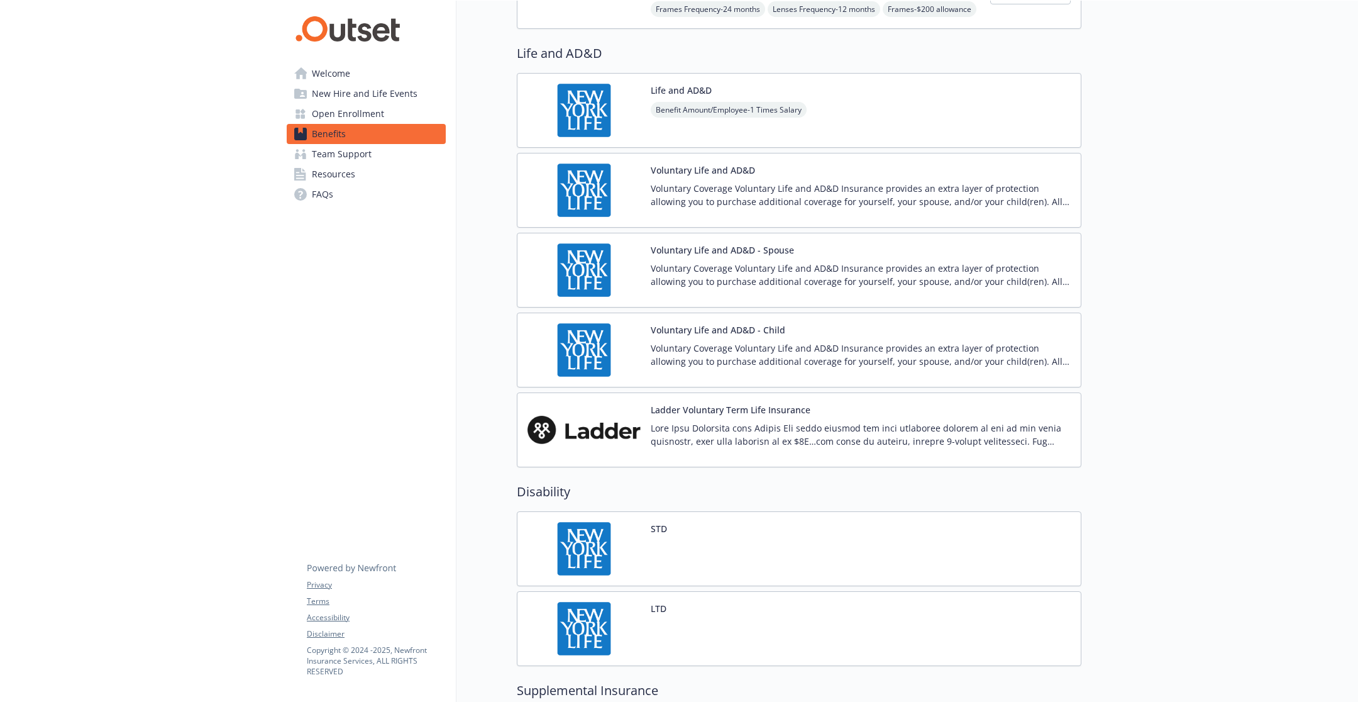
click at [736, 253] on div "Voluntary Life and AD&D - Spouse Voluntary Coverage Voluntary Life and AD&D Ins…" at bounding box center [861, 269] width 420 height 53
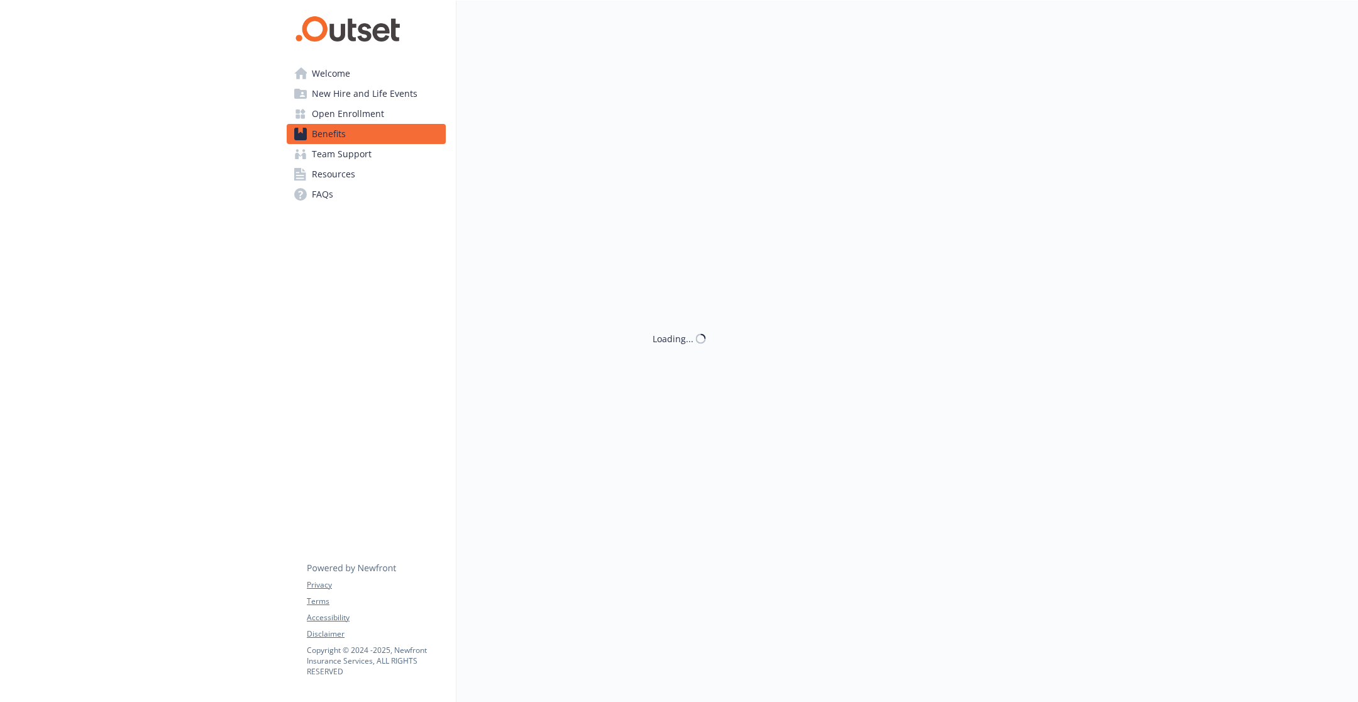
scroll to position [823, 0]
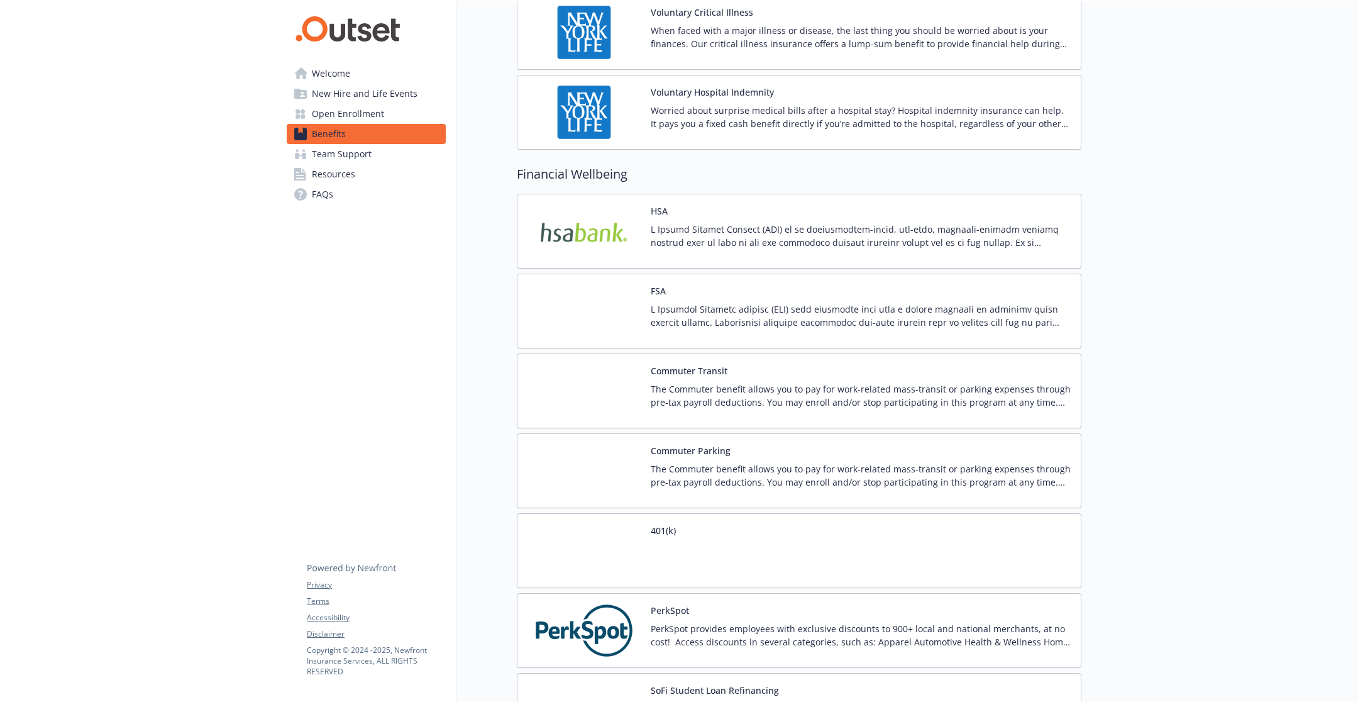
scroll to position [1677, 0]
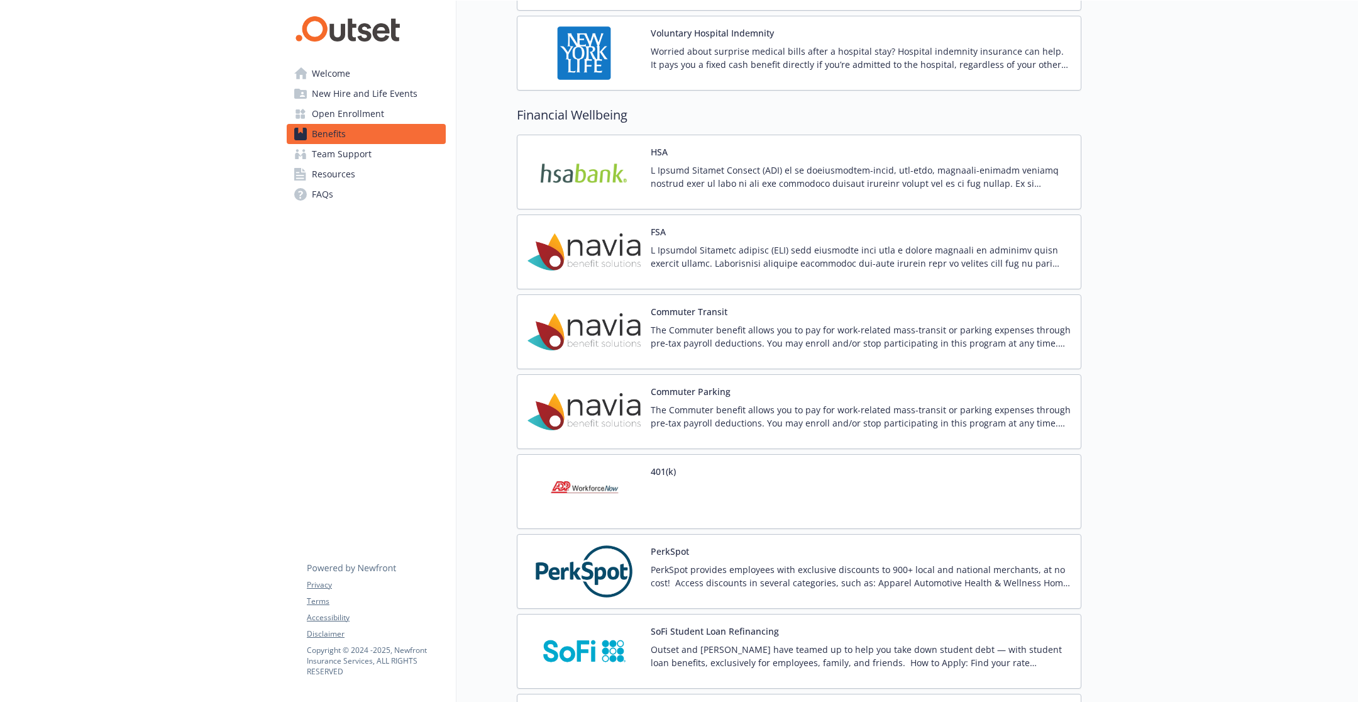
click at [741, 501] on div "401(k)" at bounding box center [799, 491] width 565 height 75
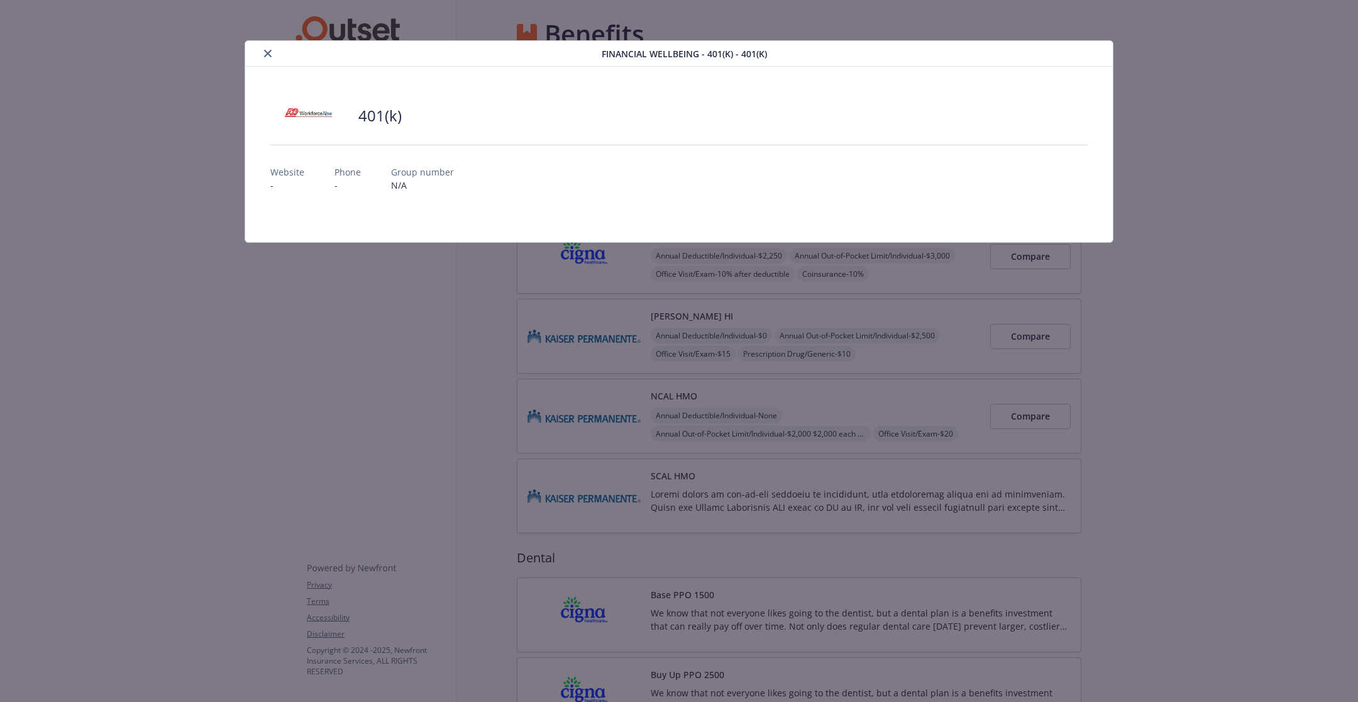
scroll to position [1677, 0]
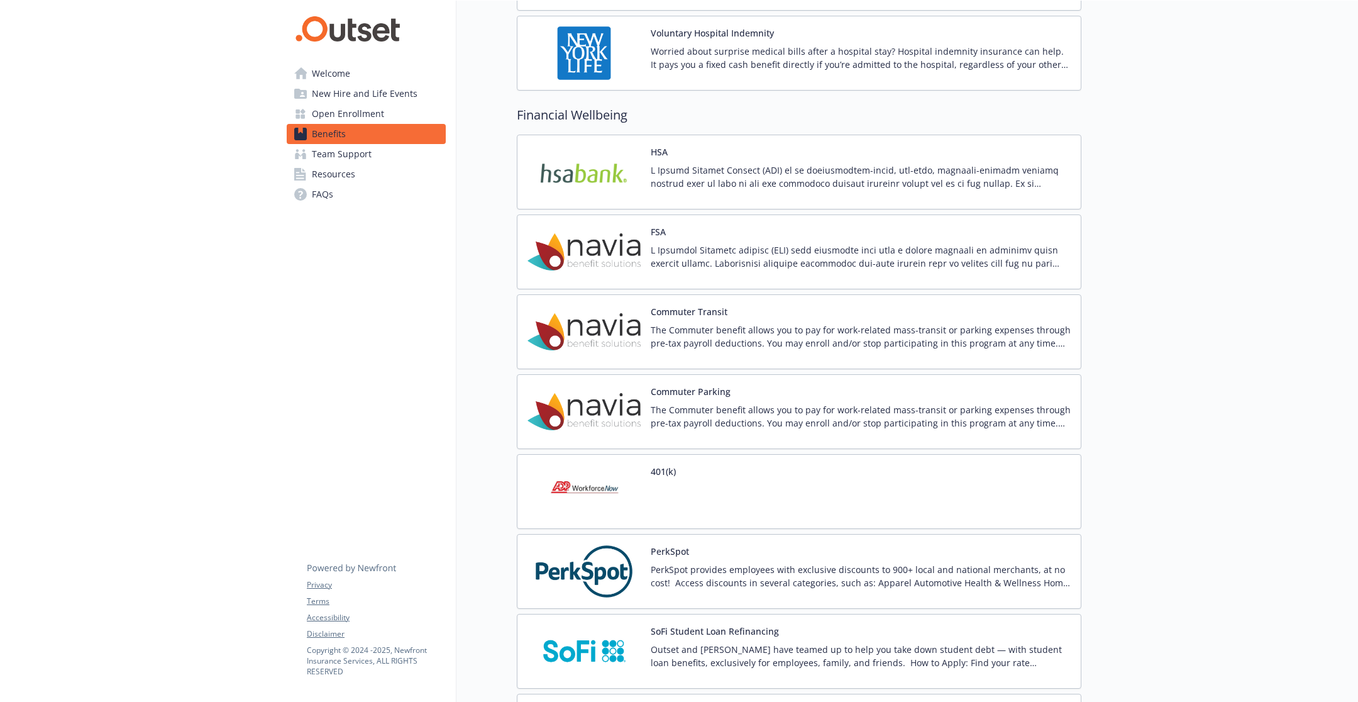
click at [654, 255] on p at bounding box center [861, 256] width 420 height 26
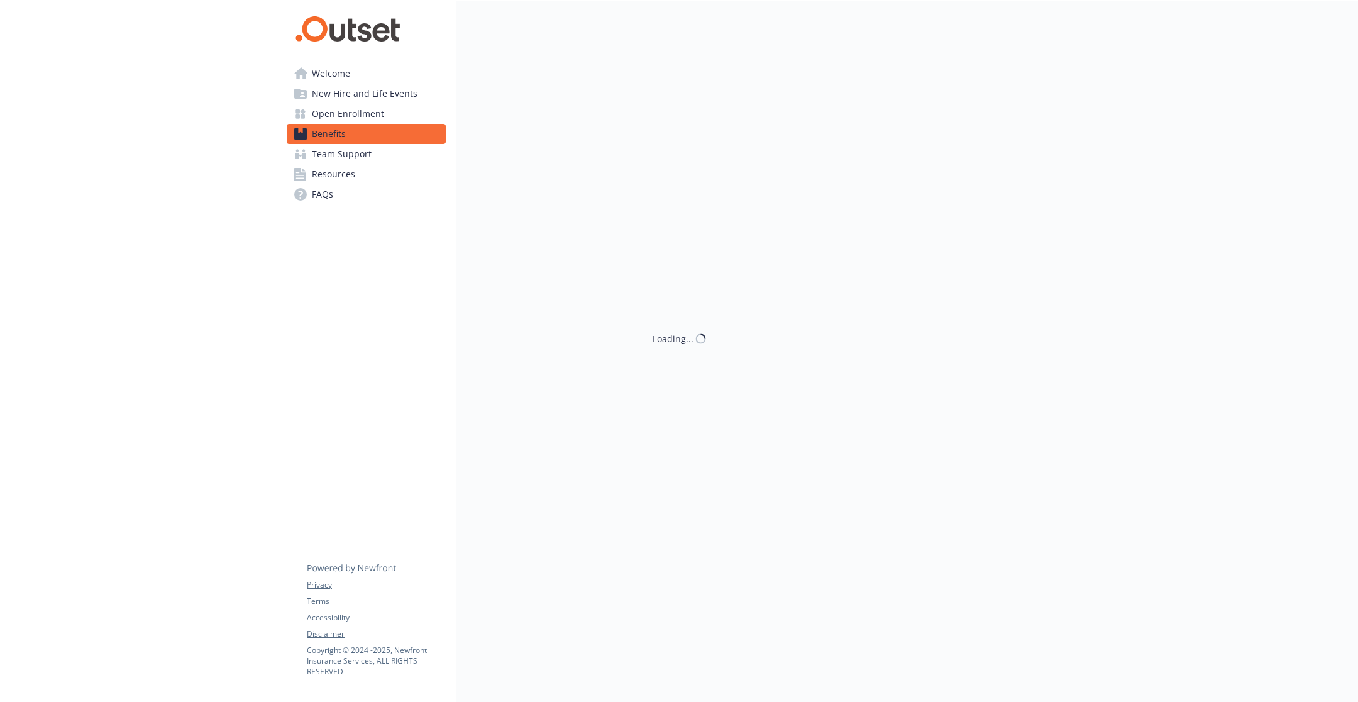
scroll to position [1677, 0]
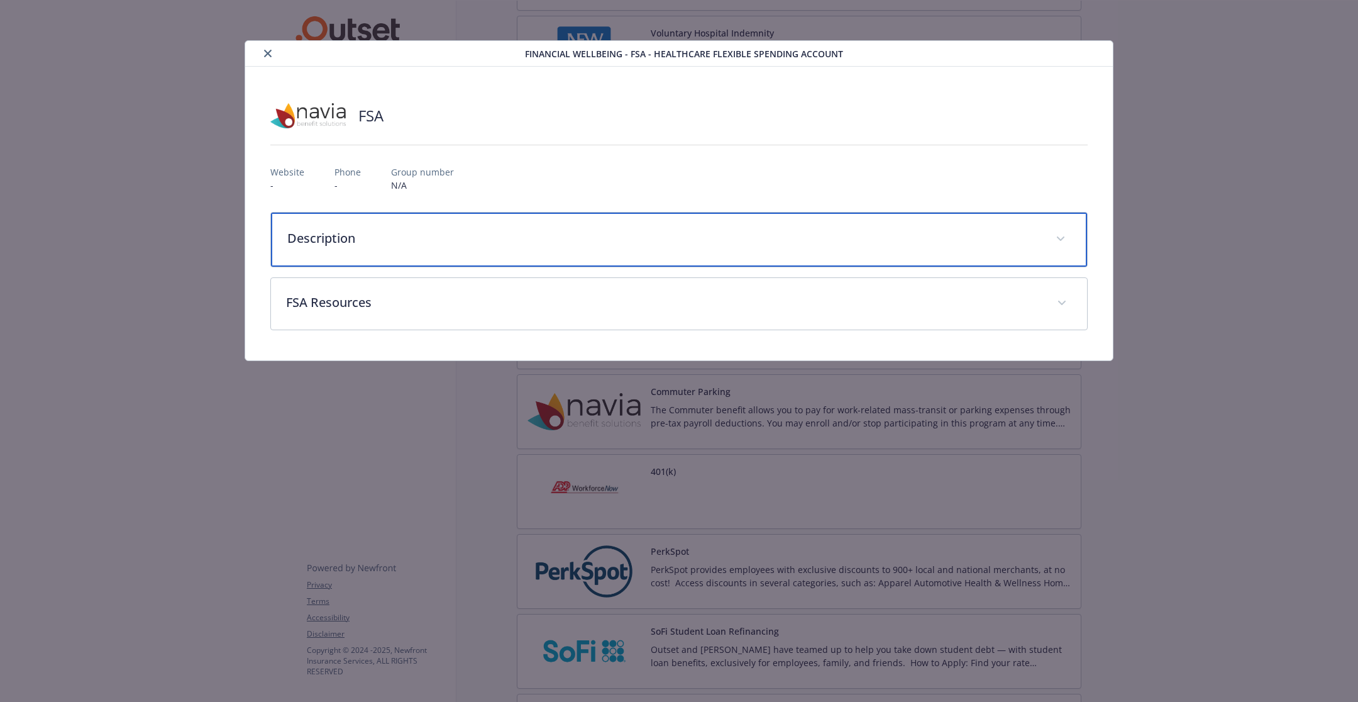
click at [396, 253] on div "Description" at bounding box center [679, 240] width 816 height 54
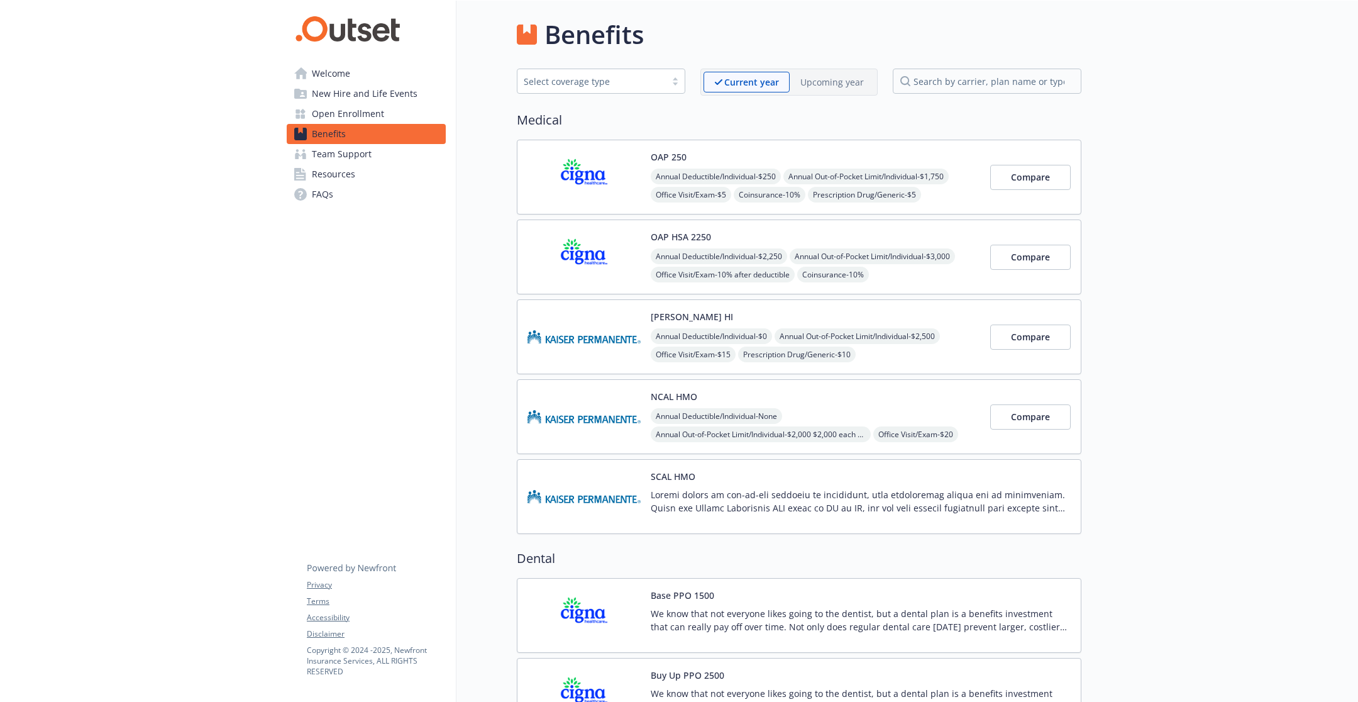
click at [822, 76] on p "Upcoming year" at bounding box center [833, 81] width 64 height 13
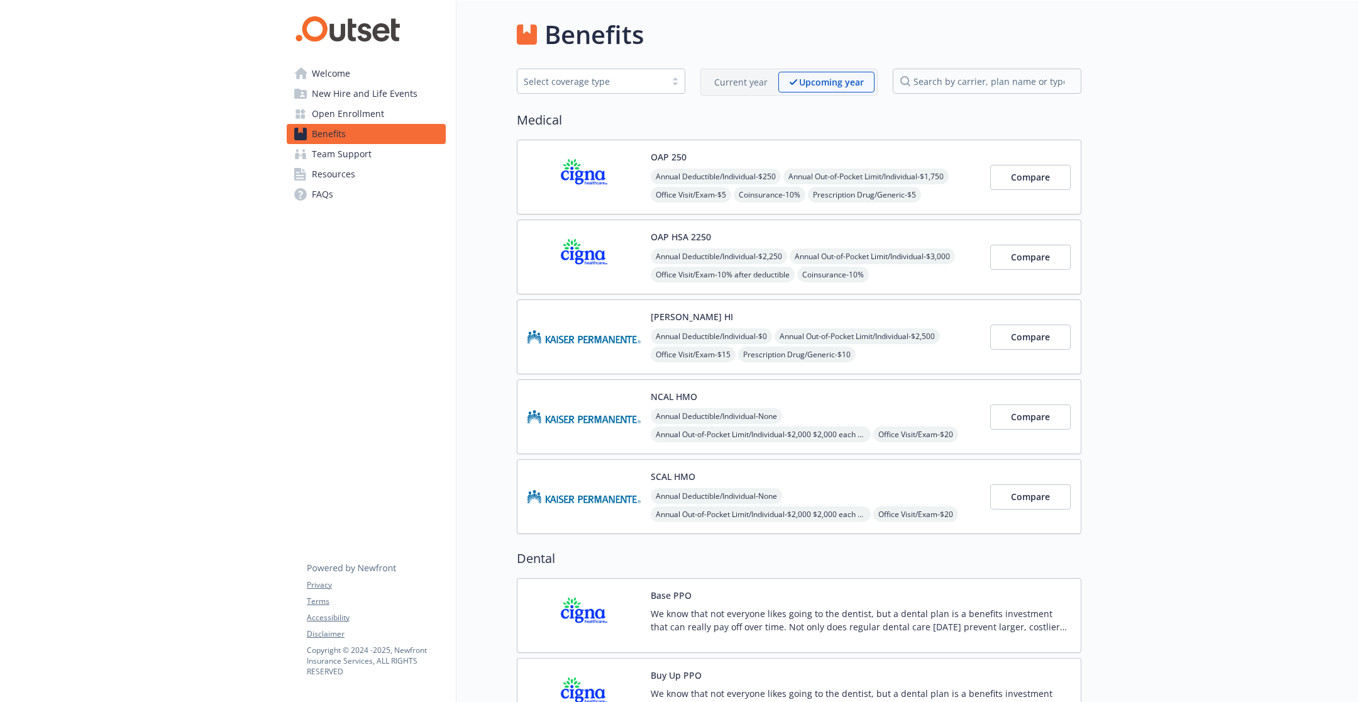
click at [733, 92] on div "Current year Upcoming year" at bounding box center [789, 82] width 177 height 27
click at [734, 86] on p "Current year" at bounding box center [740, 81] width 53 height 13
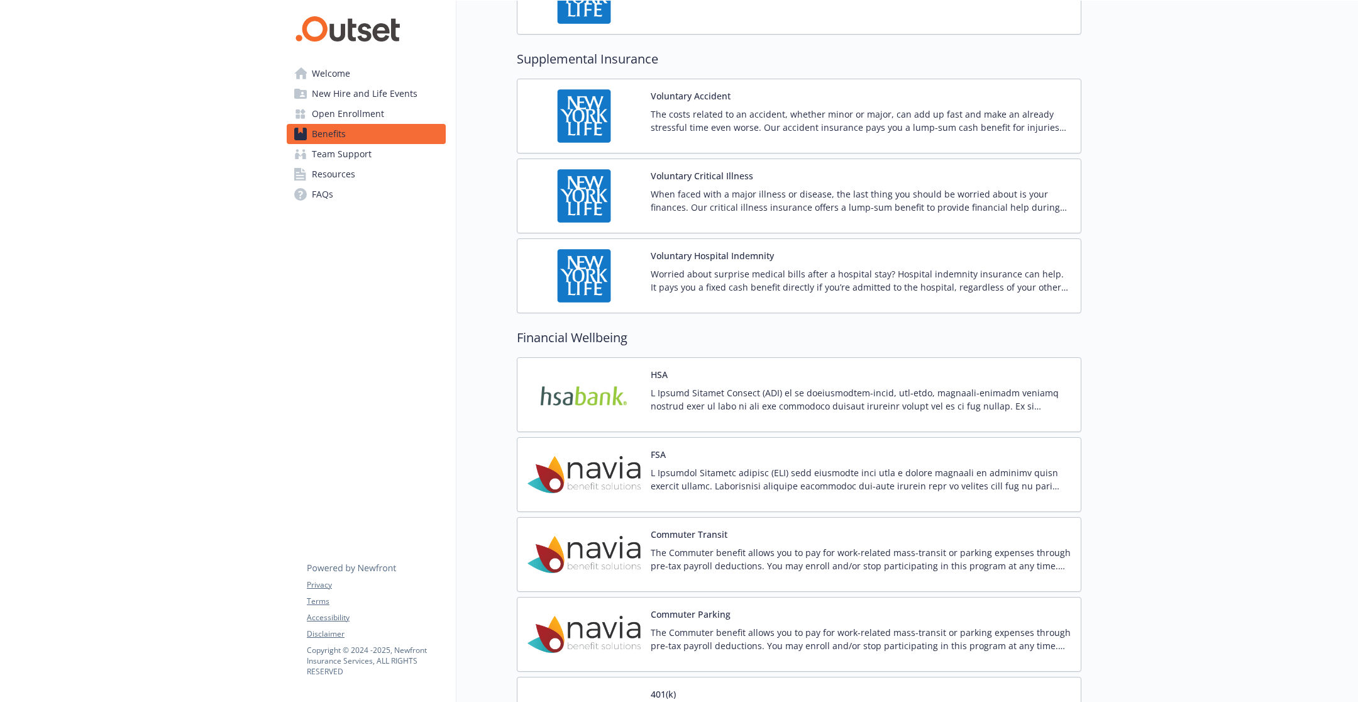
scroll to position [1492, 0]
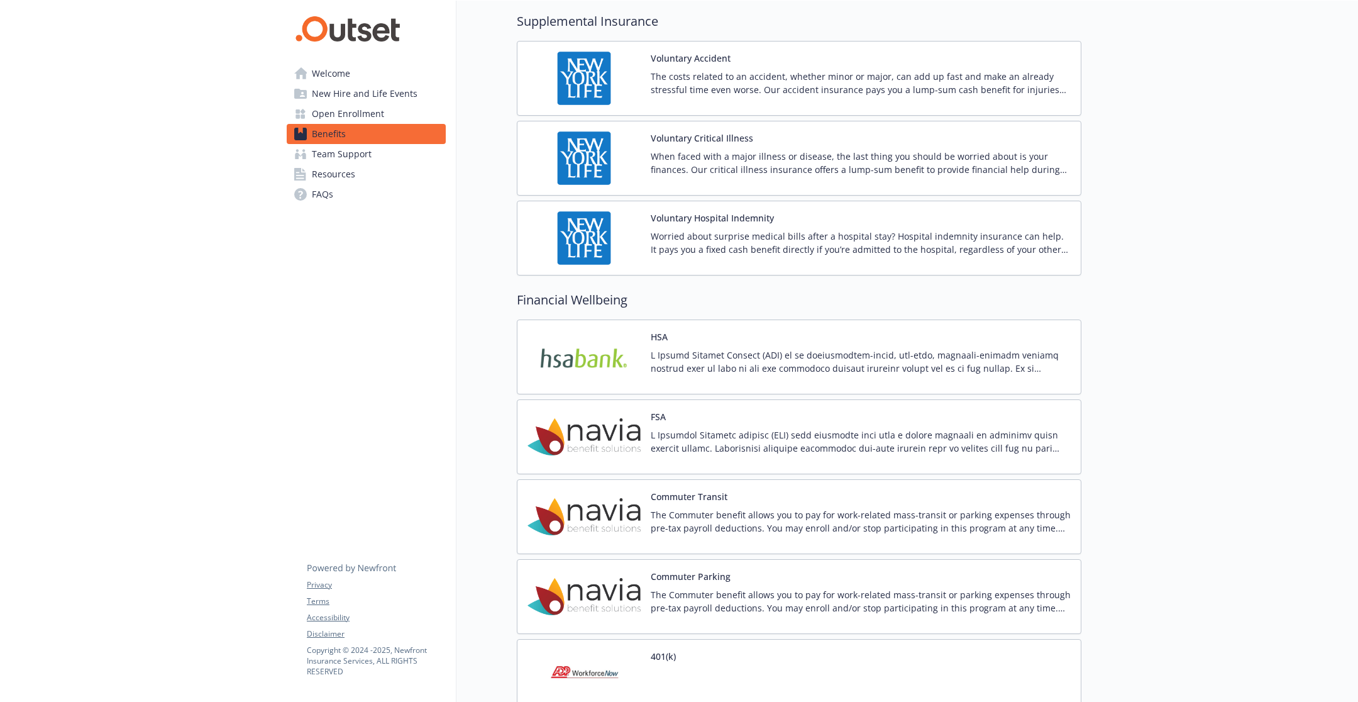
click at [728, 413] on div "FSA" at bounding box center [861, 436] width 420 height 53
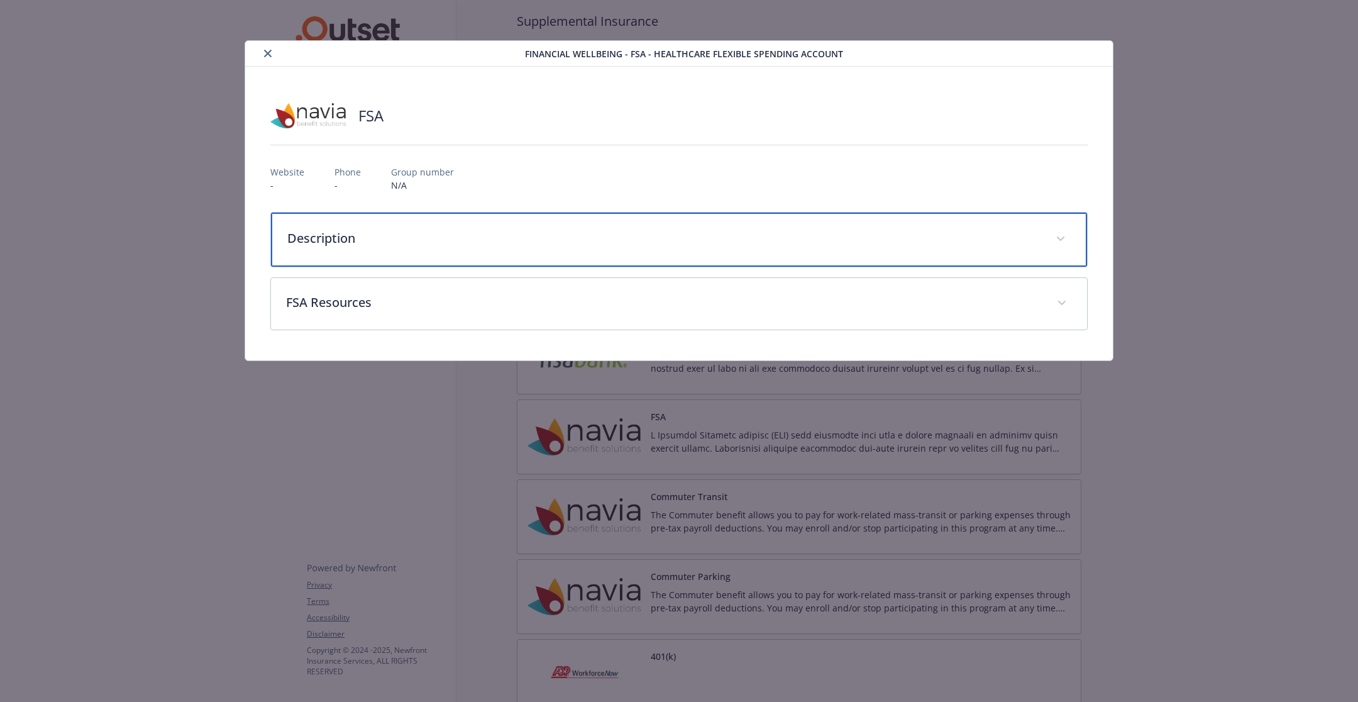
click at [664, 240] on p "Description" at bounding box center [663, 238] width 753 height 19
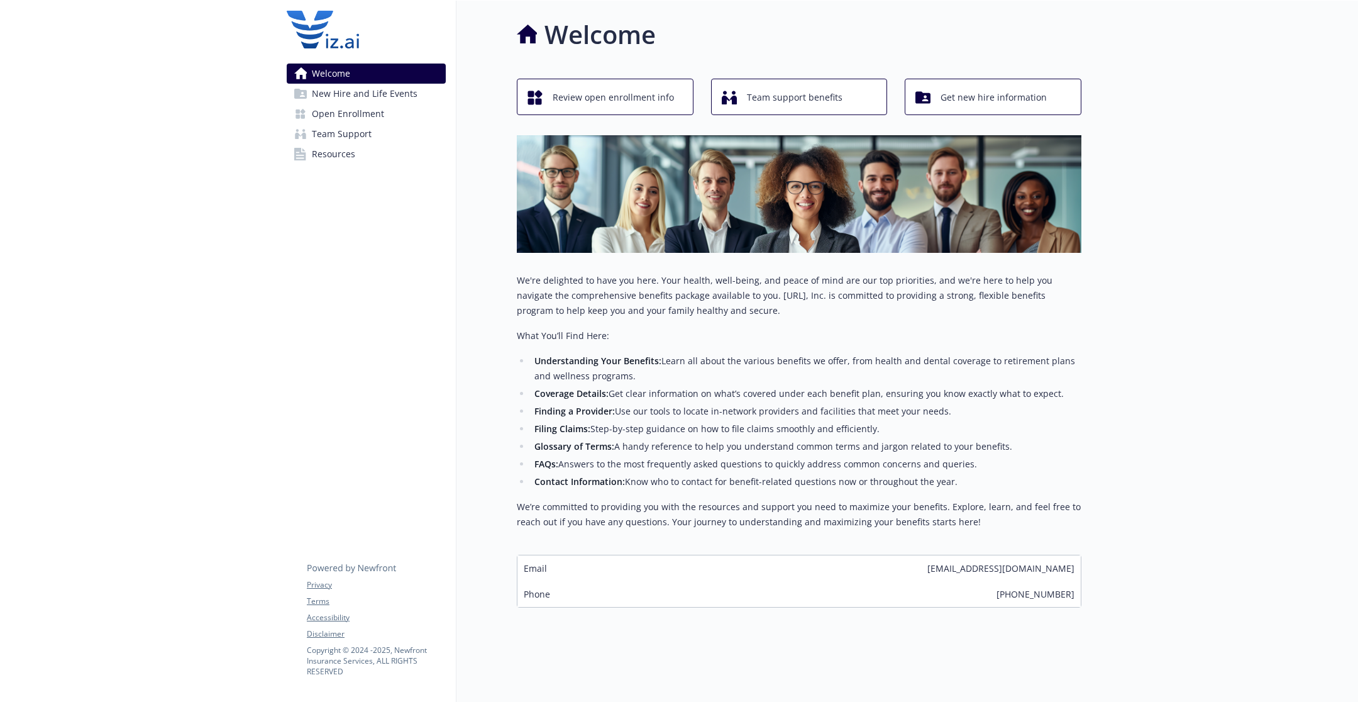
click at [403, 109] on link "Open Enrollment" at bounding box center [366, 114] width 159 height 20
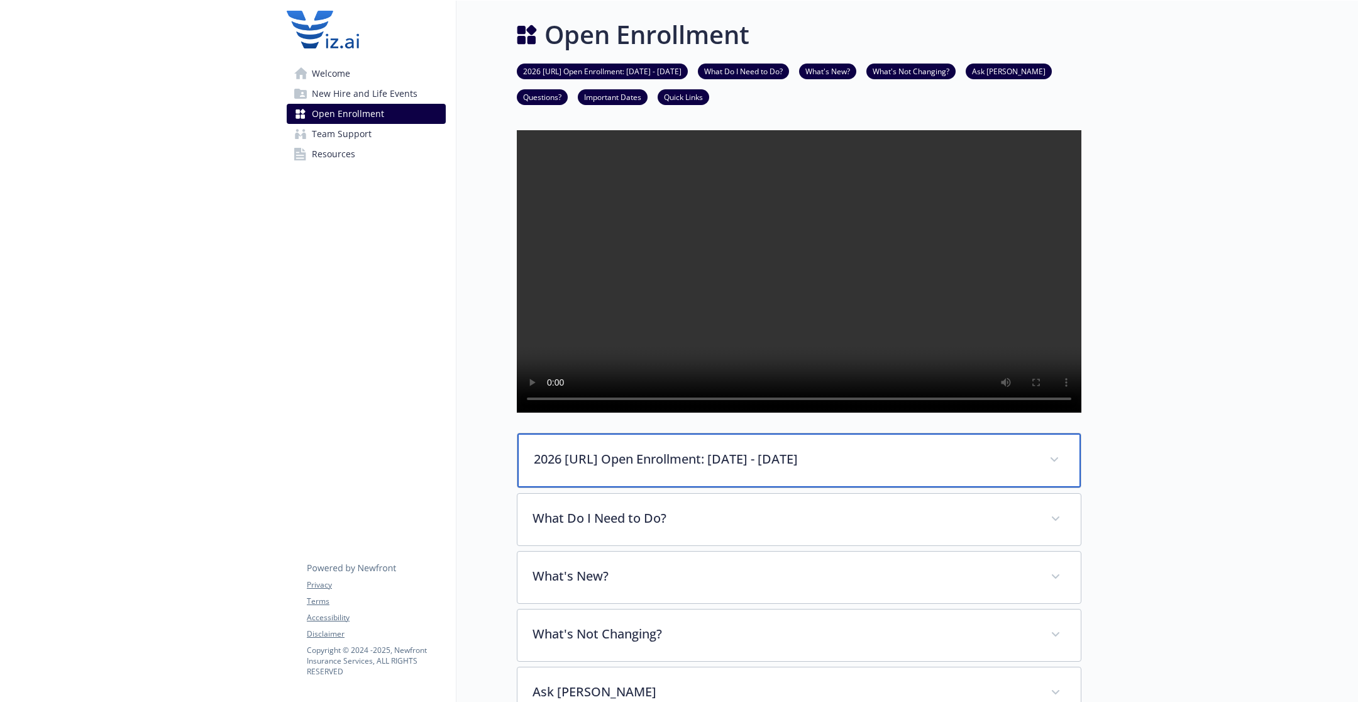
click at [562, 474] on div "2026 [URL] Open Enrollment: [DATE] - [DATE]" at bounding box center [800, 460] width 564 height 54
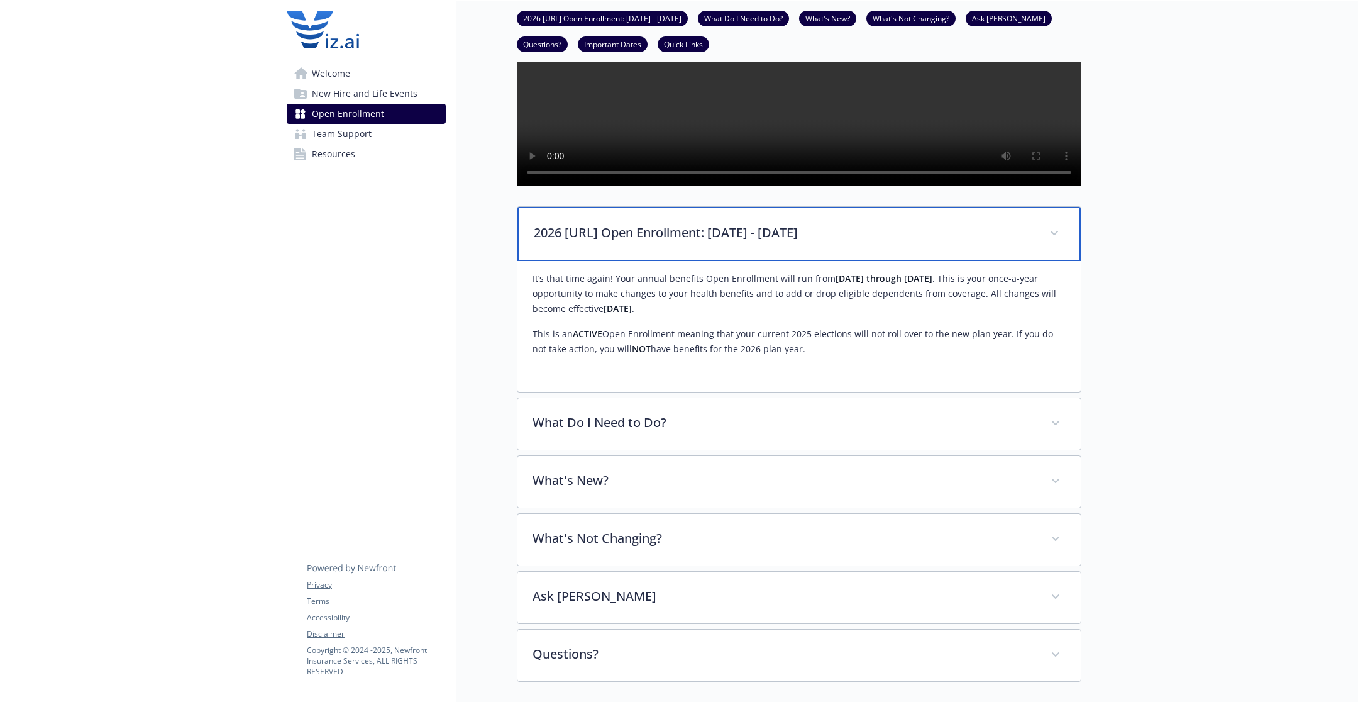
scroll to position [341, 0]
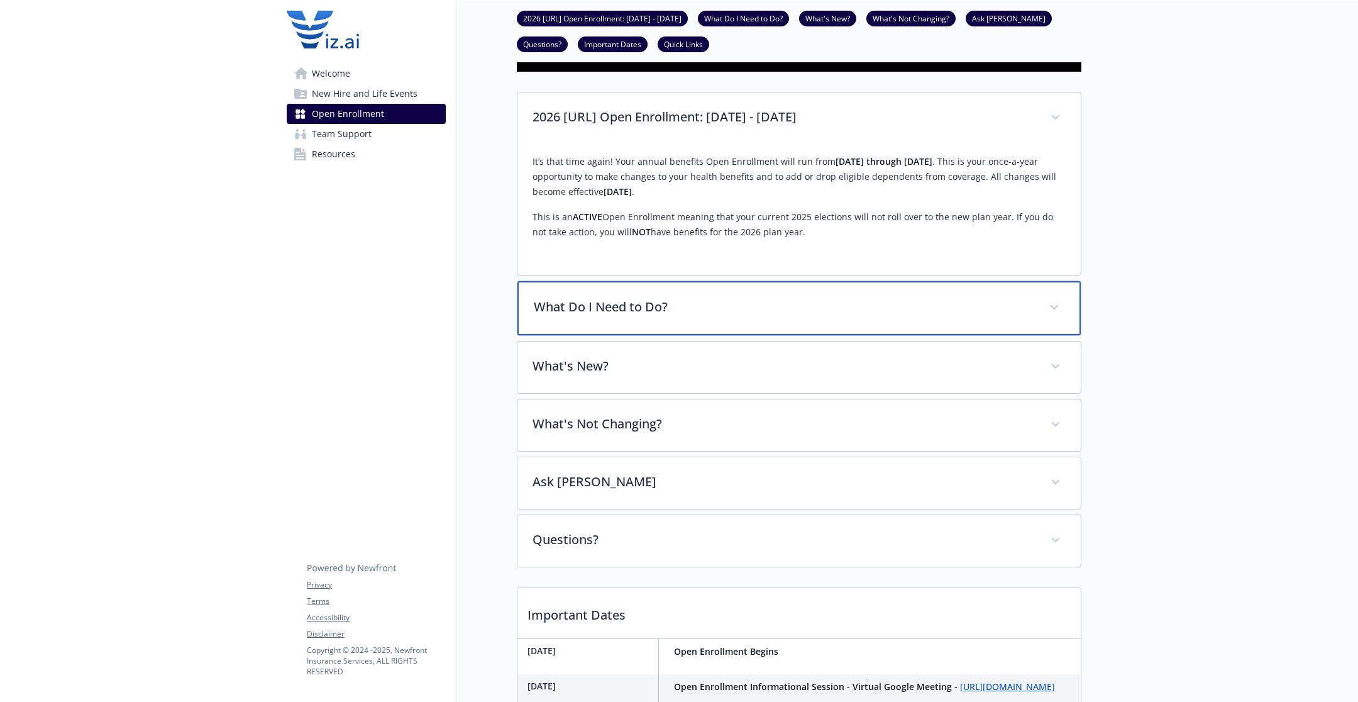
click at [625, 316] on p "What Do I Need to Do?" at bounding box center [784, 306] width 501 height 19
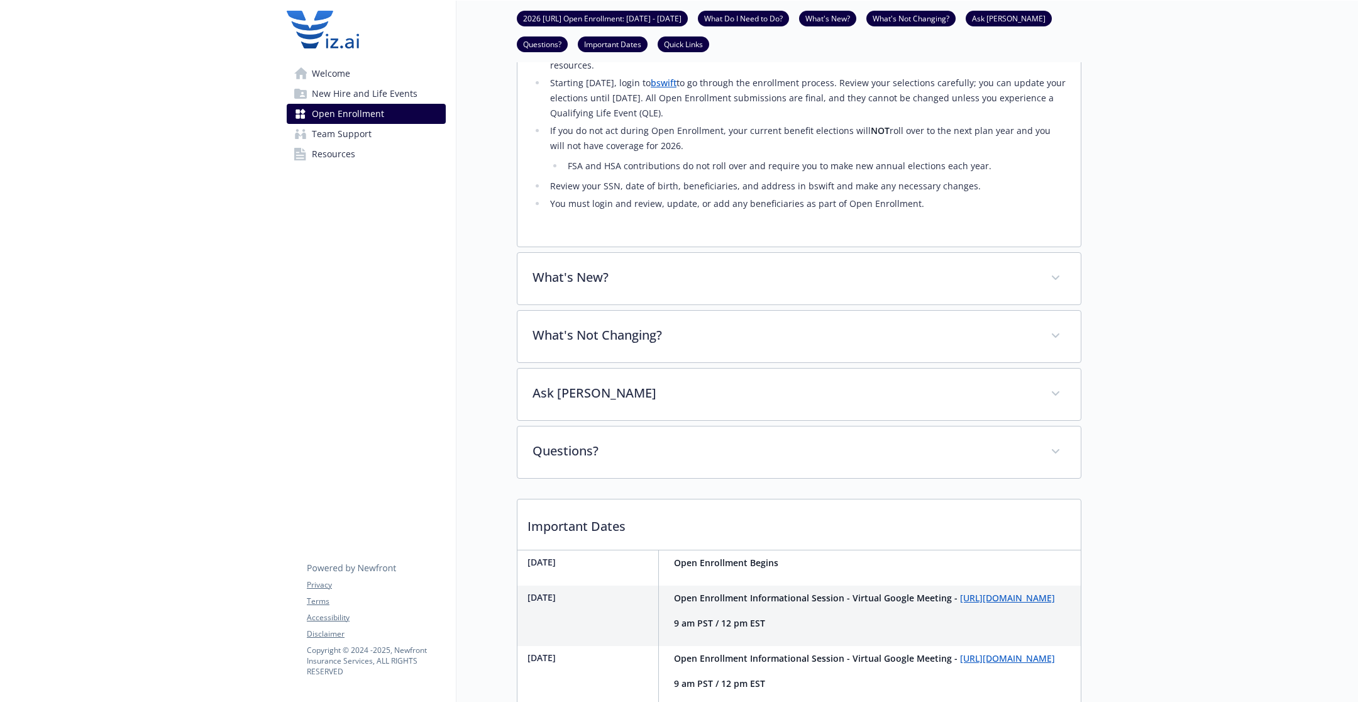
scroll to position [689, 0]
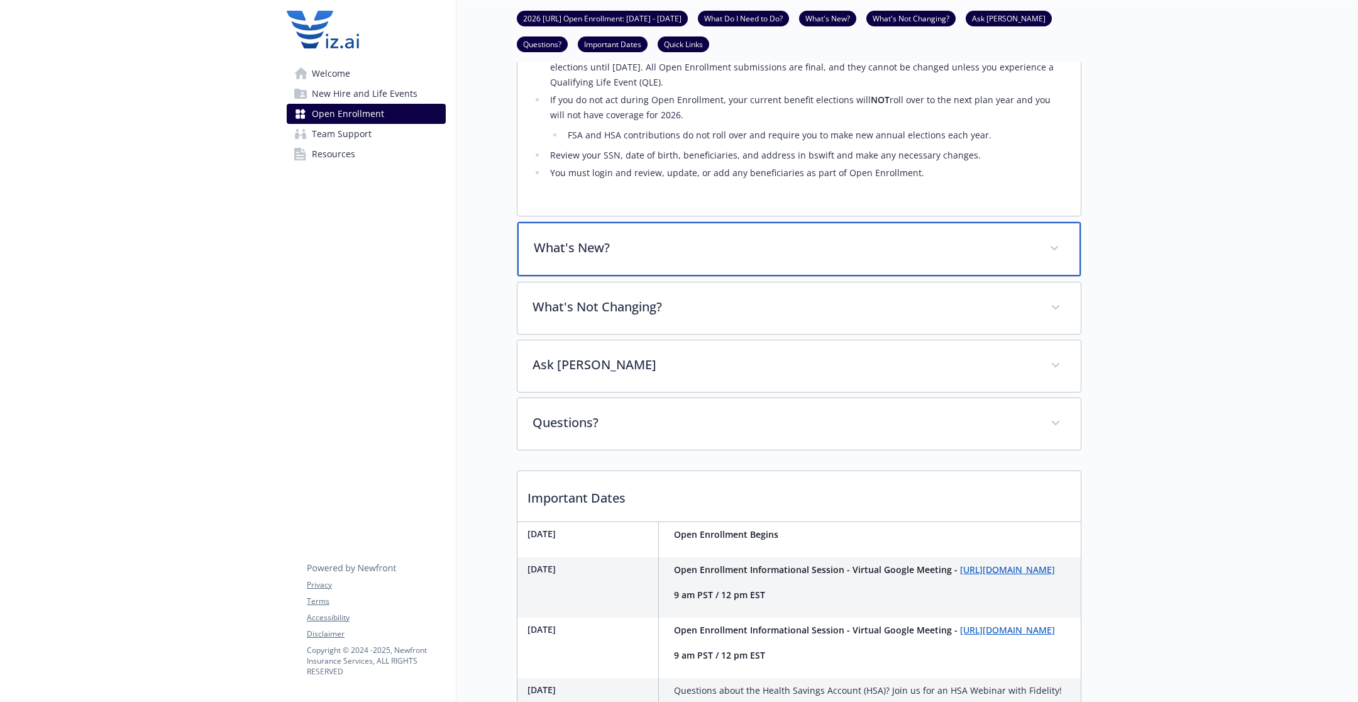
click at [735, 257] on p "What's New?" at bounding box center [784, 247] width 501 height 19
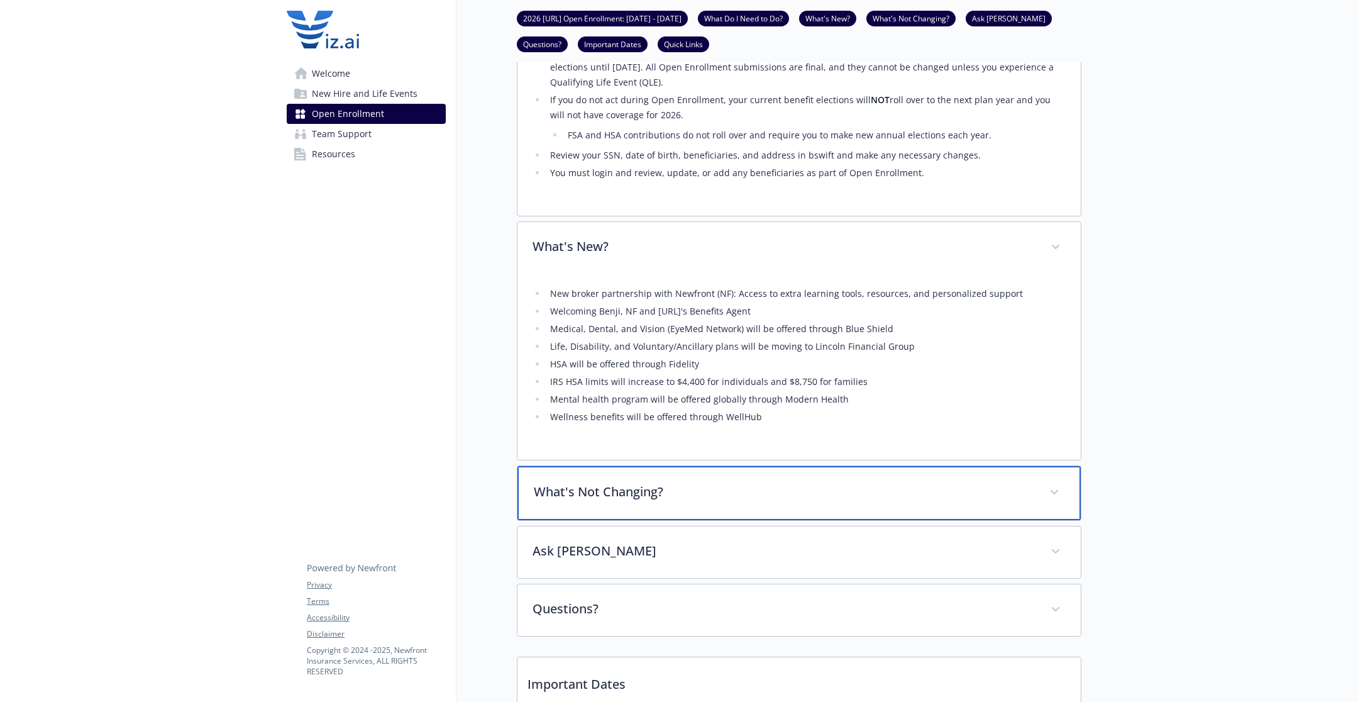
click at [687, 514] on div "What's Not Changing?" at bounding box center [800, 493] width 564 height 54
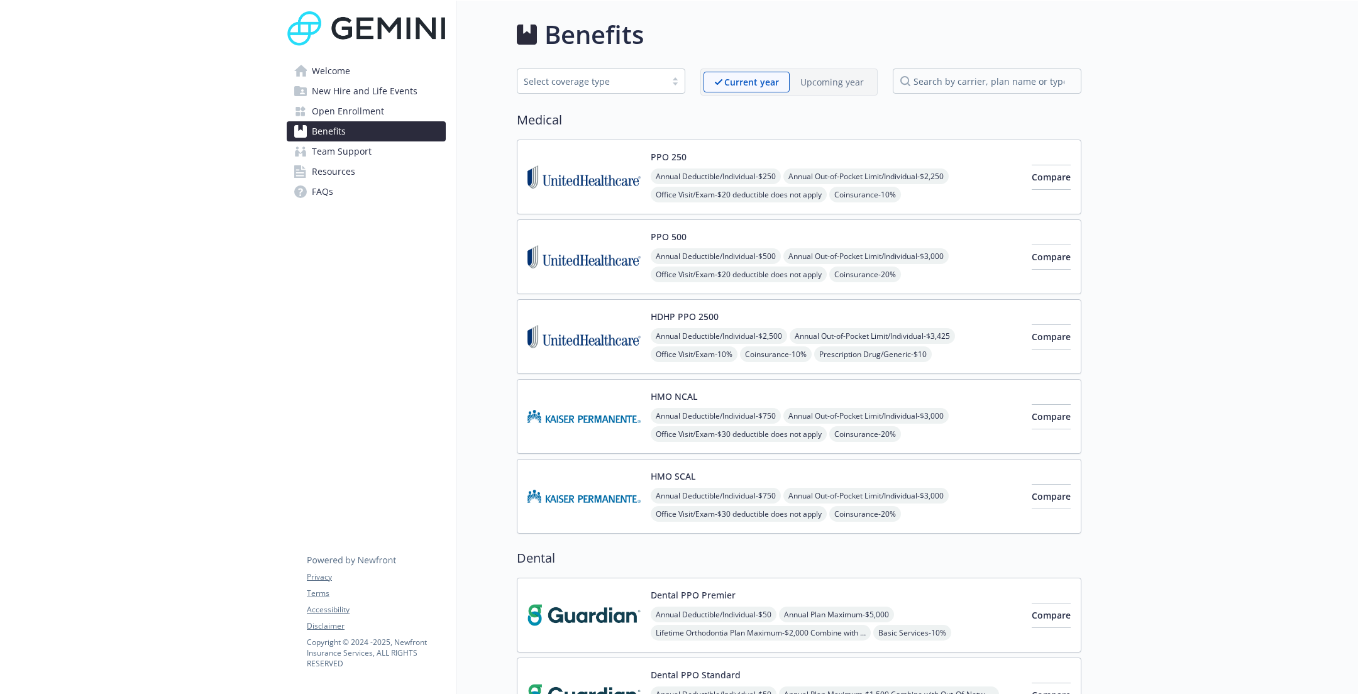
click at [406, 116] on link "Open Enrollment" at bounding box center [366, 111] width 159 height 20
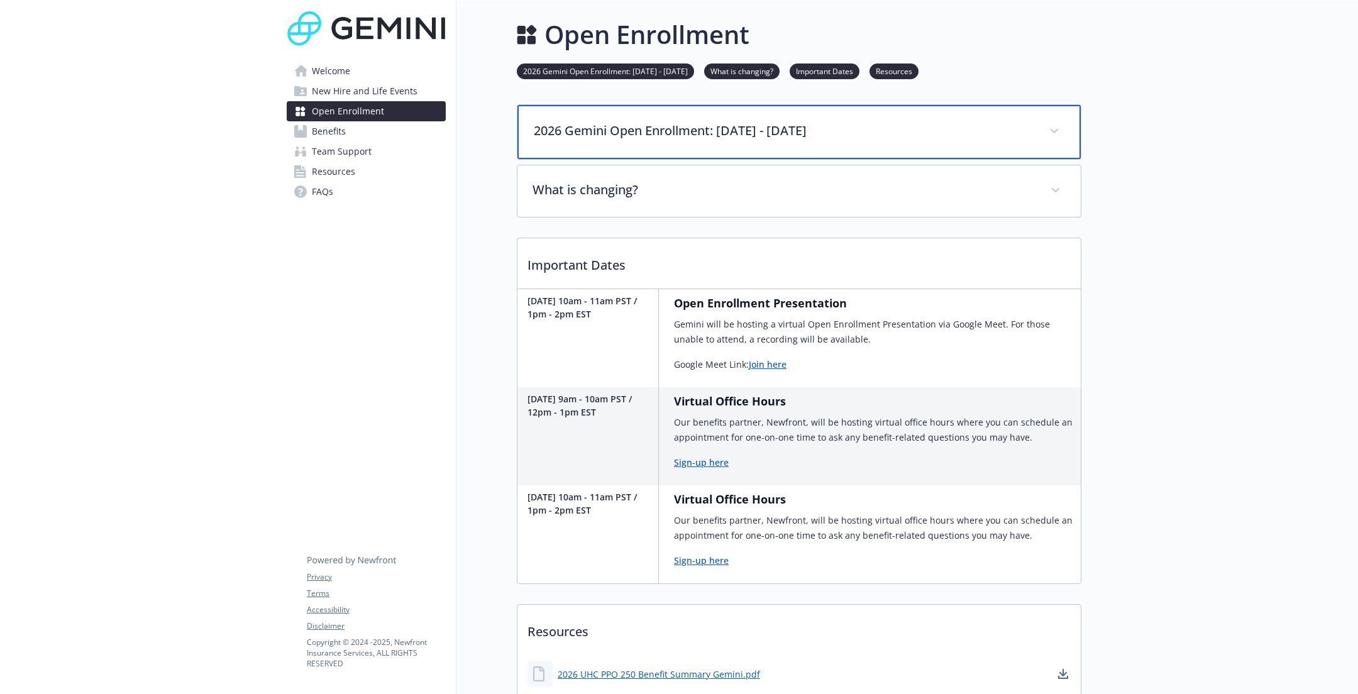
click at [643, 125] on p "2026 Gemini Open Enrollment: November 3 - November 16" at bounding box center [784, 130] width 501 height 19
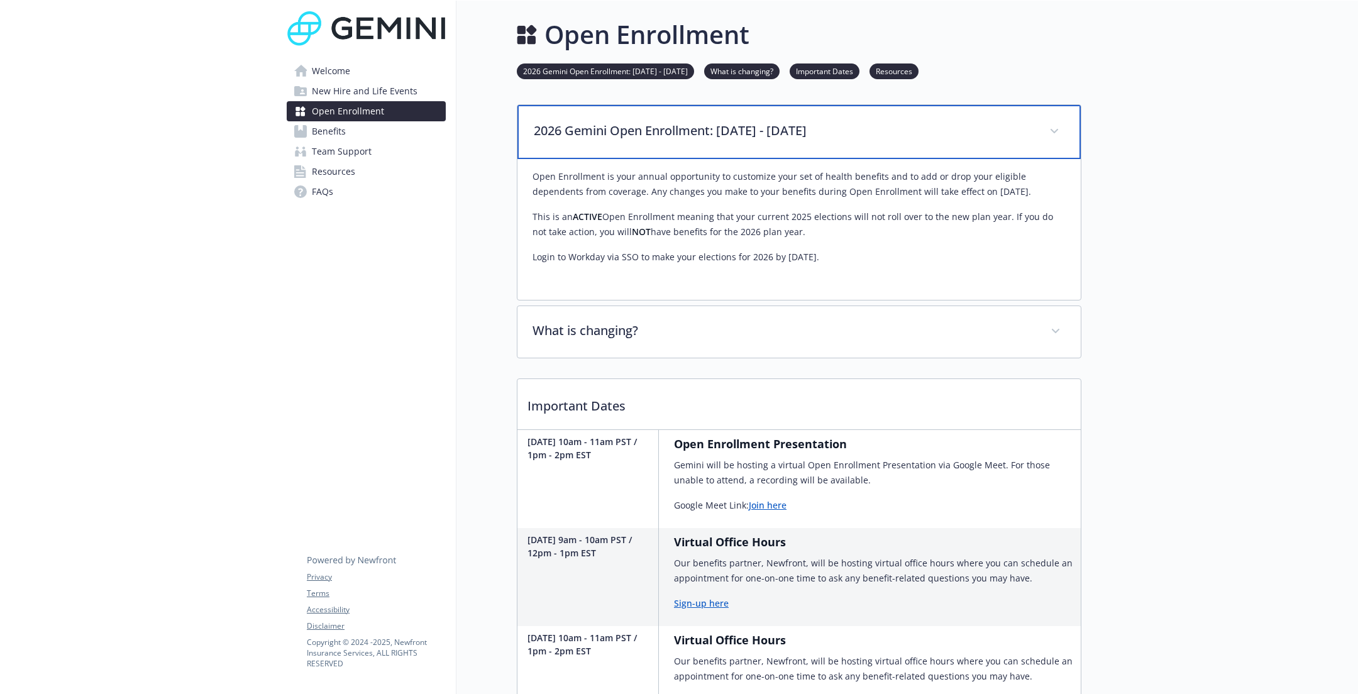
click at [643, 125] on p "2026 Gemini Open Enrollment: November 3 - November 16" at bounding box center [784, 130] width 501 height 19
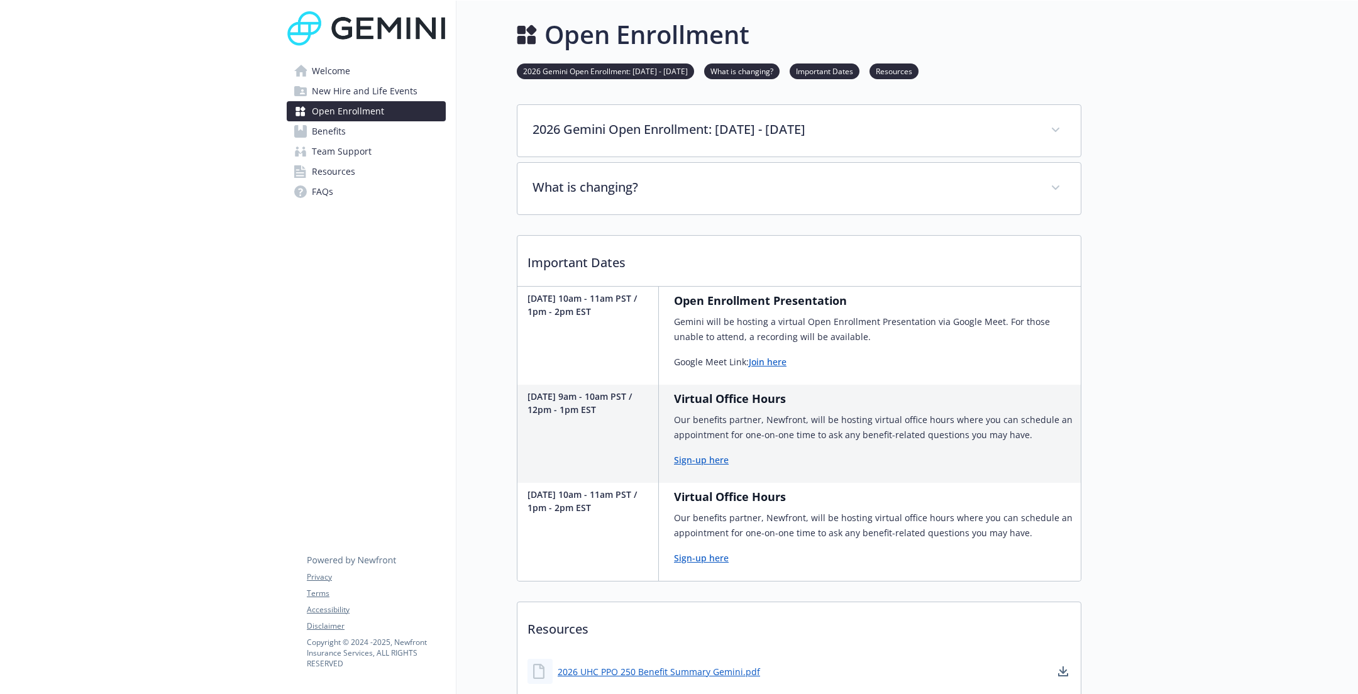
click at [638, 239] on p "Important Dates" at bounding box center [800, 259] width 564 height 47
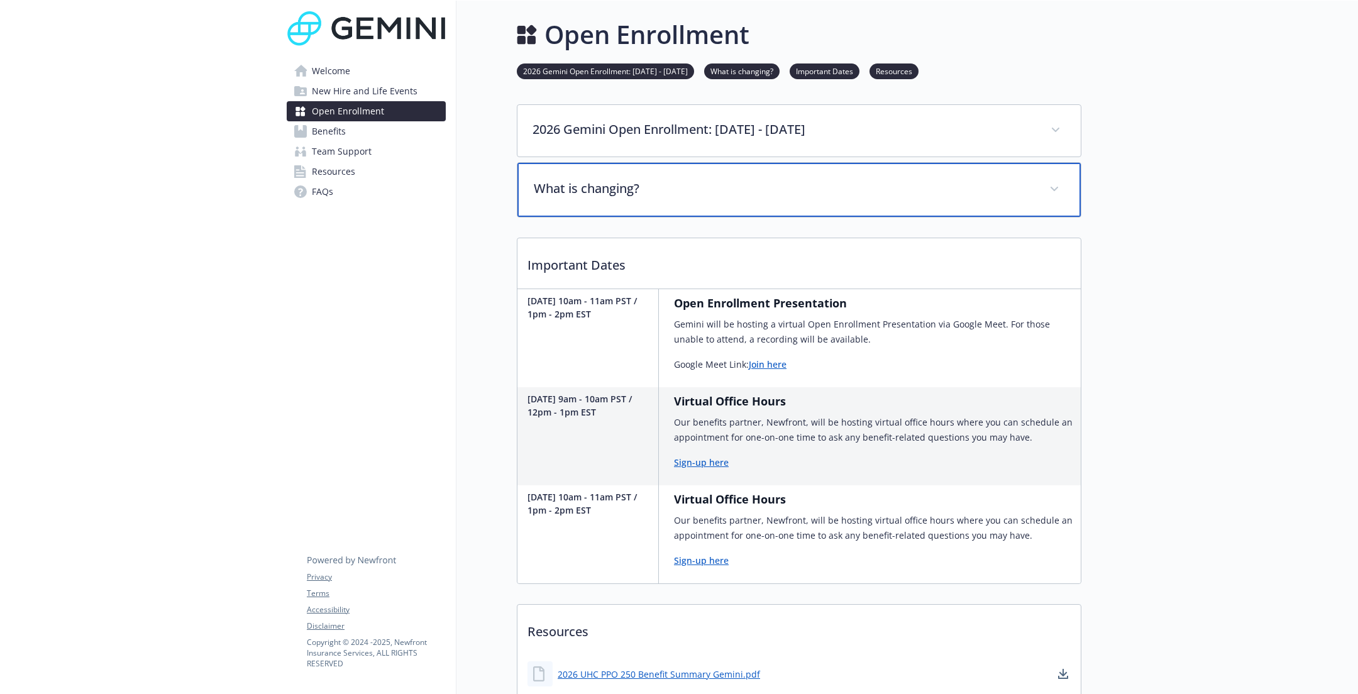
click at [647, 206] on div "What is changing?" at bounding box center [800, 190] width 564 height 54
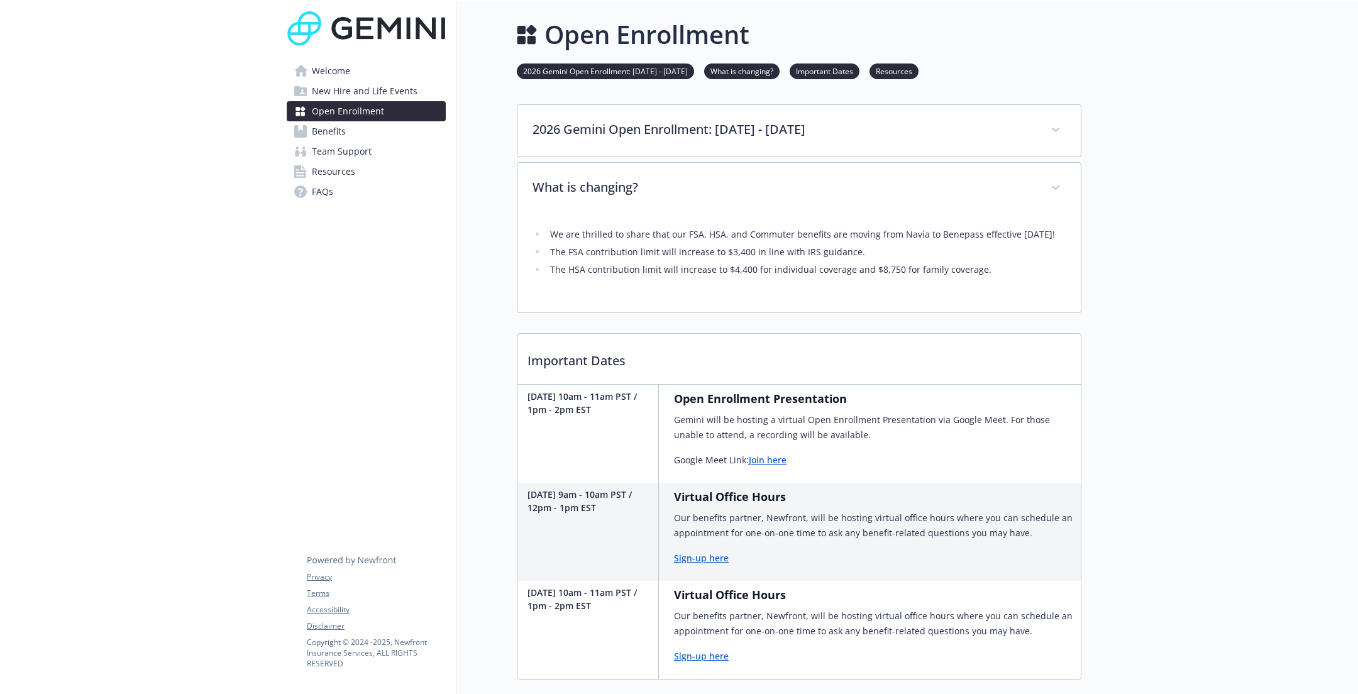
click at [351, 126] on link "Benefits" at bounding box center [366, 131] width 159 height 20
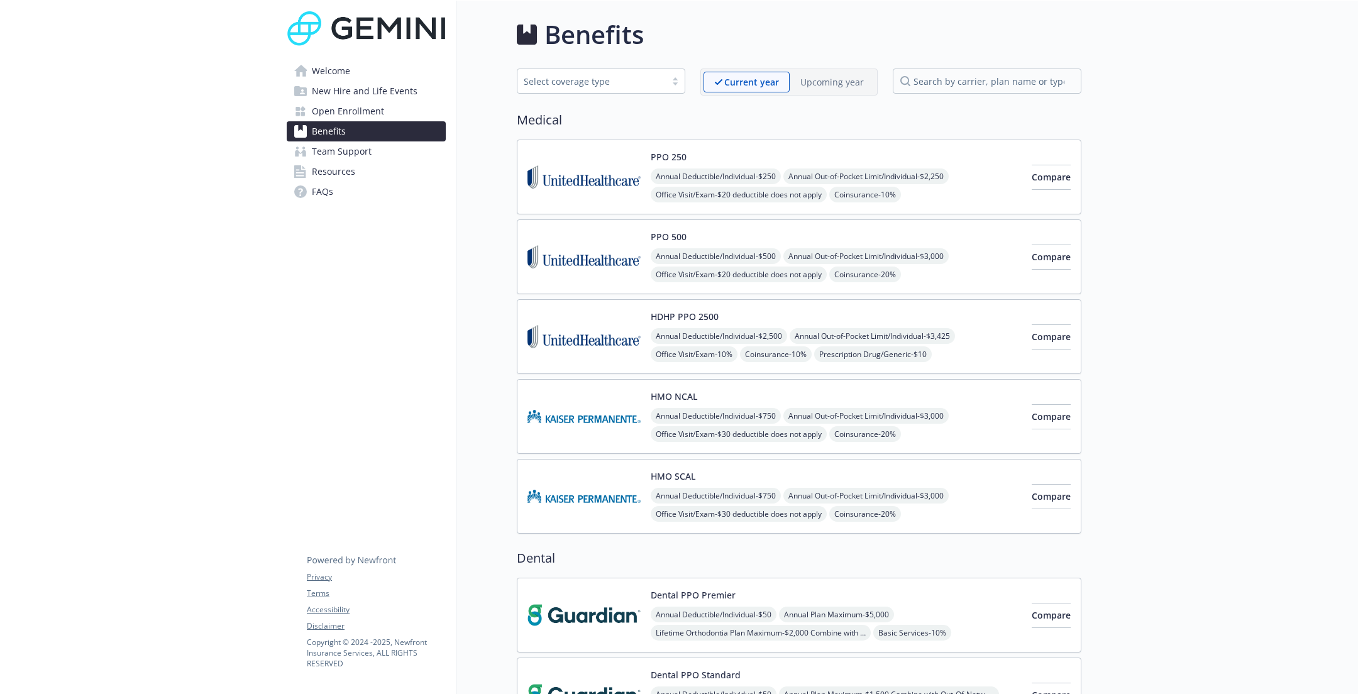
click at [753, 81] on p "Current year" at bounding box center [752, 81] width 55 height 13
click at [831, 74] on div "Upcoming year" at bounding box center [832, 82] width 85 height 21
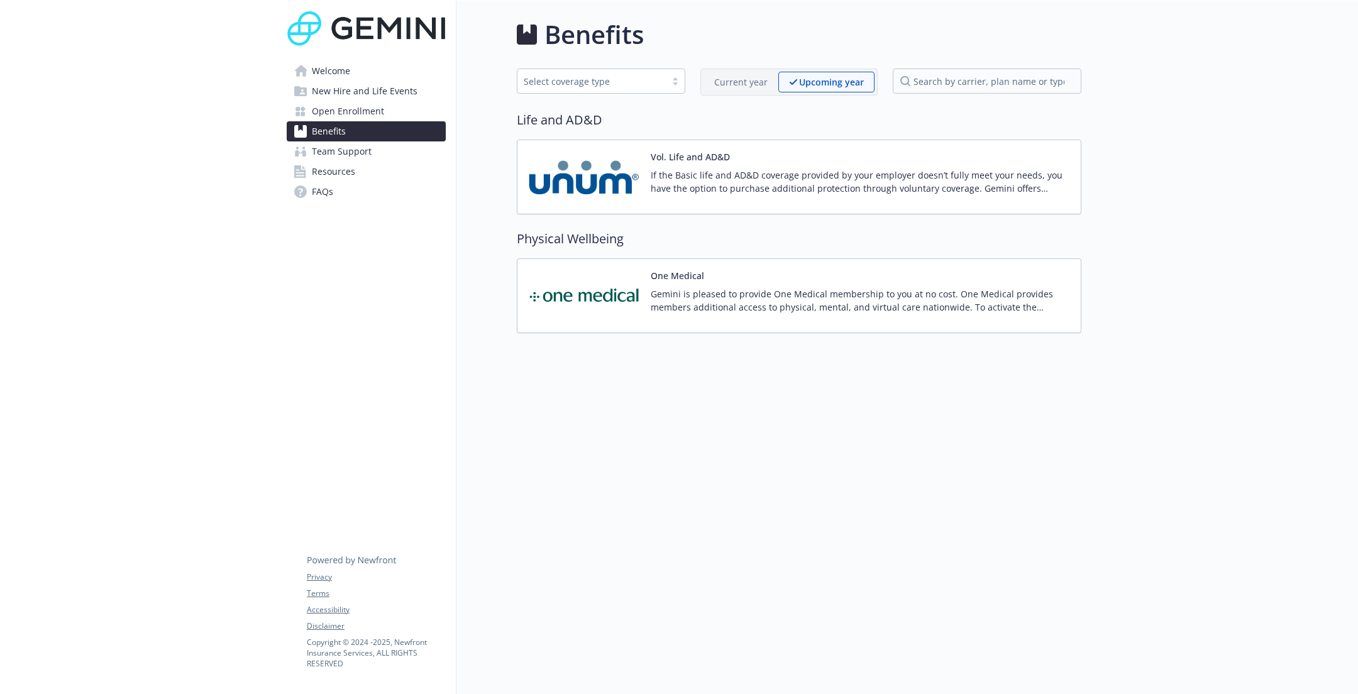
click at [774, 74] on div "Current year" at bounding box center [741, 82] width 75 height 21
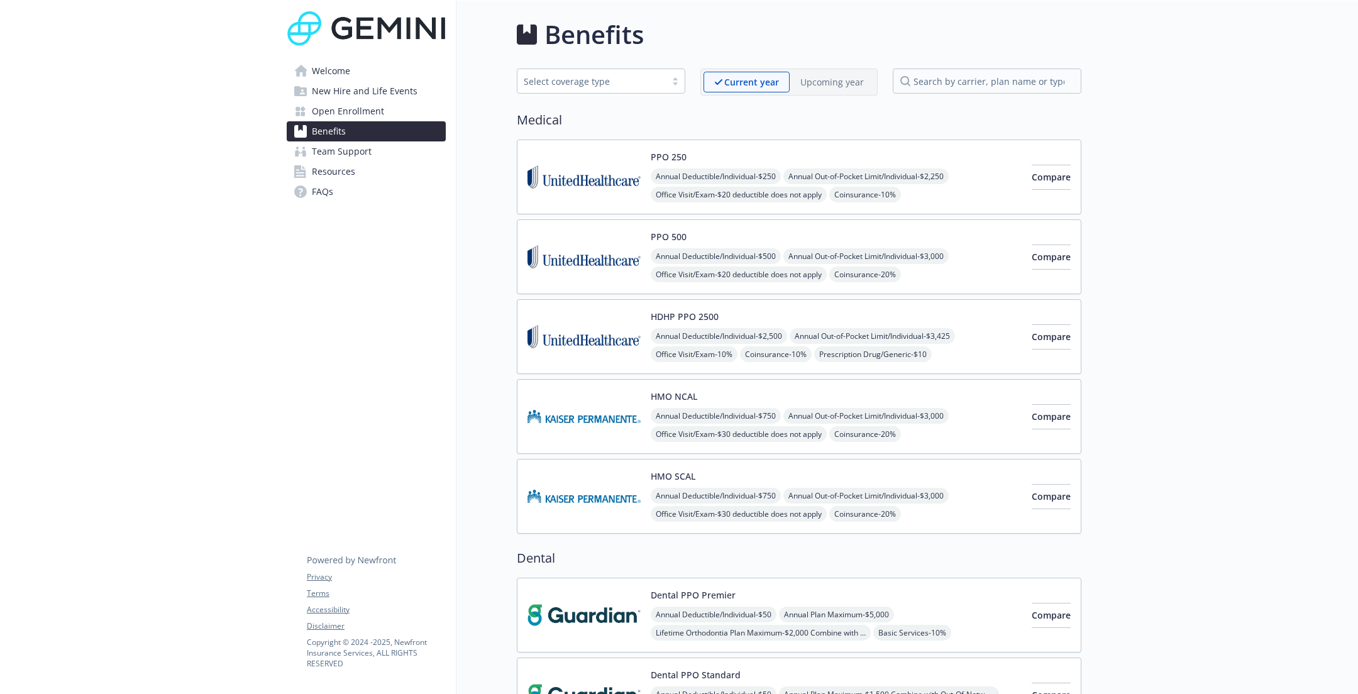
click at [804, 87] on p "Upcoming year" at bounding box center [833, 81] width 64 height 13
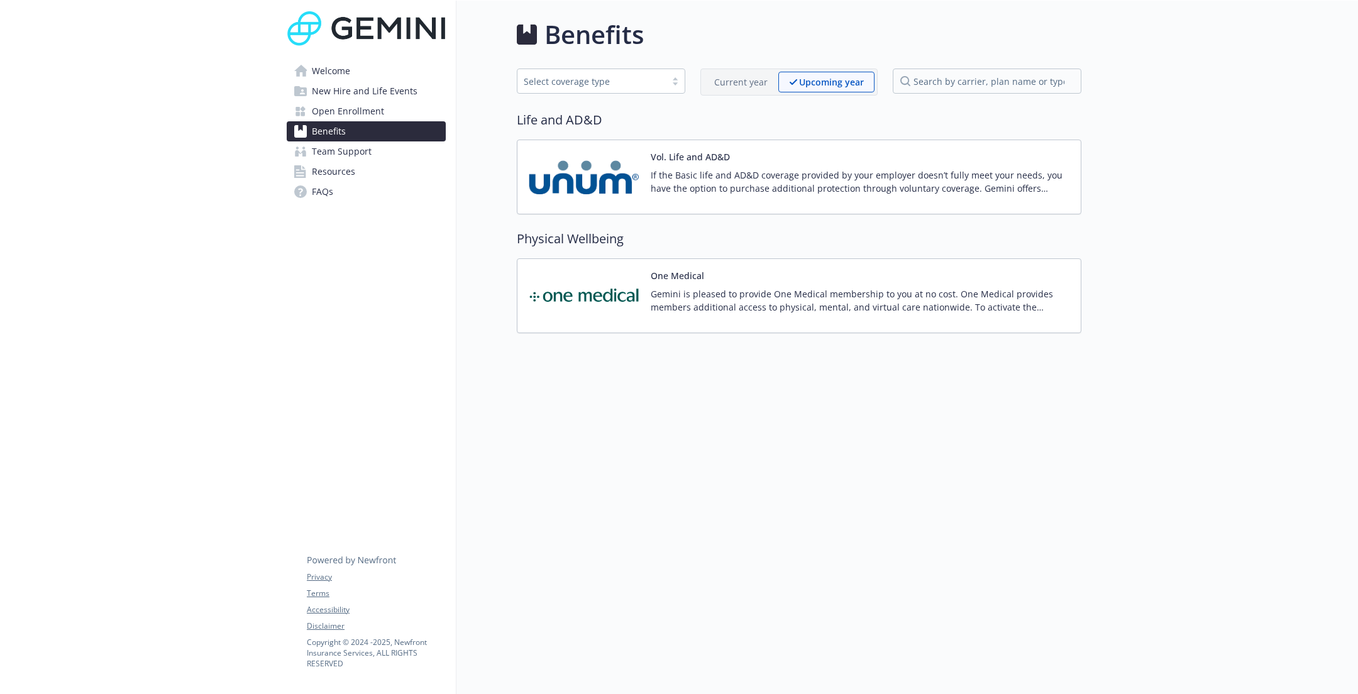
click at [733, 75] on p "Current year" at bounding box center [740, 81] width 53 height 13
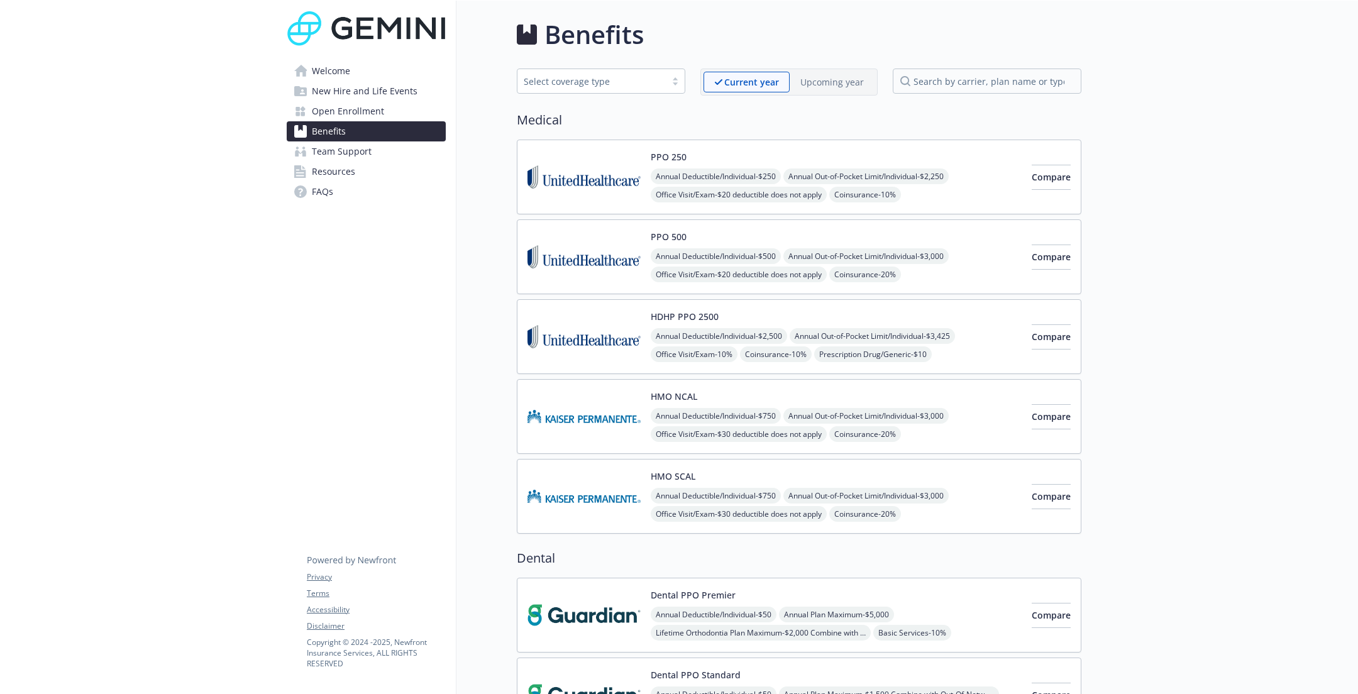
click at [841, 92] on div "Current year Upcoming year" at bounding box center [789, 82] width 177 height 27
click at [837, 87] on p "Upcoming year" at bounding box center [833, 81] width 64 height 13
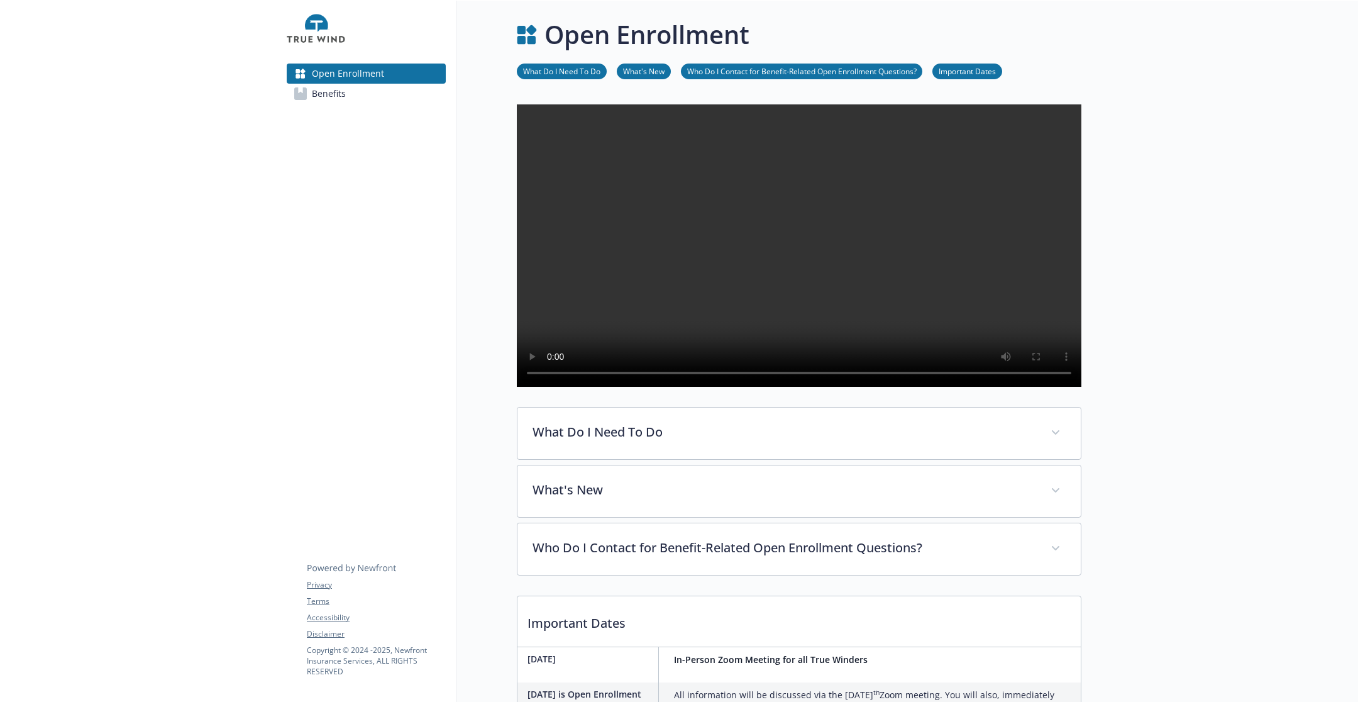
click at [366, 96] on link "Benefits" at bounding box center [366, 94] width 159 height 20
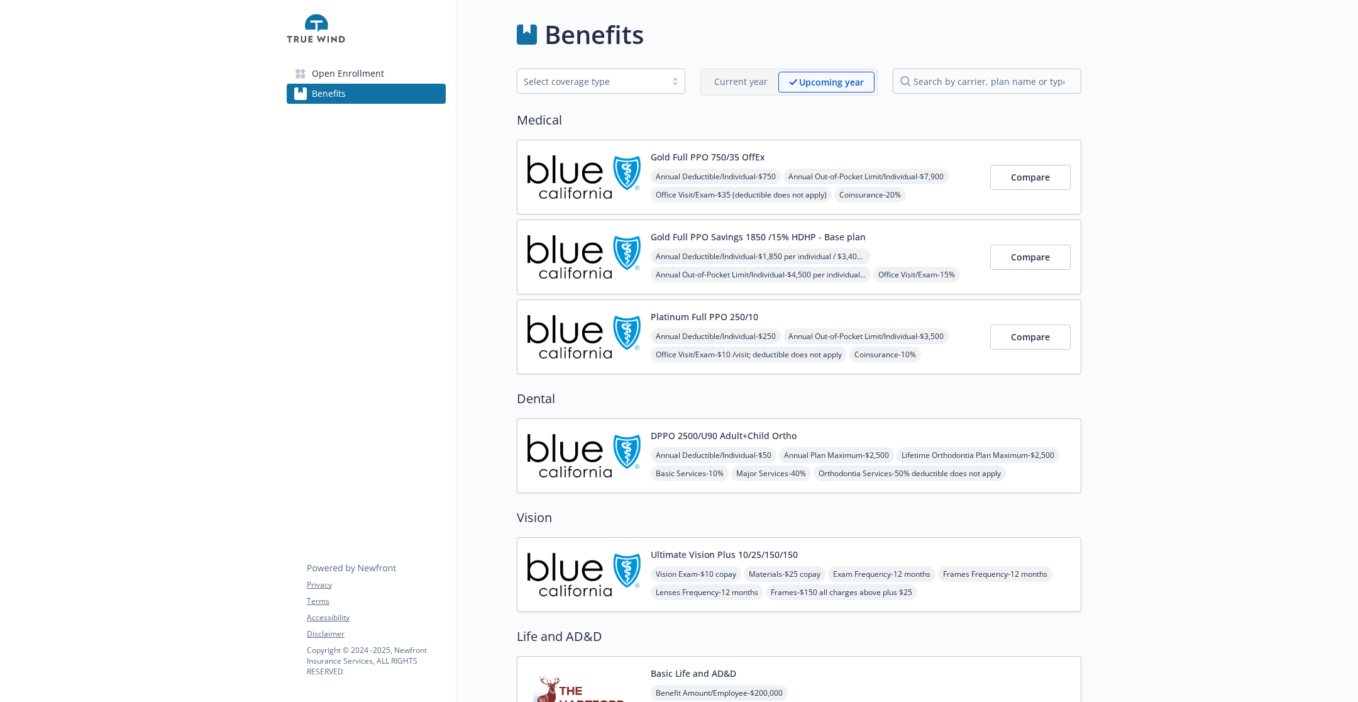
click at [362, 75] on span "Open Enrollment" at bounding box center [348, 74] width 72 height 20
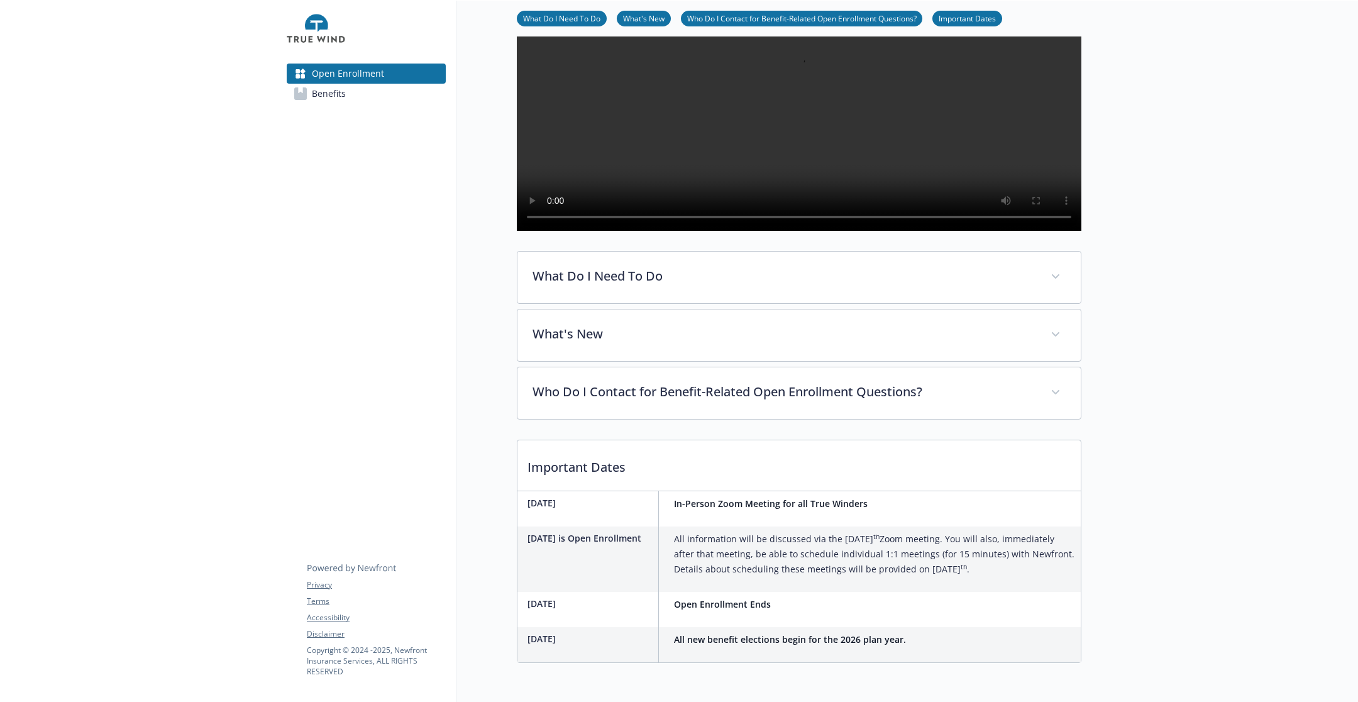
scroll to position [203, 0]
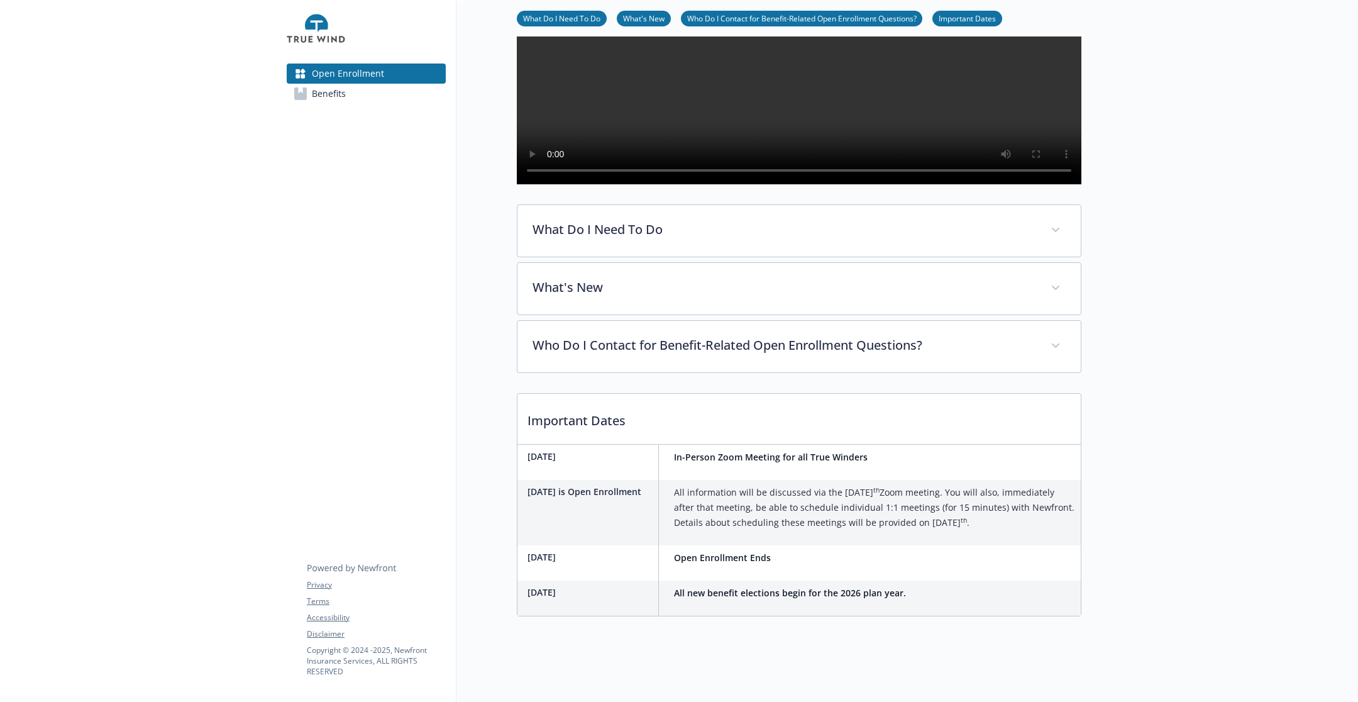
click at [379, 92] on link "Benefits" at bounding box center [366, 94] width 159 height 20
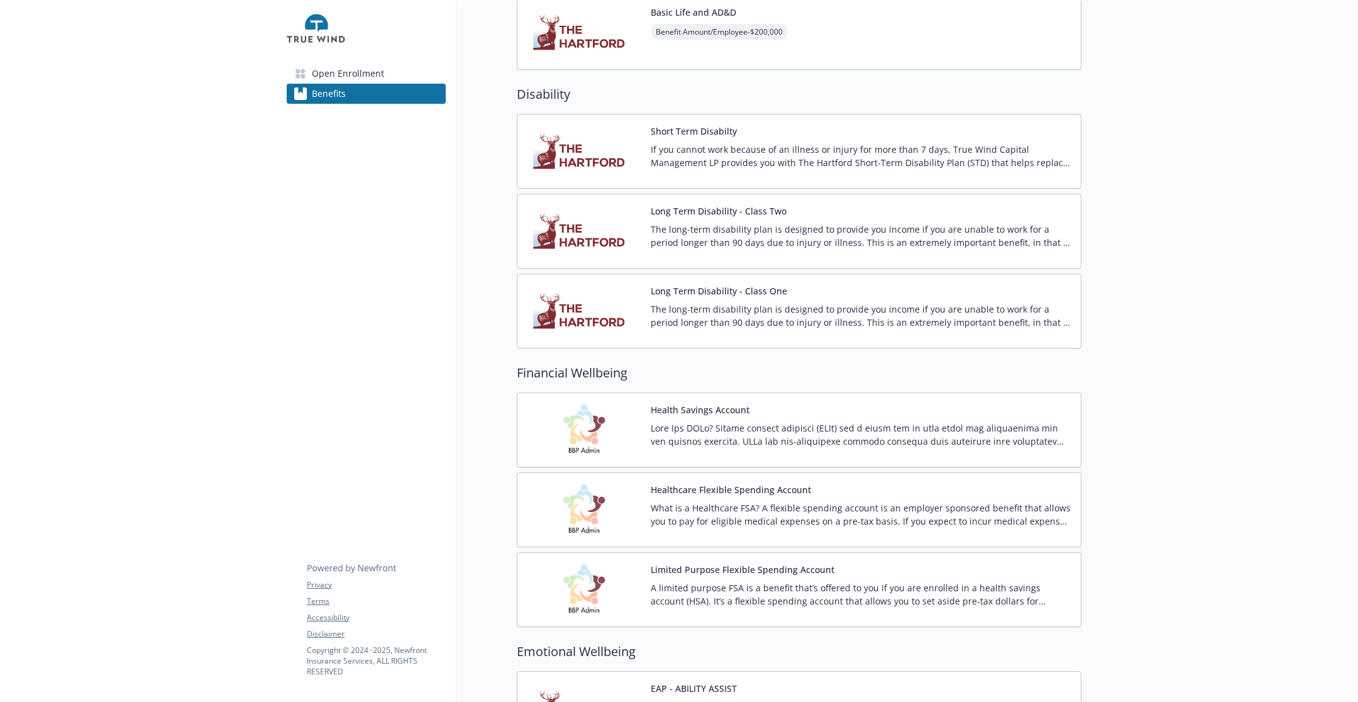
scroll to position [788, 0]
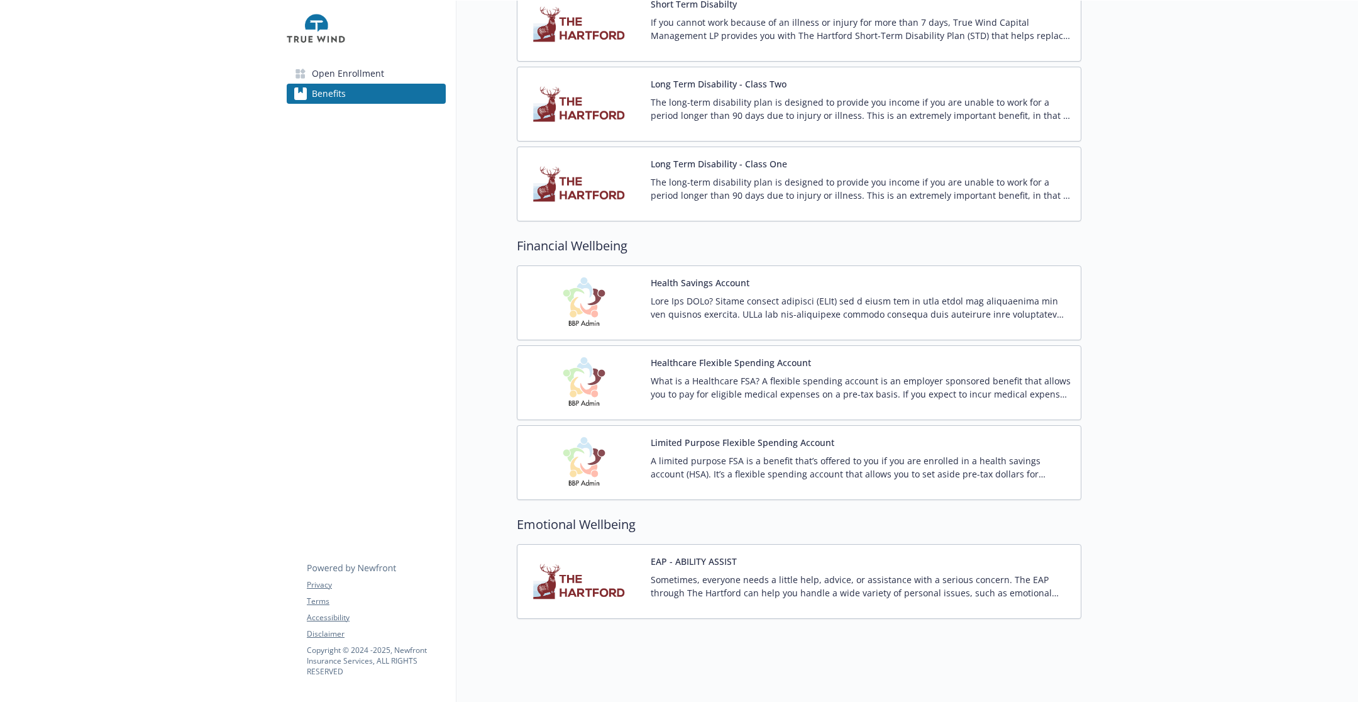
click at [365, 84] on link "Benefits" at bounding box center [366, 94] width 159 height 20
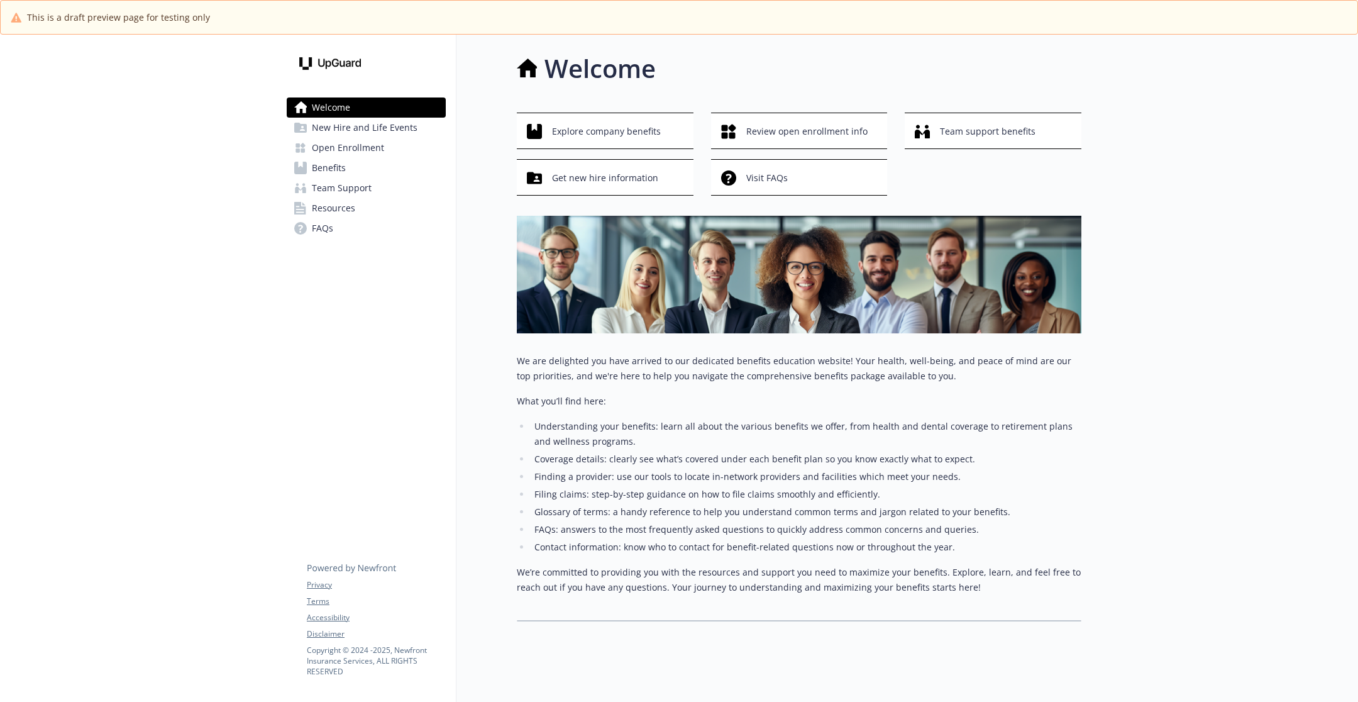
click at [352, 127] on span "New Hire and Life Events" at bounding box center [365, 128] width 106 height 20
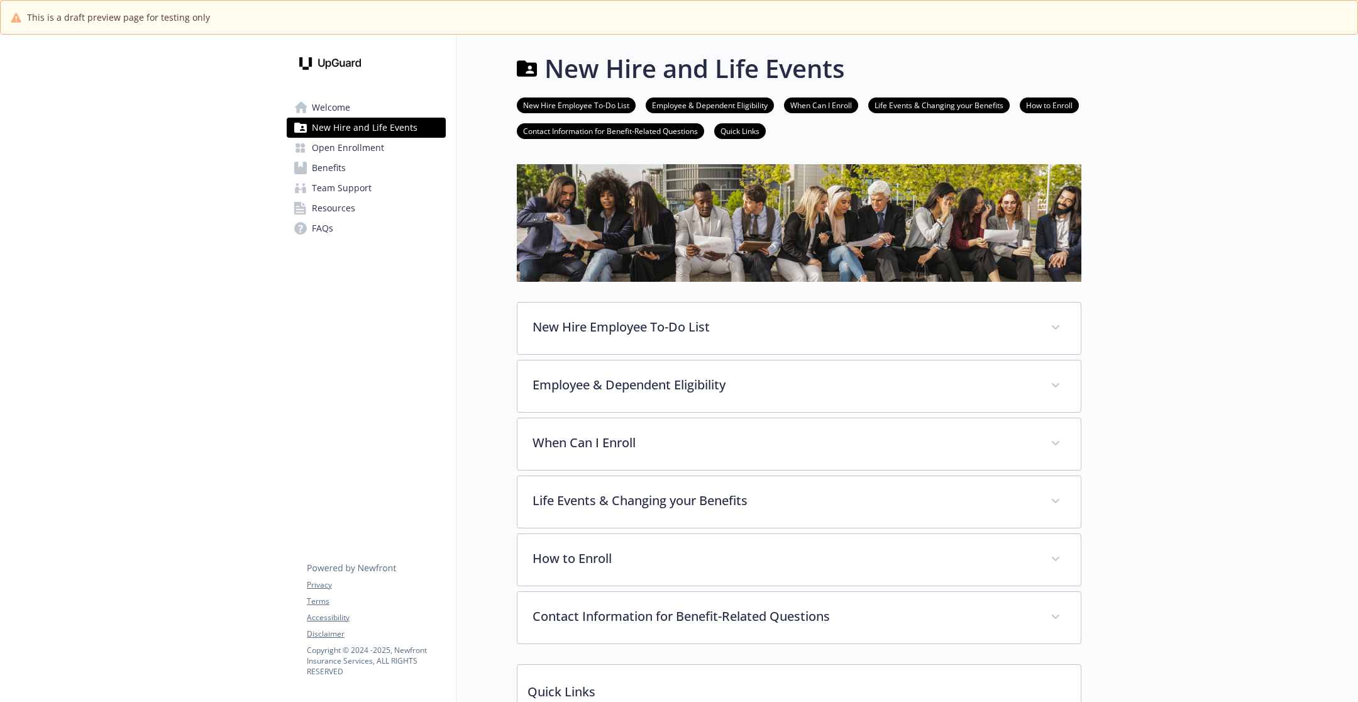
click at [350, 149] on span "Open Enrollment" at bounding box center [348, 148] width 72 height 20
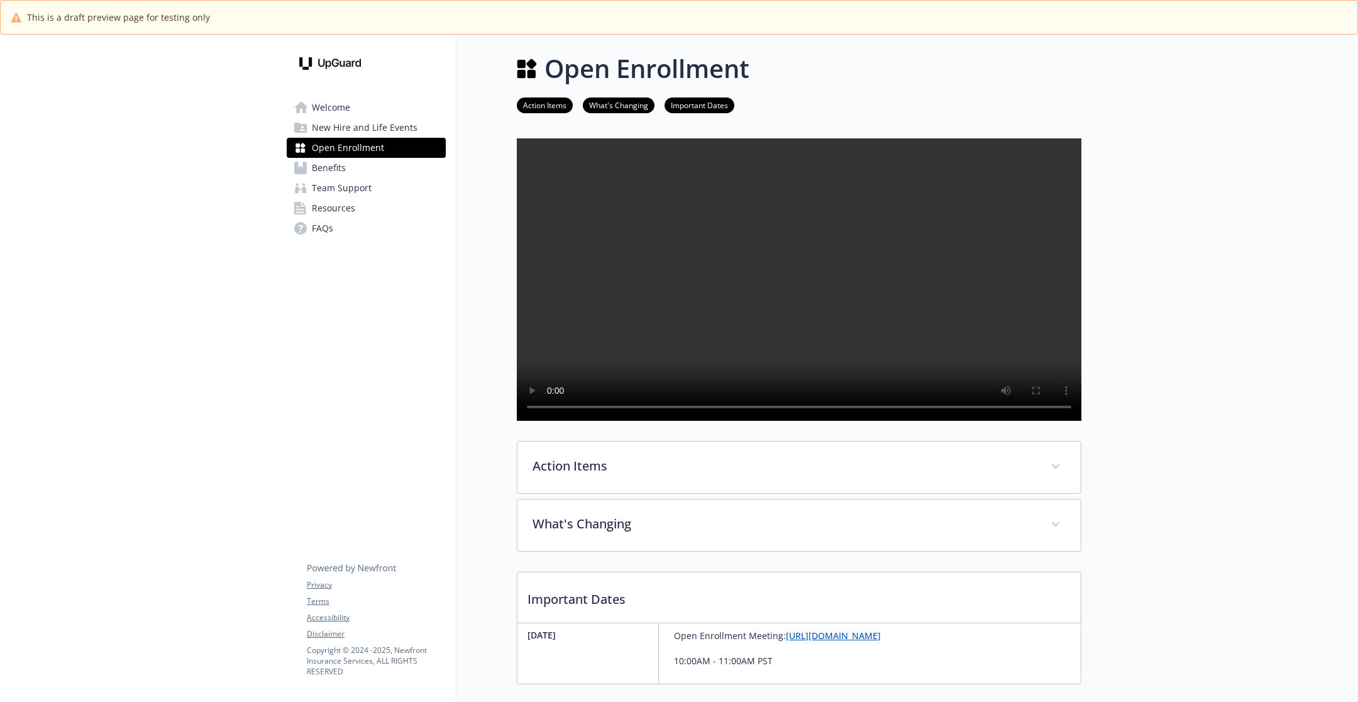
click at [349, 184] on span "Team Support" at bounding box center [342, 188] width 60 height 20
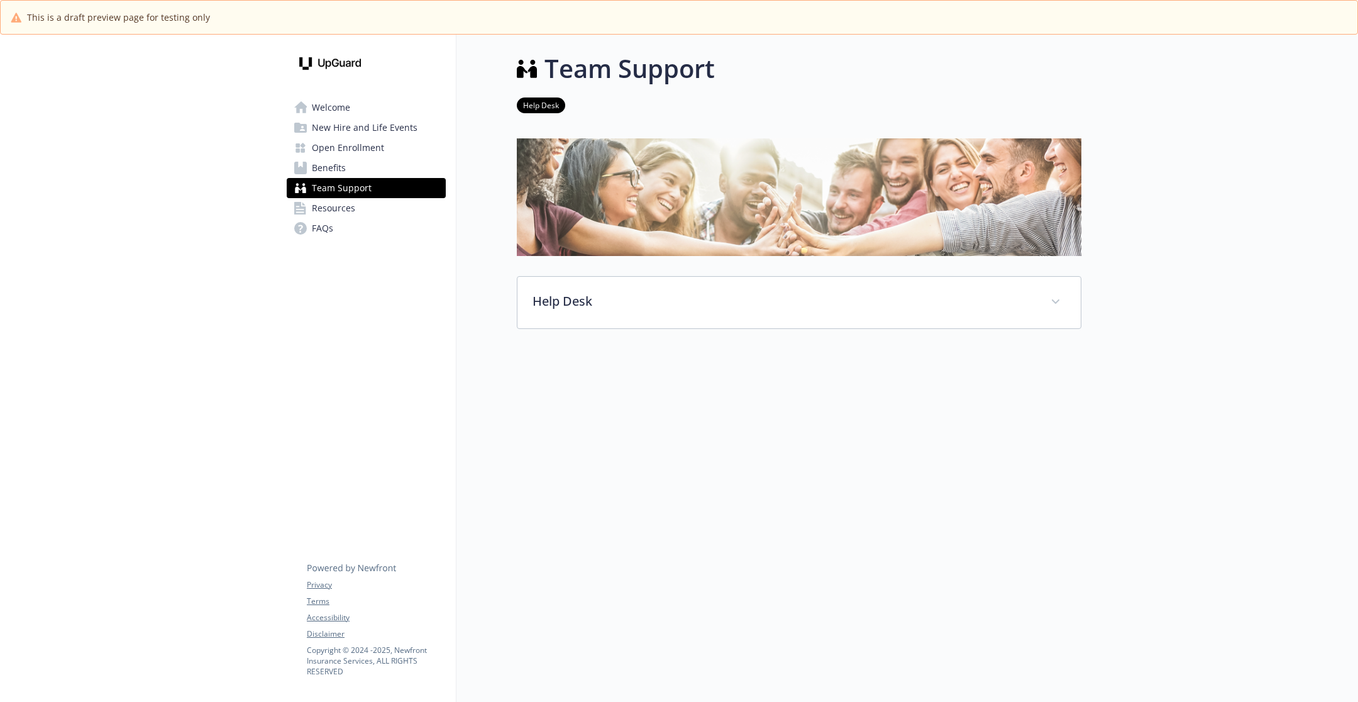
click at [354, 172] on link "Benefits" at bounding box center [366, 168] width 159 height 20
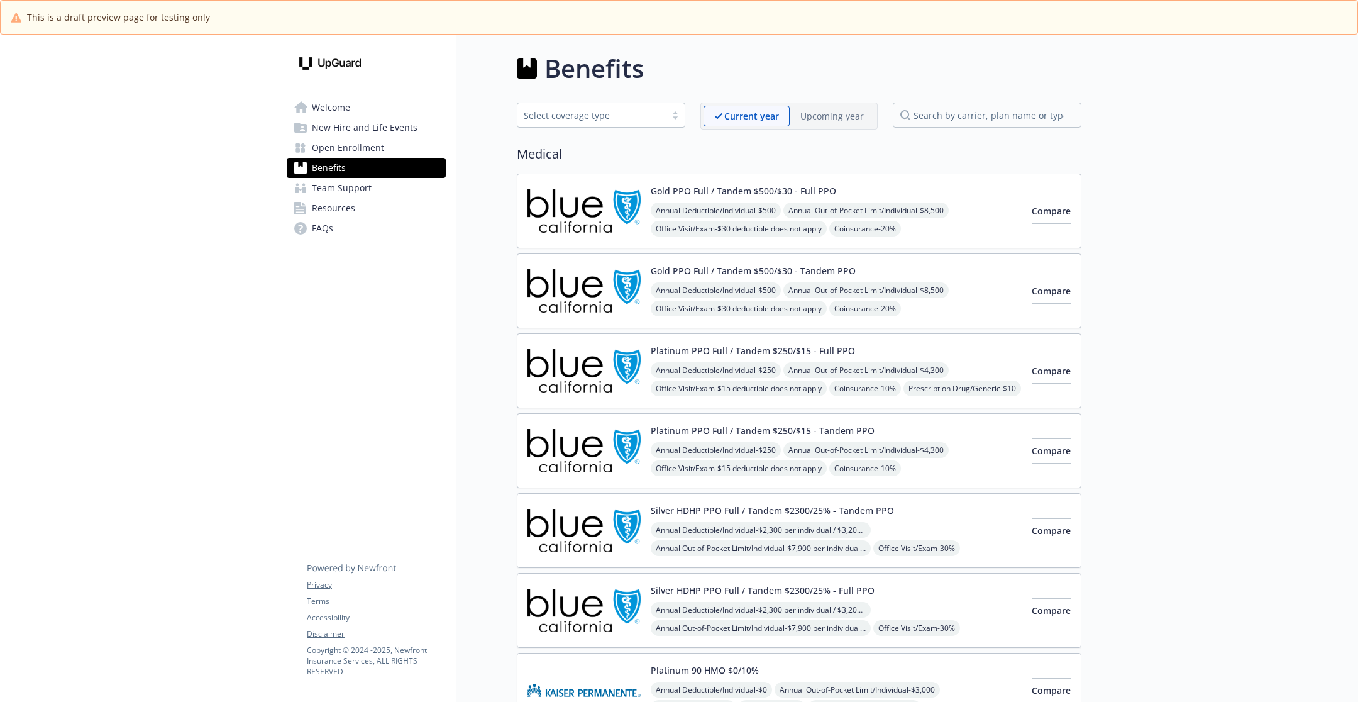
click at [369, 192] on span "Team Support" at bounding box center [342, 188] width 60 height 20
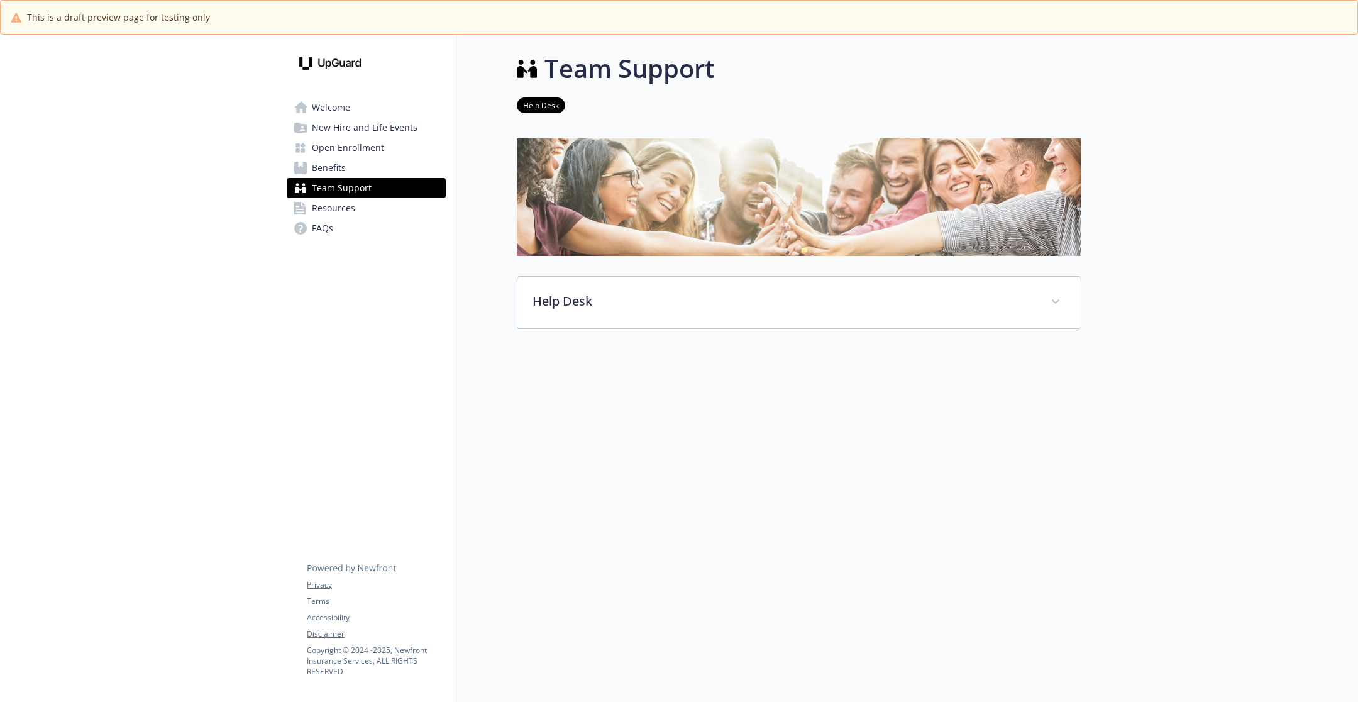
click at [369, 206] on link "Resources" at bounding box center [366, 208] width 159 height 20
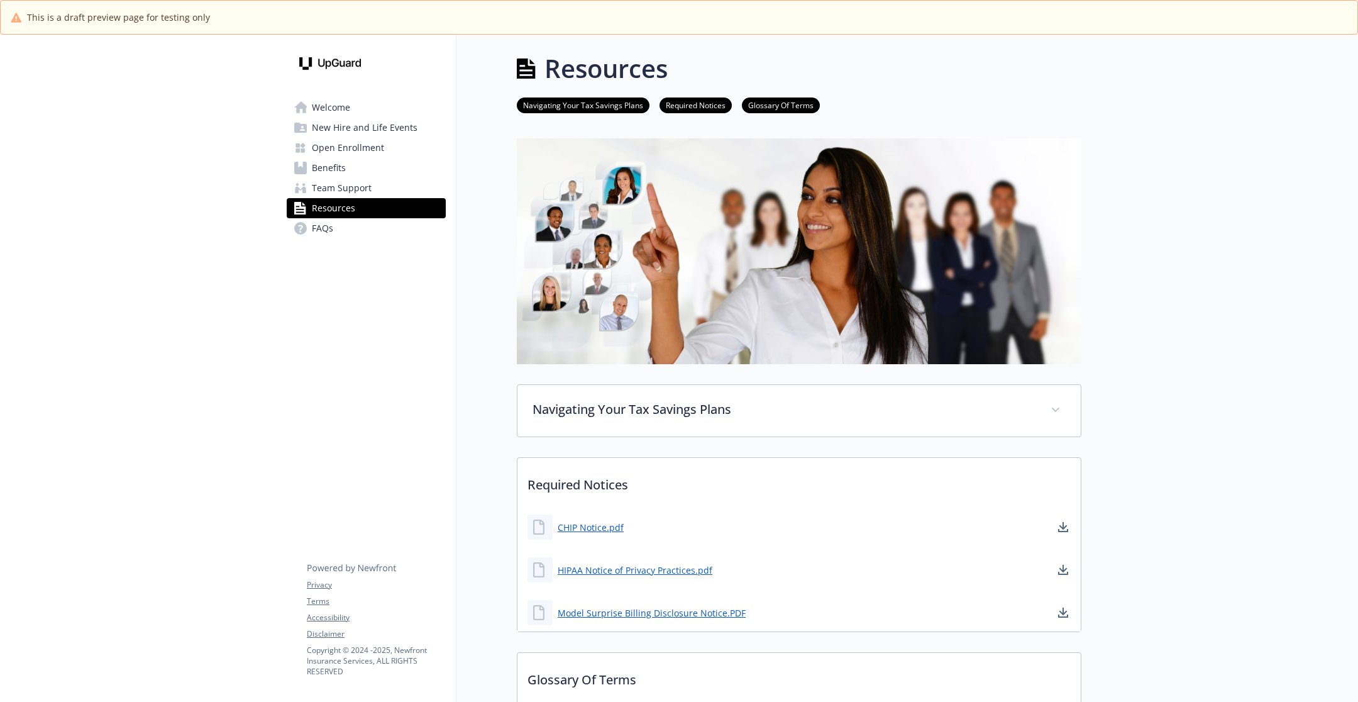
click at [357, 220] on link "FAQs" at bounding box center [366, 228] width 159 height 20
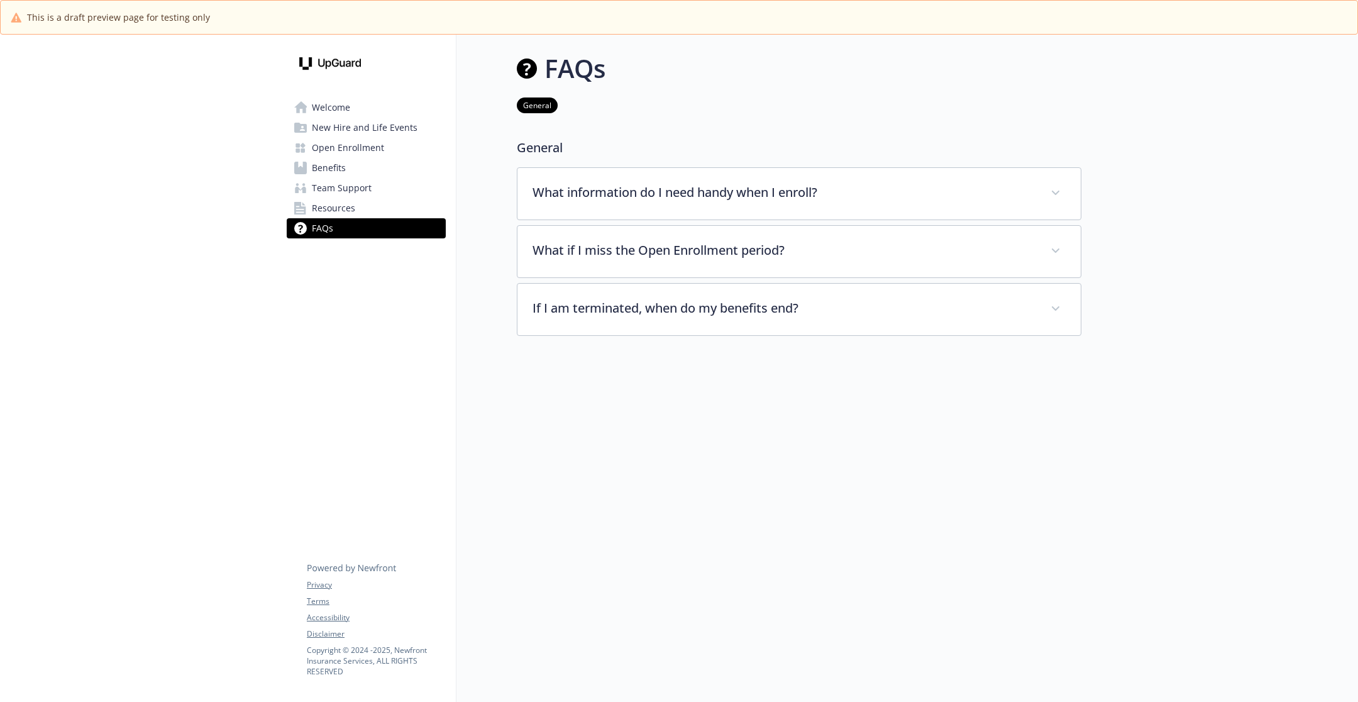
click at [371, 142] on span "Open Enrollment" at bounding box center [348, 148] width 72 height 20
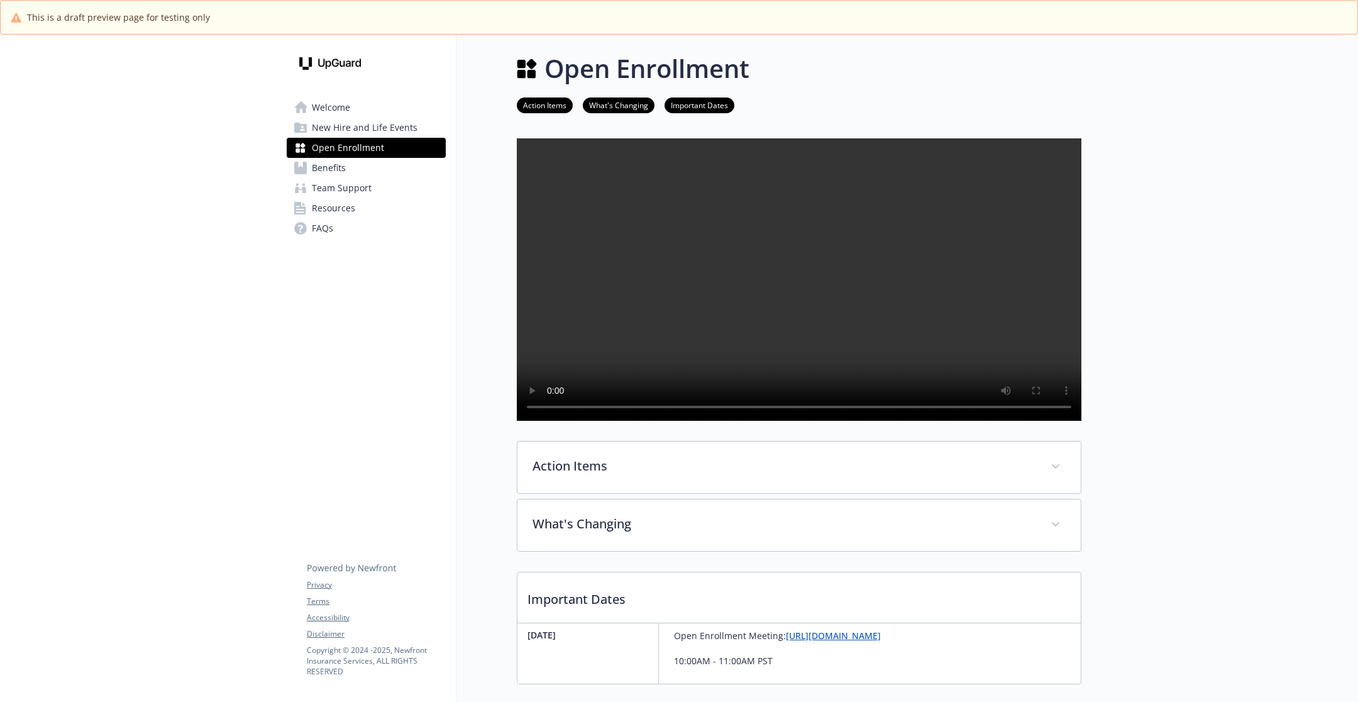
click at [374, 119] on span "New Hire and Life Events" at bounding box center [365, 128] width 106 height 20
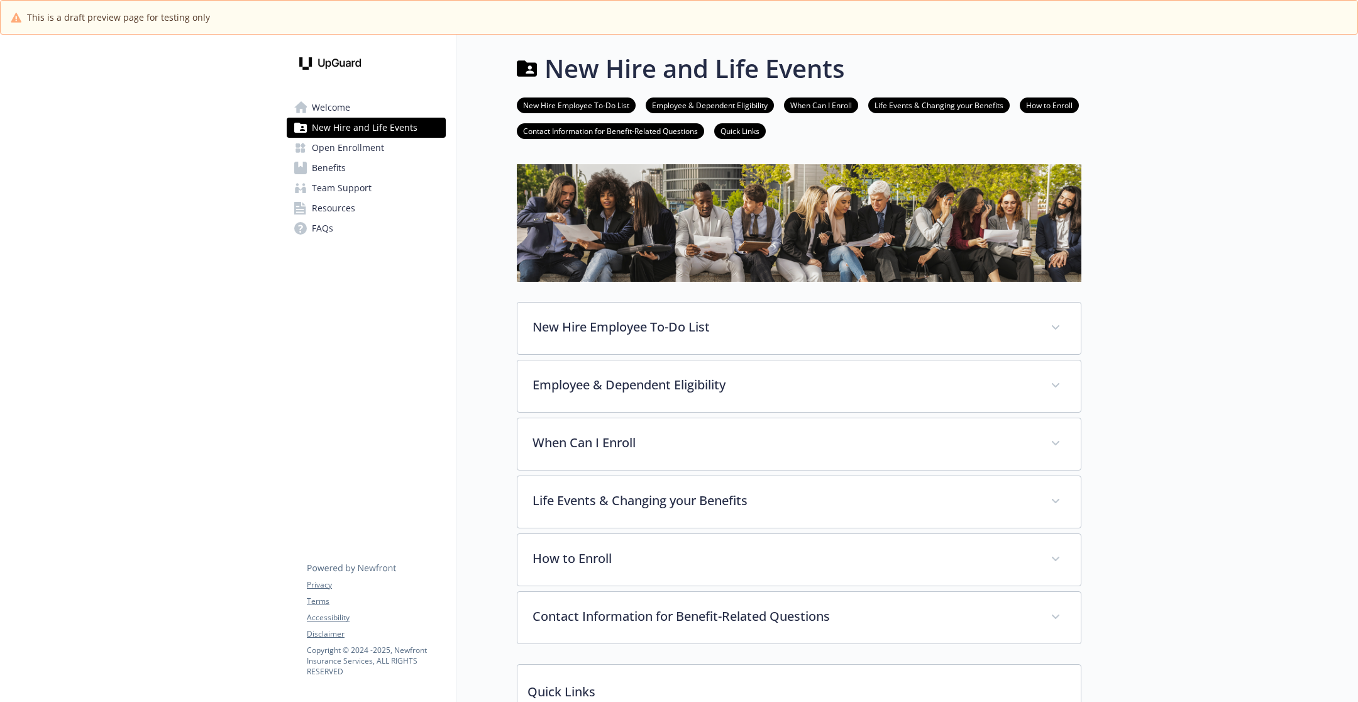
click at [378, 97] on link "Welcome" at bounding box center [366, 107] width 159 height 20
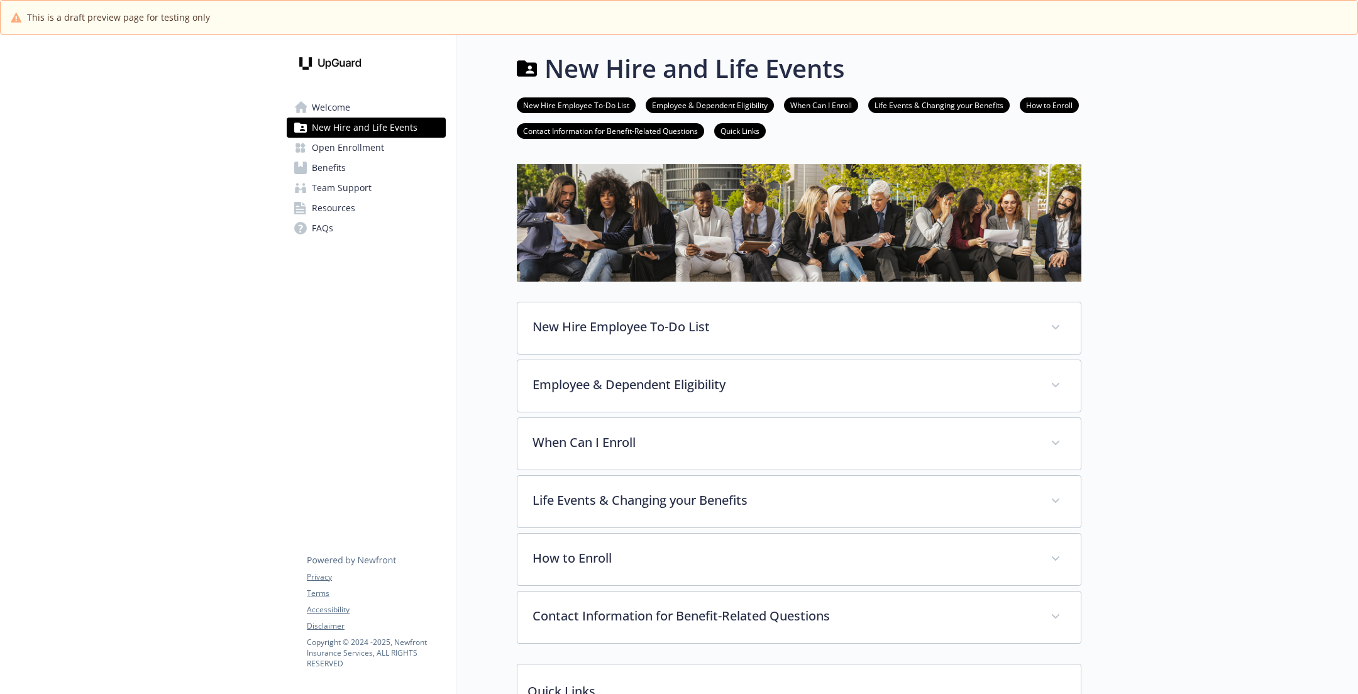
click at [578, 59] on h1 "New Hire and Life Events" at bounding box center [695, 69] width 300 height 38
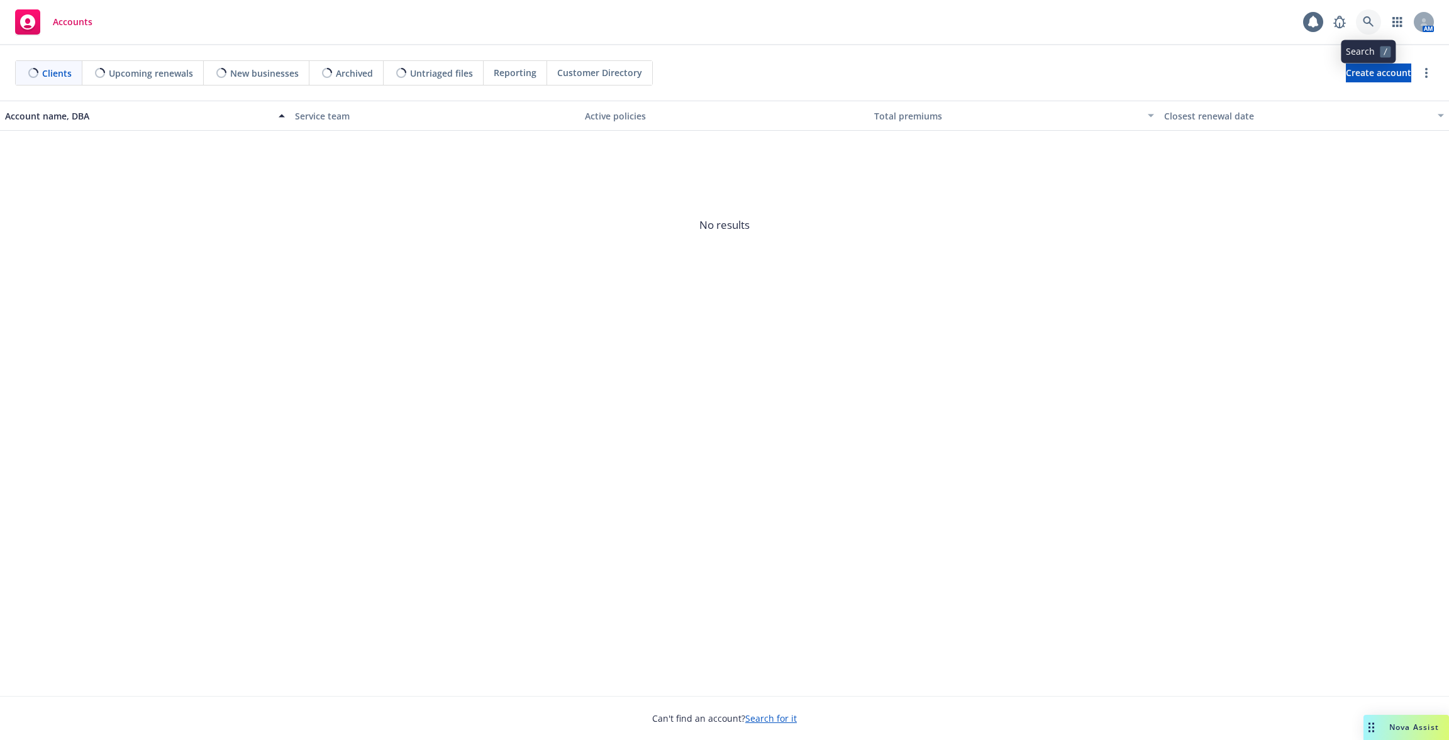
click at [1364, 22] on icon at bounding box center [1368, 21] width 11 height 11
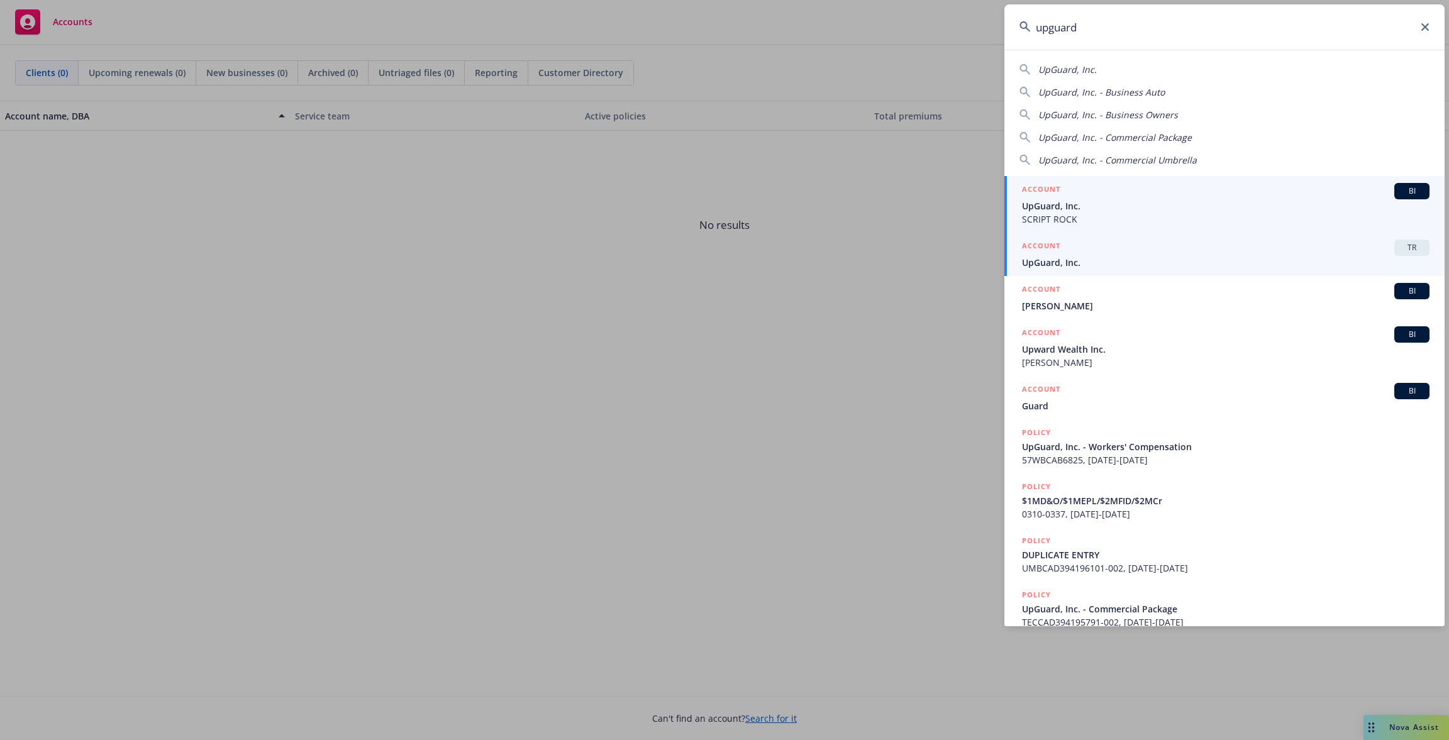
type input "upguard"
click at [1201, 257] on span "UpGuard, Inc." at bounding box center [1226, 262] width 408 height 13
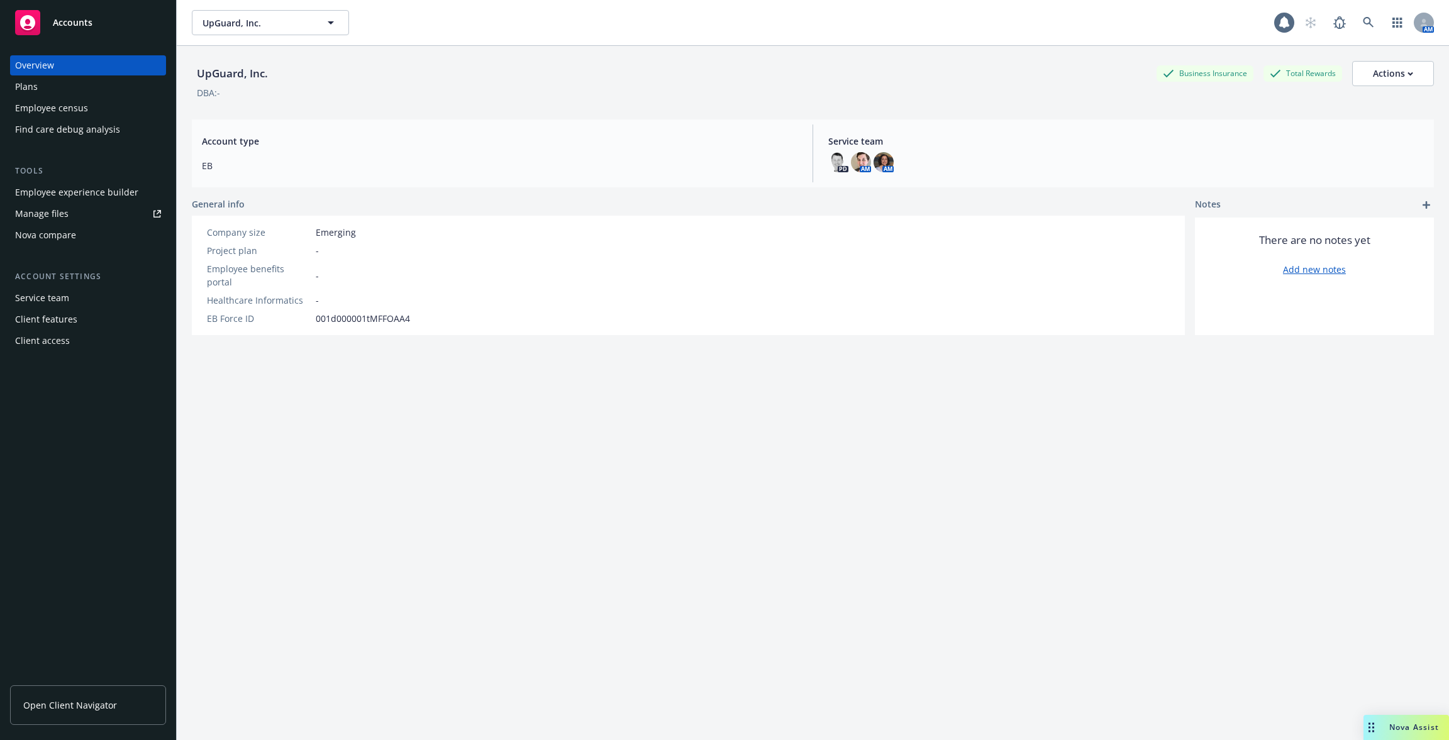
click at [109, 192] on div "Employee experience builder" at bounding box center [76, 192] width 123 height 20
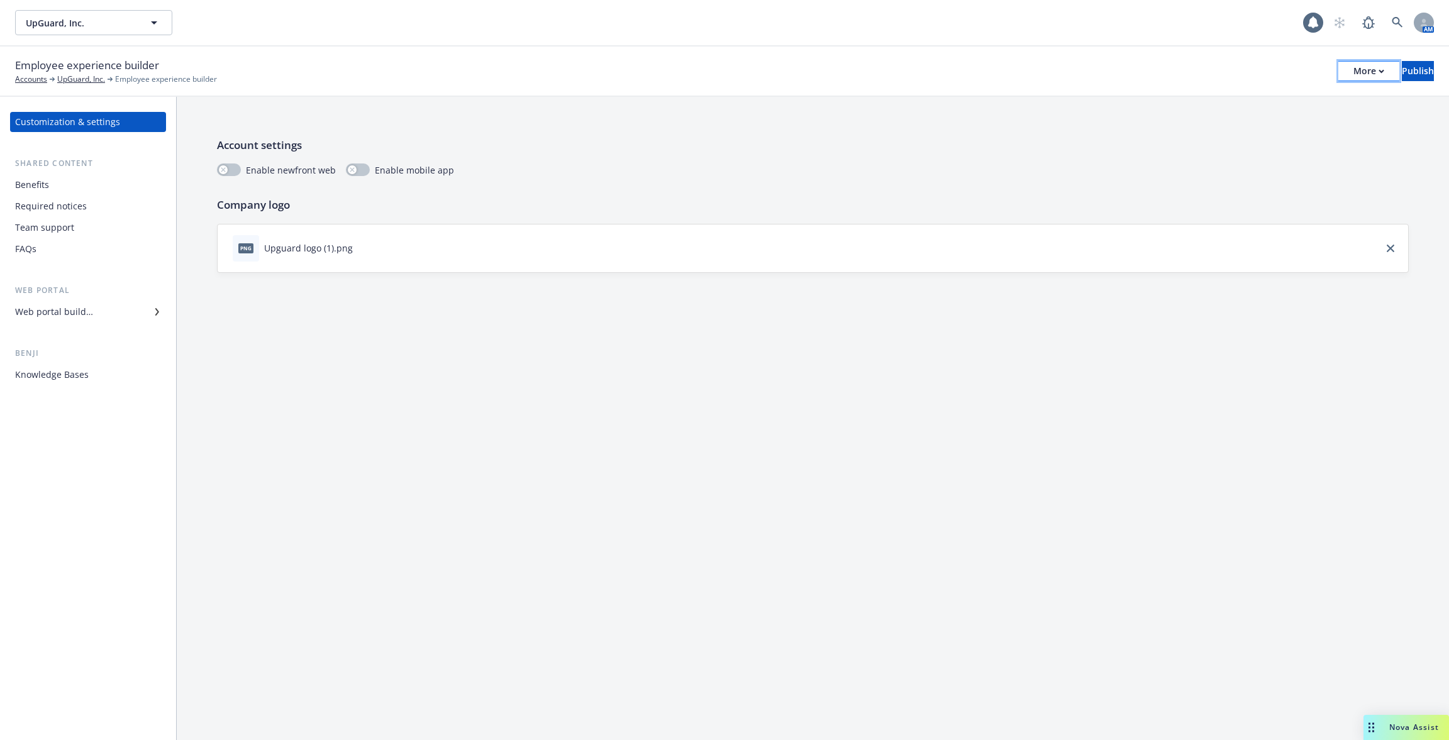
click at [1353, 80] on div "More" at bounding box center [1368, 71] width 31 height 19
click at [1321, 117] on div "Copy preview link Copy portal link Configure test user to preview app" at bounding box center [1265, 124] width 186 height 75
click at [1311, 86] on div "Employee experience builder Accounts UpGuard, Inc. Employee experience builder …" at bounding box center [724, 72] width 1449 height 50
click at [1353, 75] on div "More" at bounding box center [1368, 71] width 31 height 19
click at [1229, 130] on div "Copy preview link Copy portal link Configure test user to preview app" at bounding box center [1265, 124] width 186 height 75
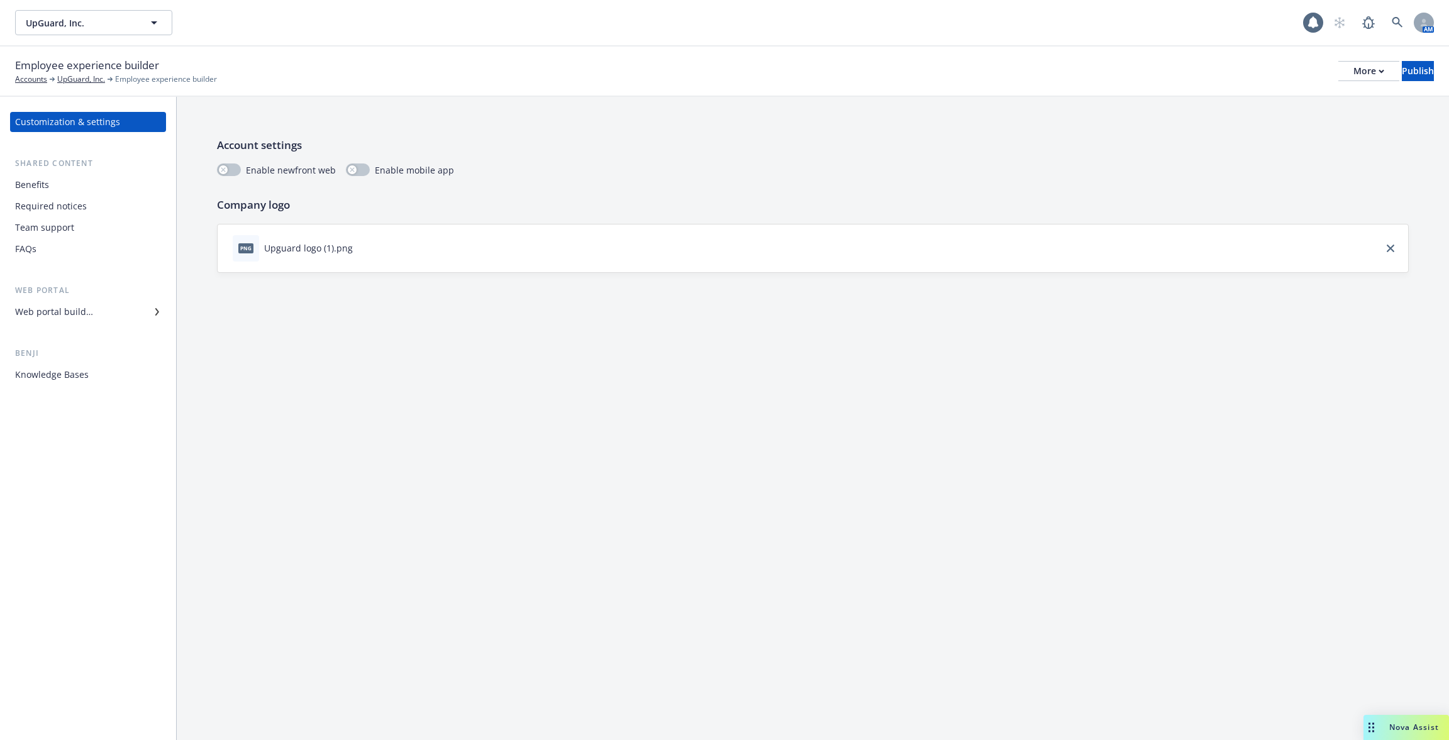
click at [1229, 130] on div "Copy preview link Copy portal link Configure test user to preview app" at bounding box center [1265, 121] width 186 height 75
click at [1355, 65] on button "More" at bounding box center [1368, 71] width 61 height 20
click at [1308, 101] on link "Copy preview link" at bounding box center [1265, 99] width 186 height 25
click at [1347, 81] on div "Employee experience builder Accounts UpGuard, Inc. Employee experience builder …" at bounding box center [724, 71] width 1419 height 28
click at [1353, 69] on div "More" at bounding box center [1368, 71] width 31 height 19
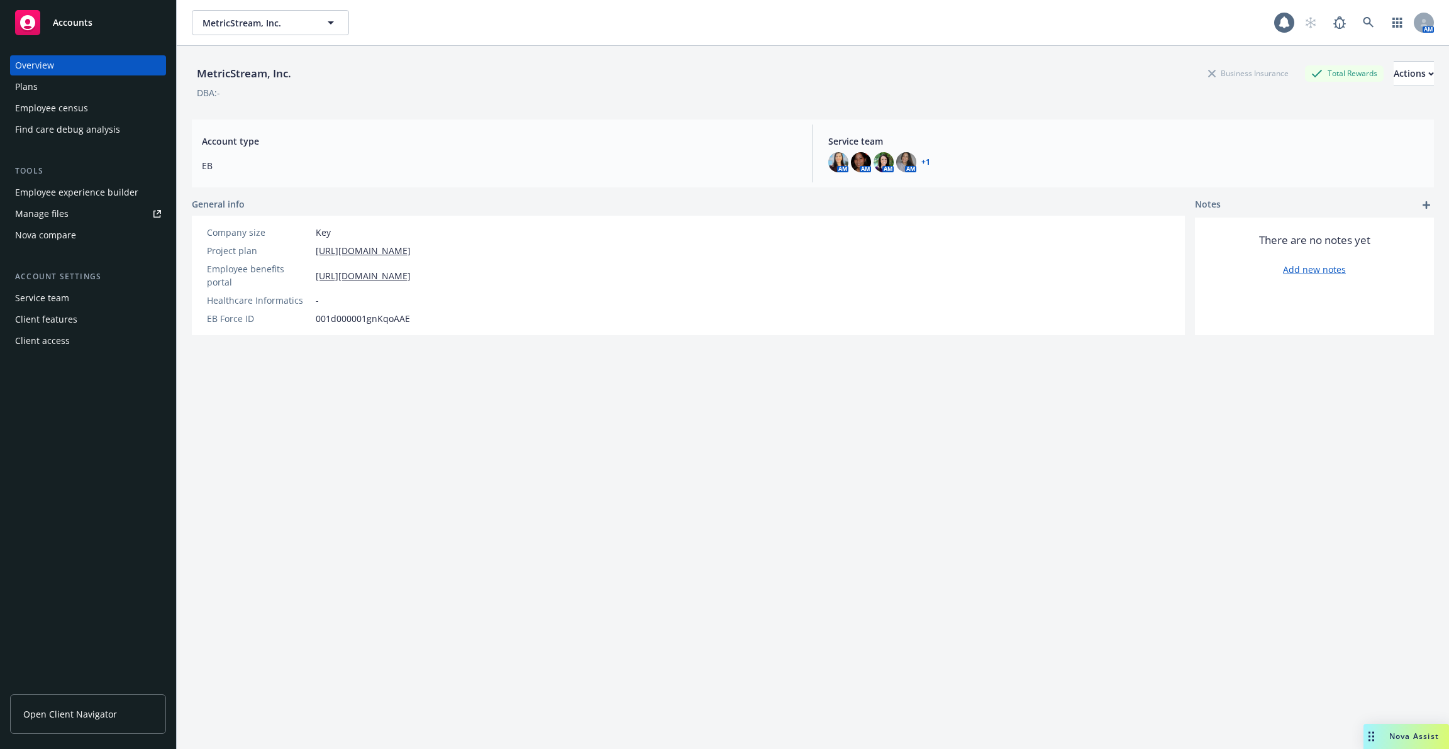
click at [105, 186] on div "Employee experience builder" at bounding box center [76, 192] width 123 height 20
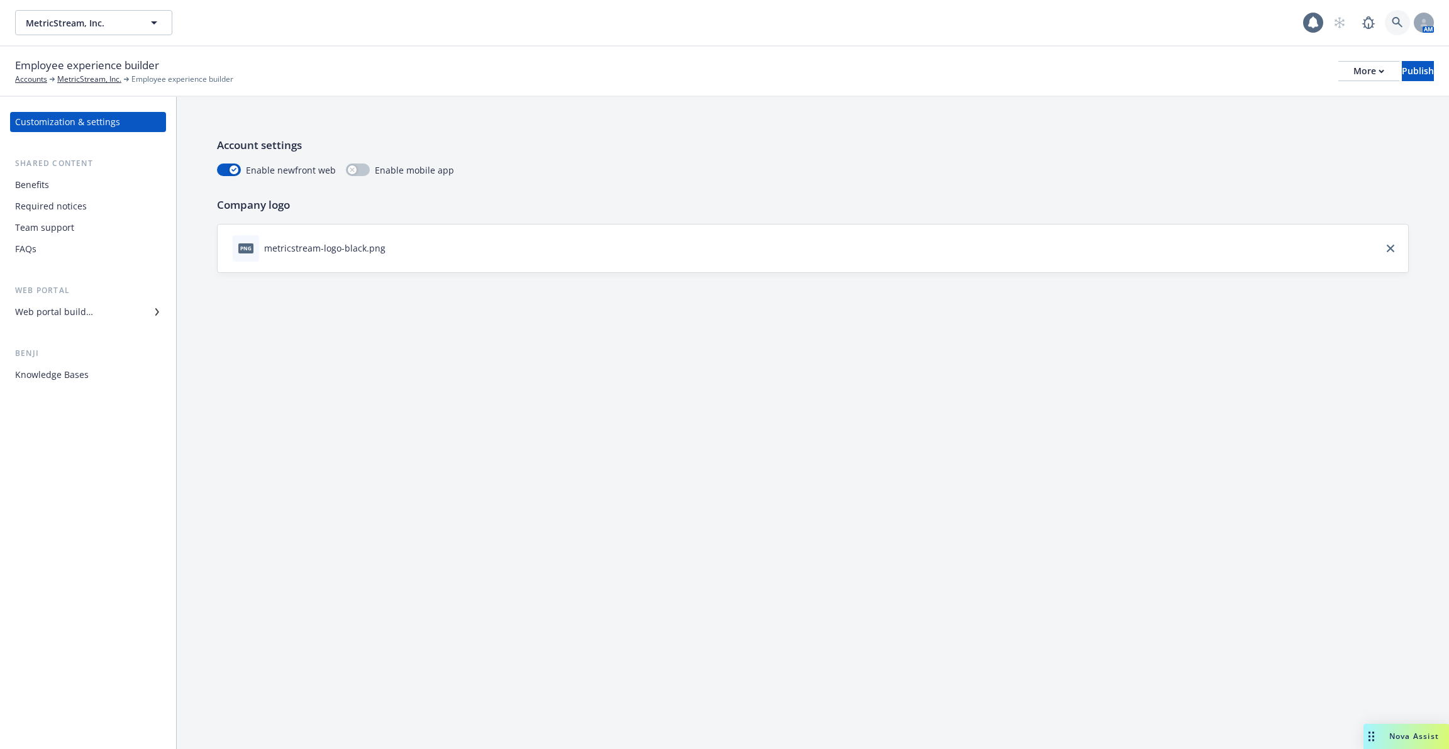
click at [1392, 11] on link at bounding box center [1397, 22] width 25 height 25
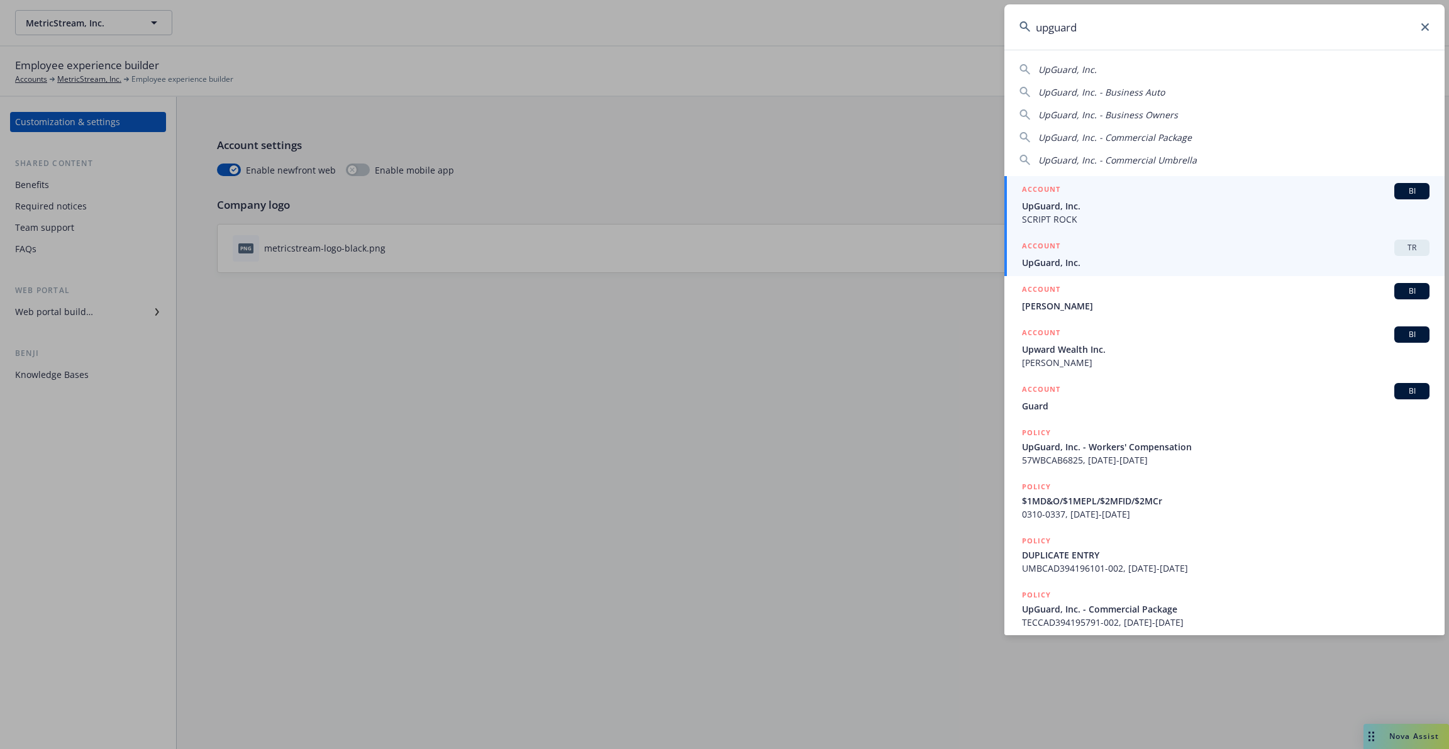
type input "upguard"
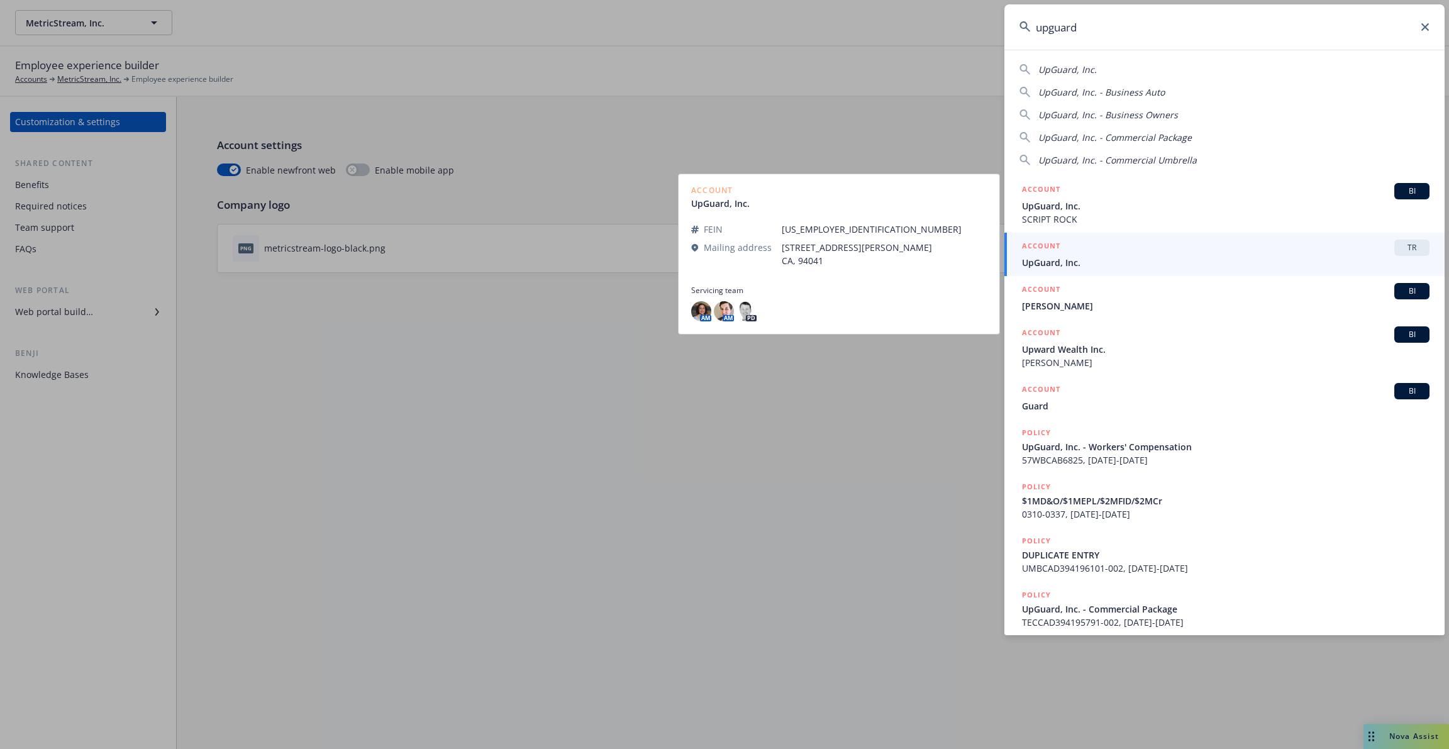
click at [1120, 258] on span "UpGuard, Inc." at bounding box center [1226, 262] width 408 height 13
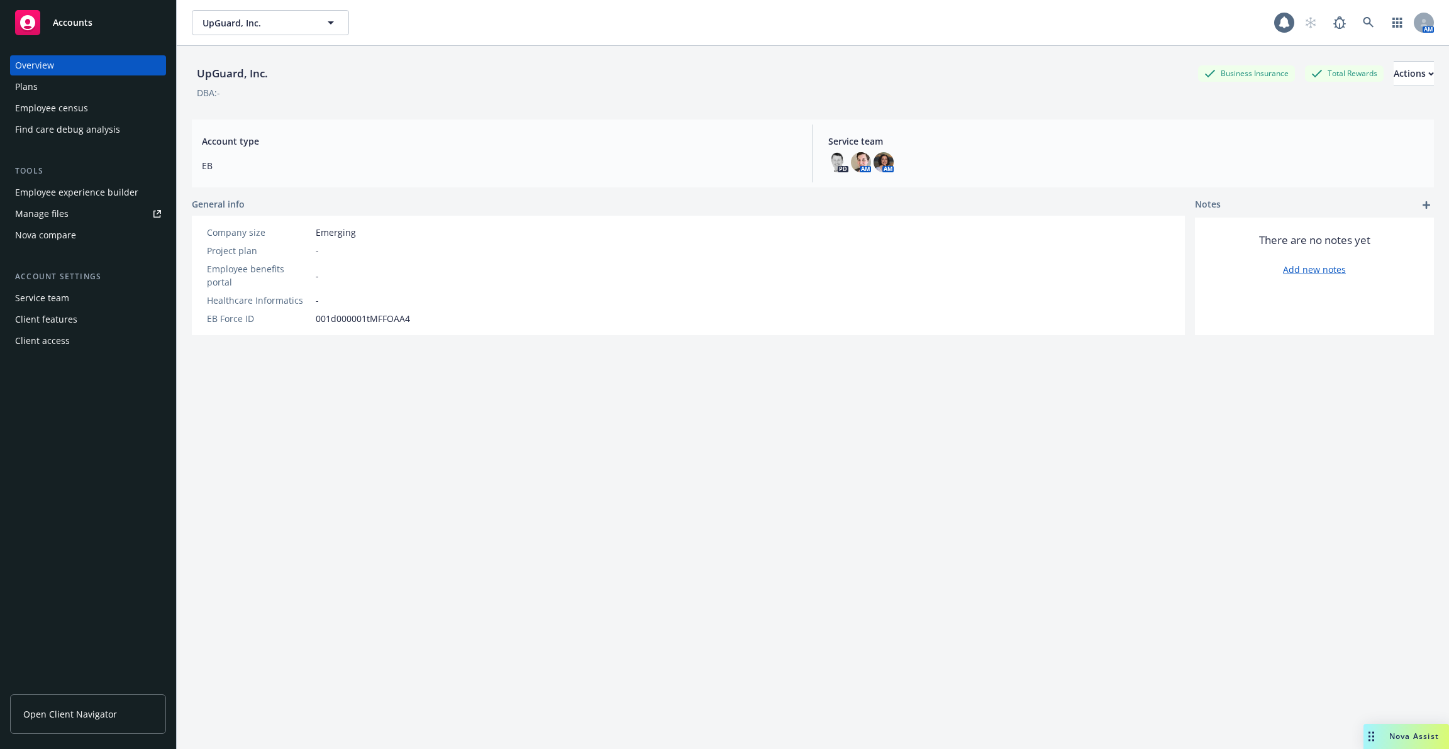
click at [114, 194] on div "Employee experience builder" at bounding box center [76, 192] width 123 height 20
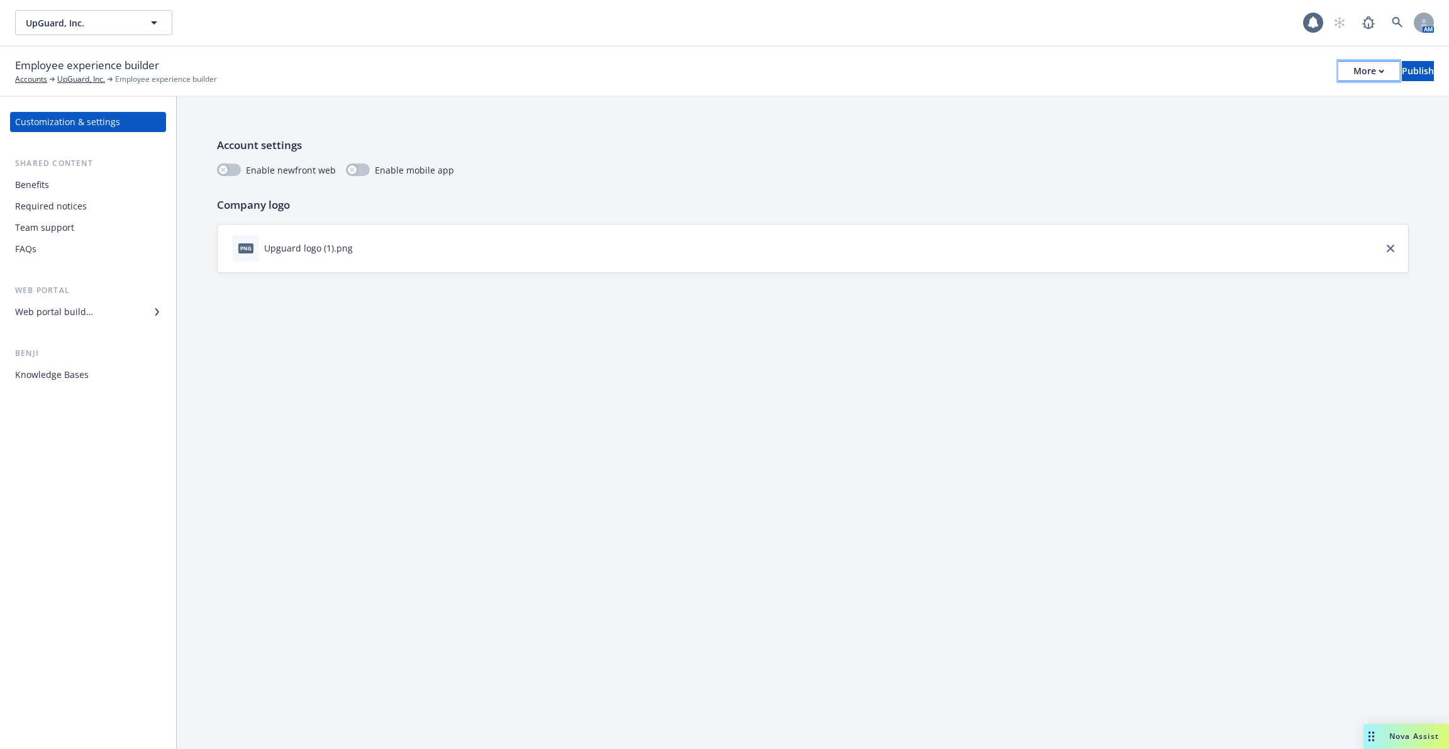
click at [1353, 64] on div "More" at bounding box center [1368, 71] width 31 height 19
click at [1402, 62] on div "Publish" at bounding box center [1418, 71] width 32 height 19
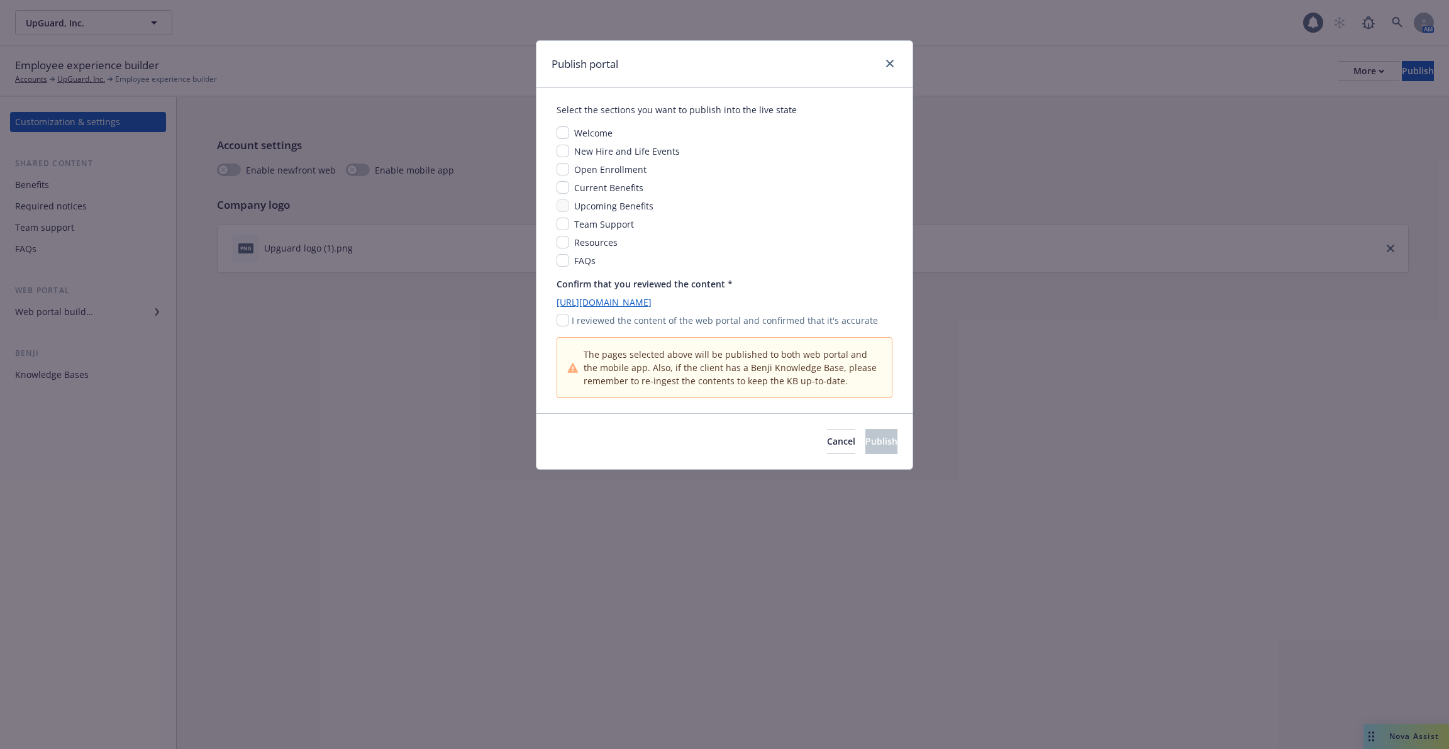
click at [1156, 139] on div "Publish portal Select the sections you want to publish into the live state Welc…" at bounding box center [724, 374] width 1449 height 749
click at [877, 61] on div at bounding box center [887, 64] width 20 height 16
click at [892, 61] on icon "close" at bounding box center [890, 64] width 8 height 8
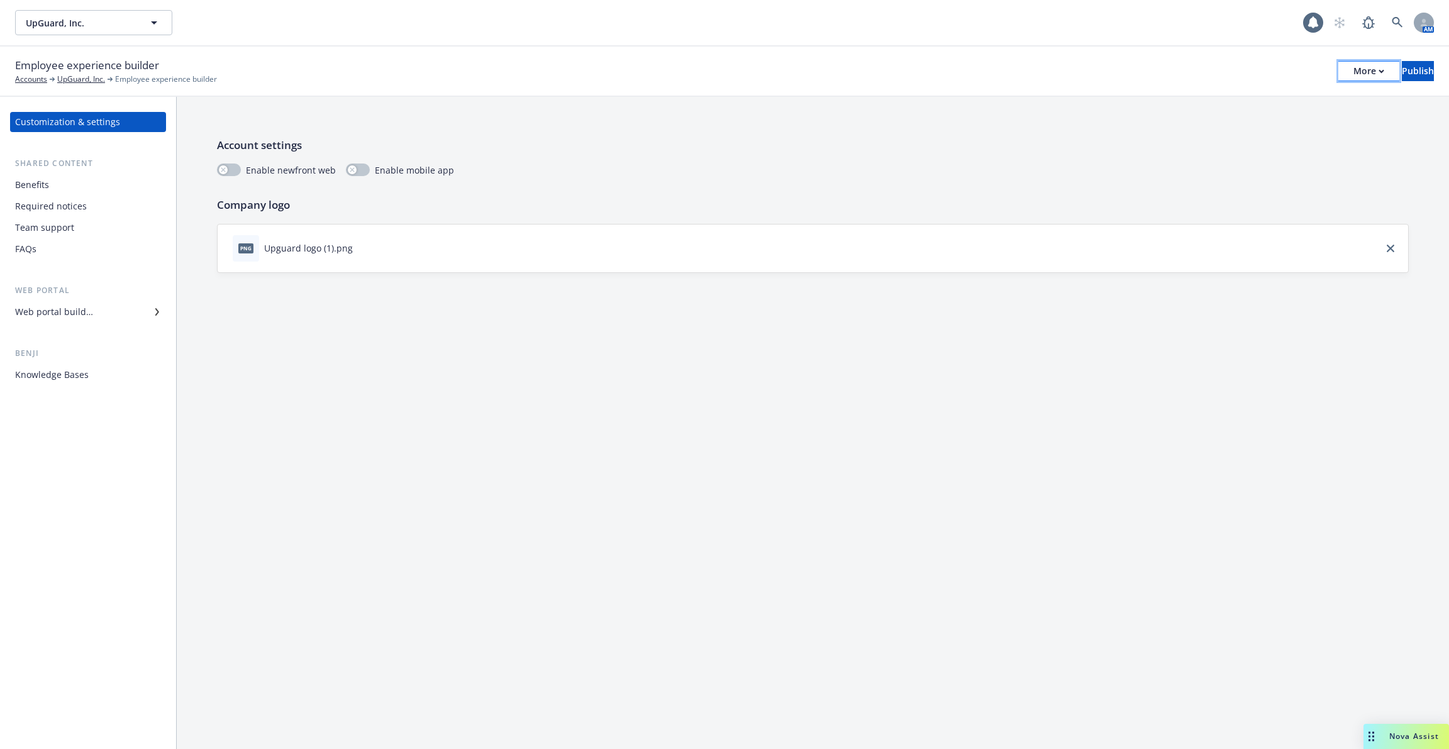
click at [1338, 78] on button "More" at bounding box center [1368, 71] width 61 height 20
click at [1274, 105] on link "Copy preview link" at bounding box center [1265, 99] width 186 height 25
click at [1353, 74] on div "More" at bounding box center [1368, 71] width 31 height 19
click at [1402, 65] on button "Publish" at bounding box center [1418, 71] width 32 height 20
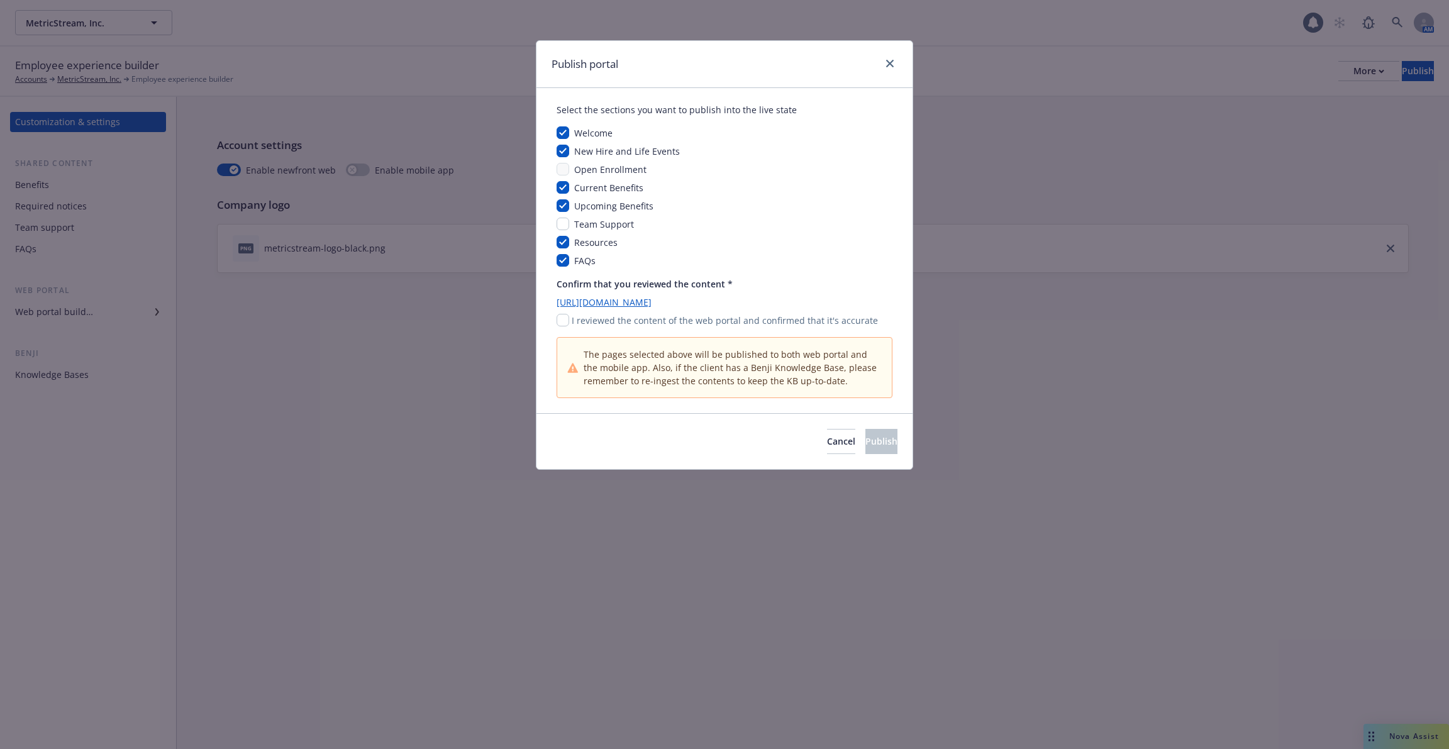
click at [801, 302] on link "[URL][DOMAIN_NAME]" at bounding box center [725, 302] width 336 height 13
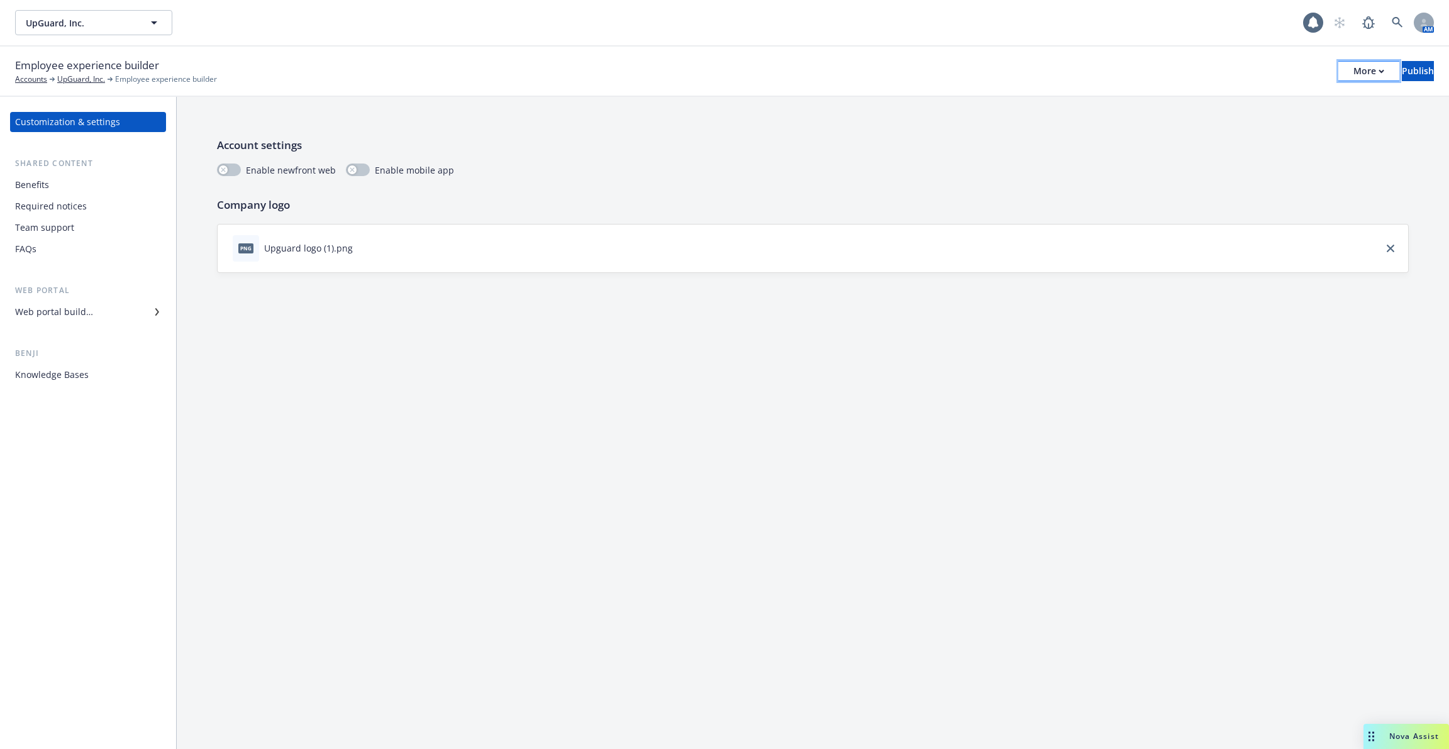
click at [1353, 69] on div "More" at bounding box center [1368, 71] width 31 height 19
click at [1391, 58] on div "Employee experience builder Accounts UpGuard, Inc. Employee experience builder …" at bounding box center [724, 71] width 1419 height 28
click at [1402, 67] on div "Publish" at bounding box center [1418, 71] width 32 height 19
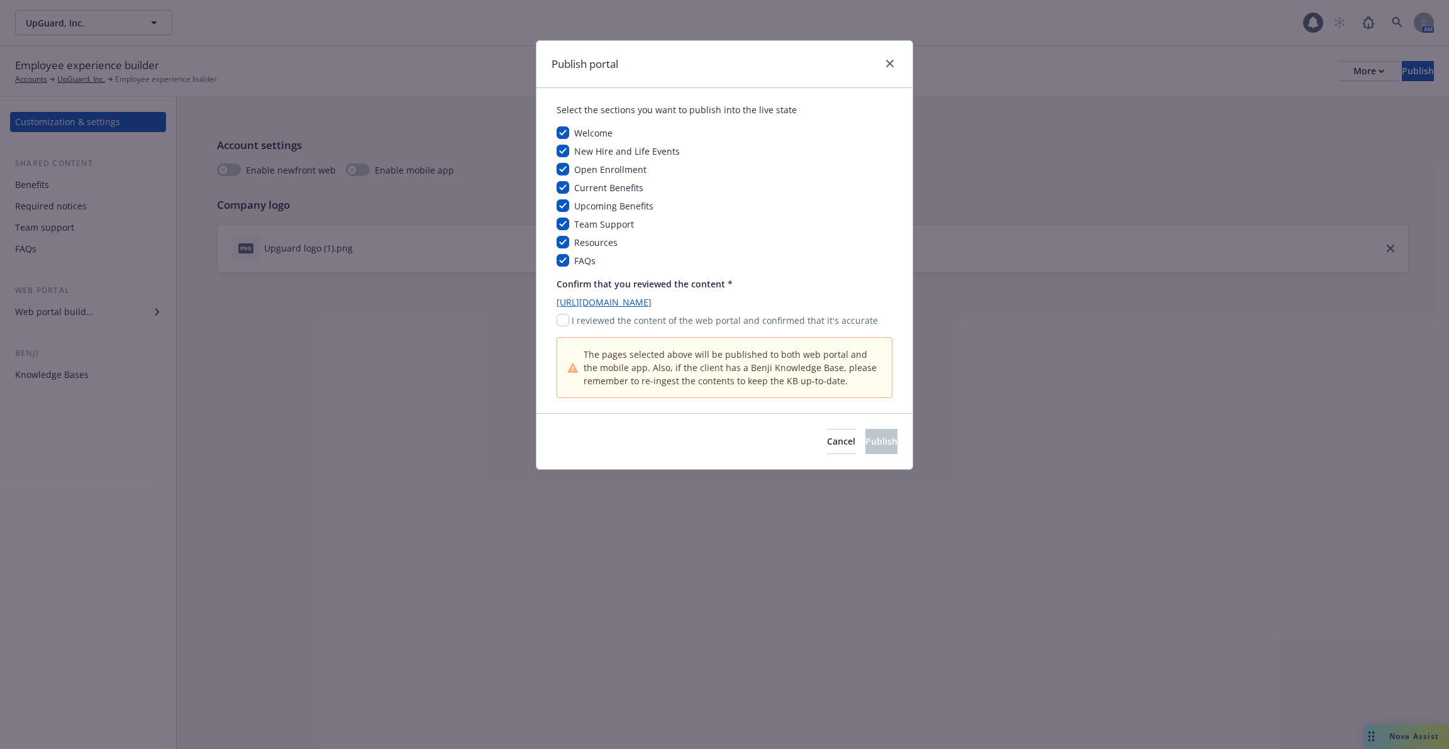
click at [826, 301] on link "https://app.newfront.com/employee/9c60ad6c-94d0-40b5-912c-3c46ba2626a7" at bounding box center [725, 302] width 336 height 13
click at [889, 72] on div at bounding box center [887, 64] width 20 height 16
click at [887, 53] on div "Publish portal" at bounding box center [724, 64] width 376 height 47
click at [888, 65] on icon "close" at bounding box center [890, 64] width 8 height 8
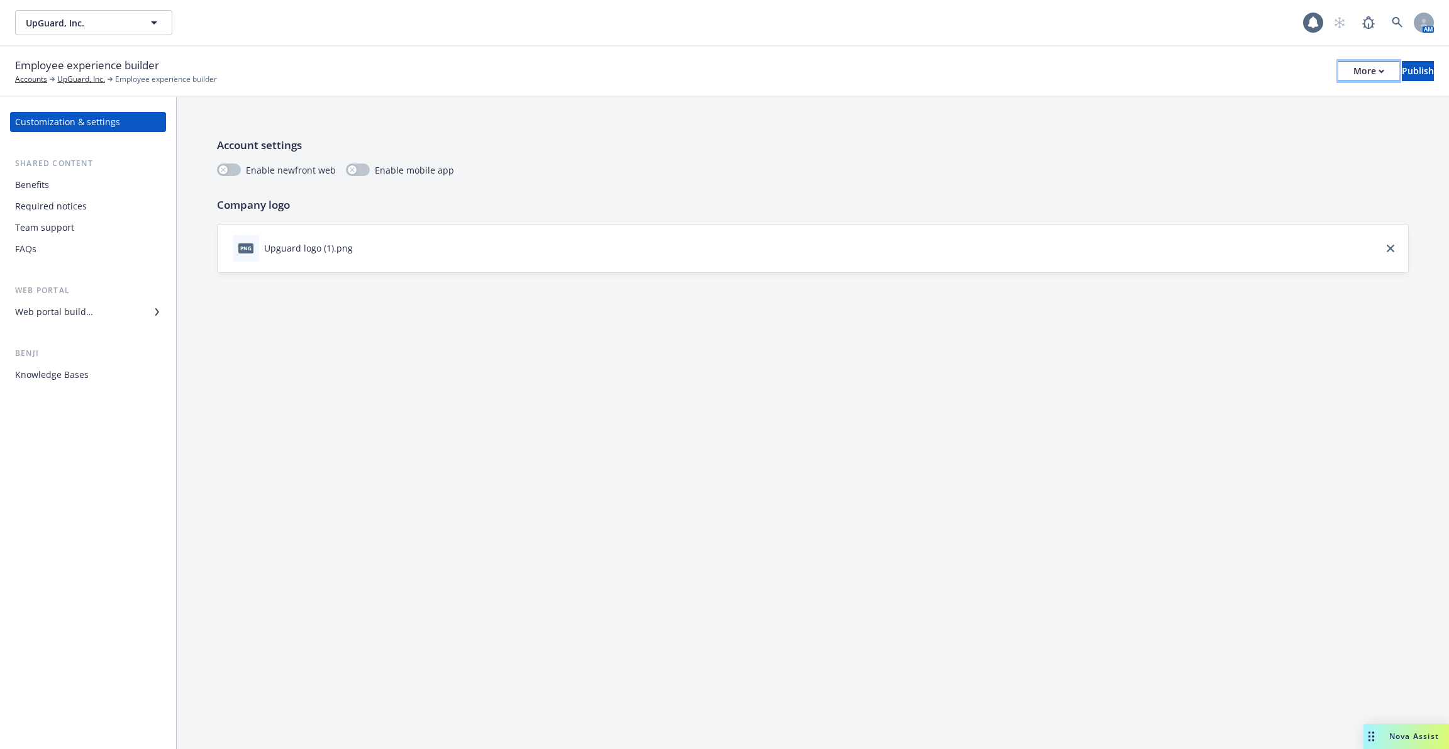
click at [1353, 77] on div "More" at bounding box center [1368, 71] width 31 height 19
click at [1367, 226] on div "png Upguard logo (1).png" at bounding box center [813, 249] width 1191 height 48
click at [1399, 25] on icon at bounding box center [1397, 22] width 11 height 11
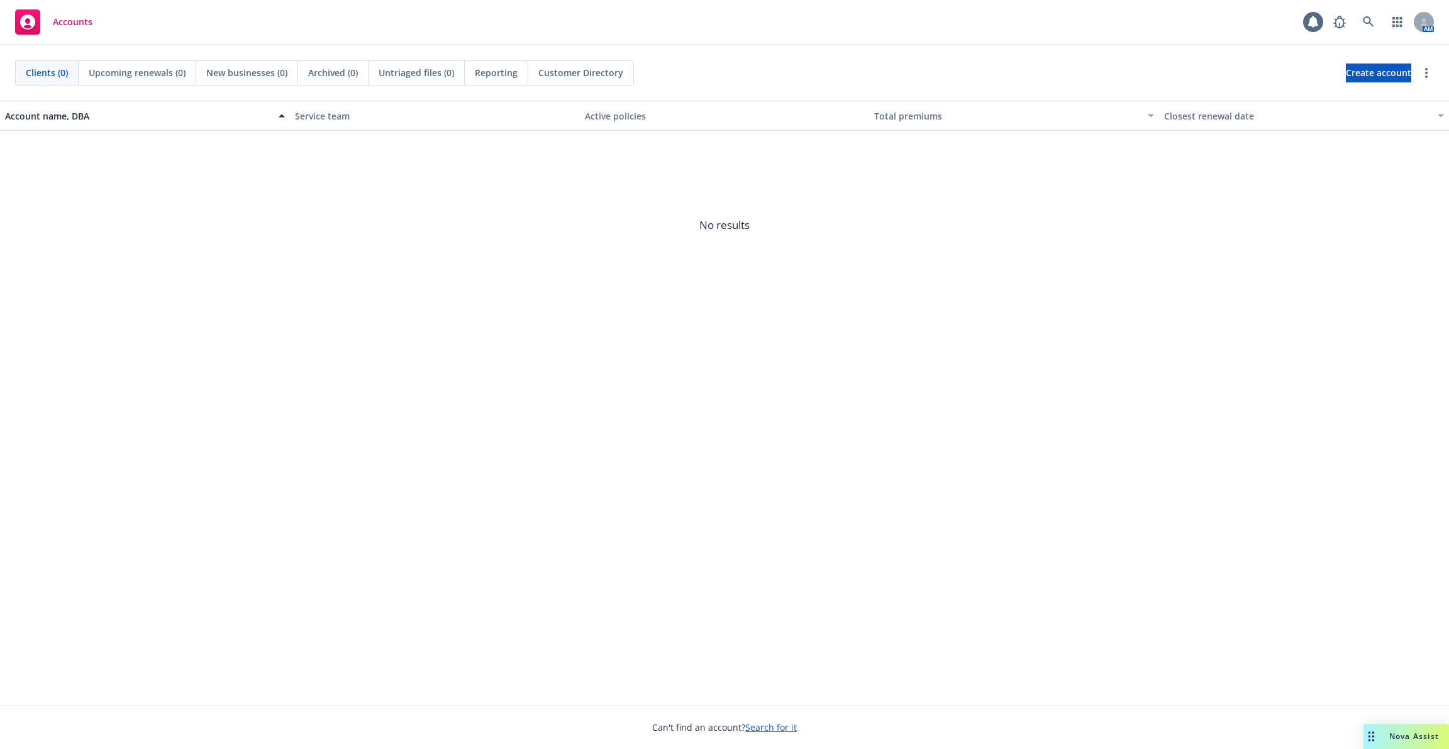
click at [1003, 30] on div "Accounts 1 AM" at bounding box center [724, 22] width 1449 height 45
click at [1365, 23] on icon at bounding box center [1368, 21] width 11 height 11
click at [1372, 24] on icon at bounding box center [1368, 21] width 11 height 11
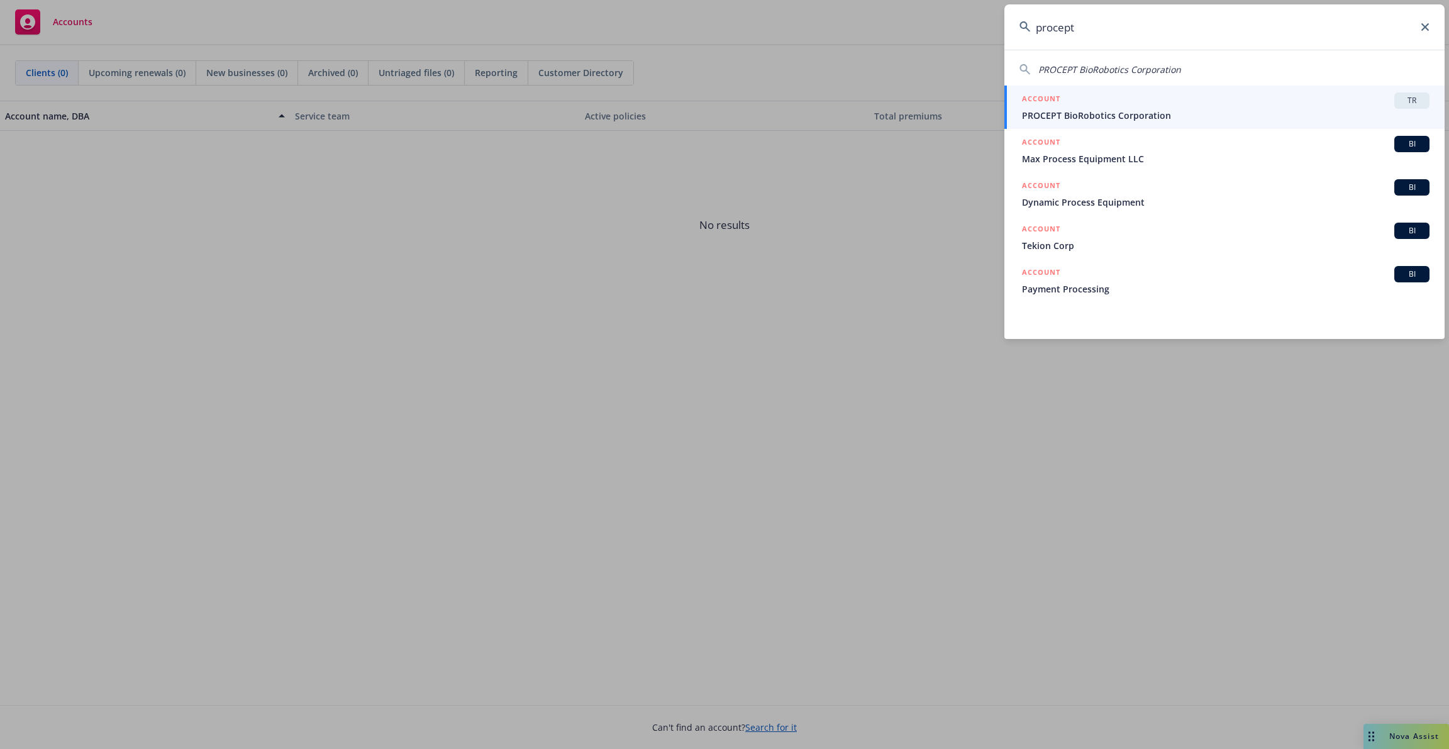
type input "procept"
click at [1199, 104] on div "ACCOUNT TR" at bounding box center [1226, 100] width 408 height 16
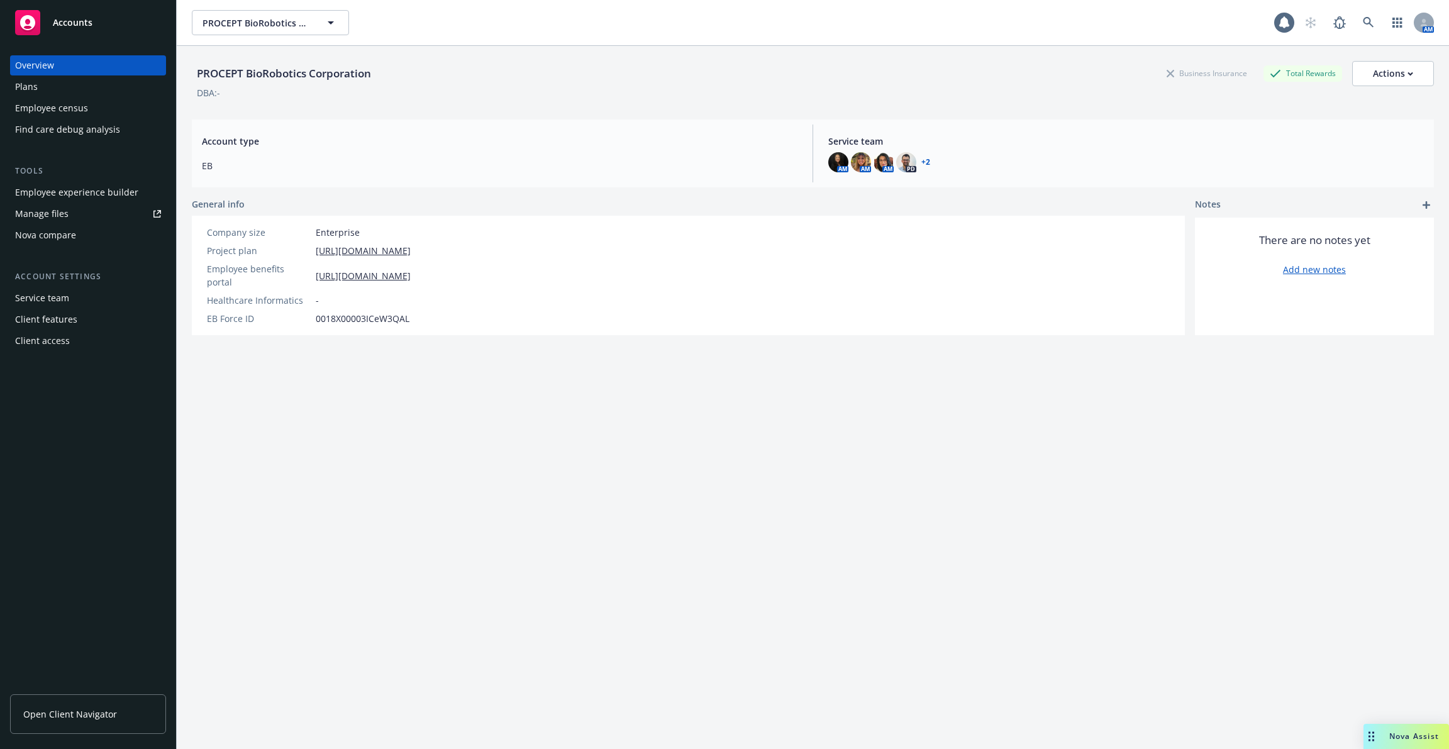
click at [350, 72] on div "PROCEPT BioRobotics Corporation" at bounding box center [284, 73] width 184 height 16
copy div "PROCEPT BioRobotics Corporation"
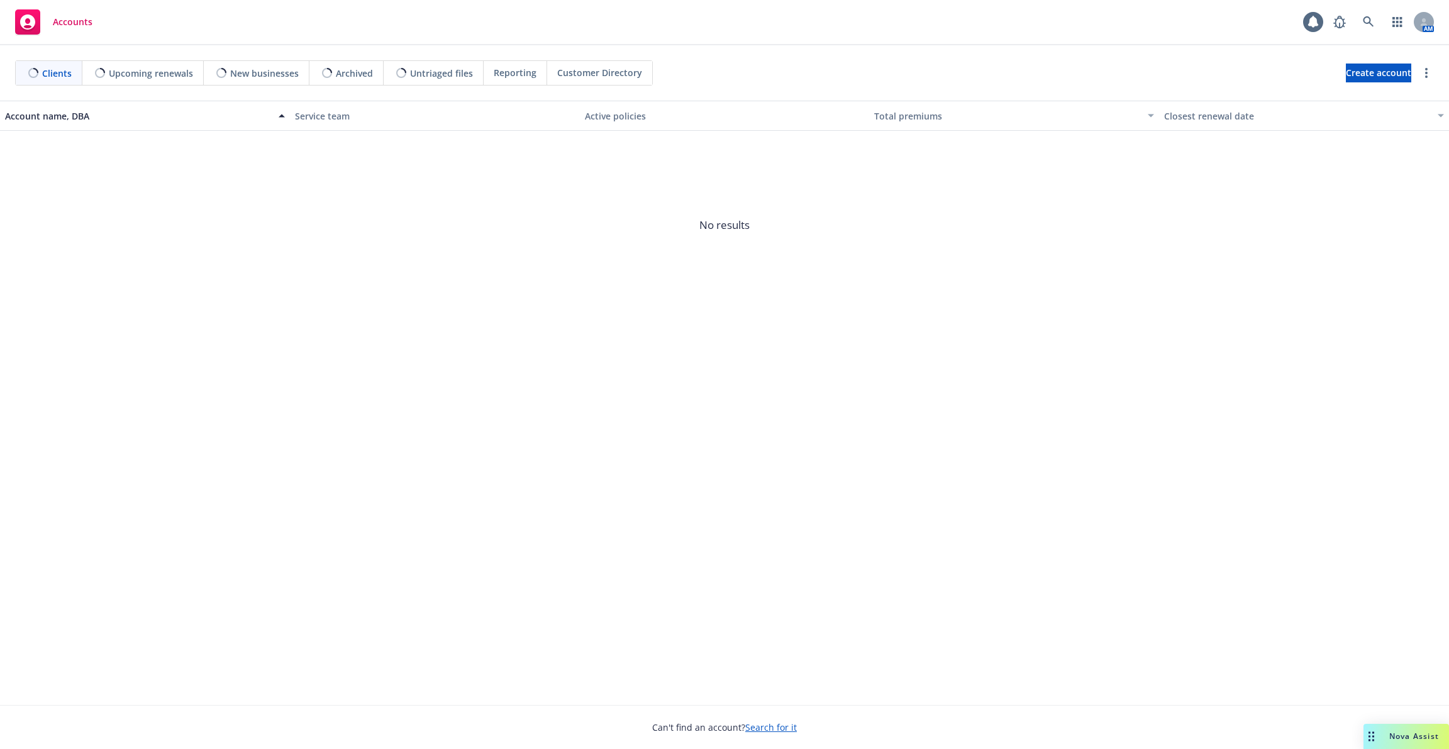
click at [637, 91] on div "Clients Upcoming renewals New businesses Archived Untriaged files Reporting Cus…" at bounding box center [724, 72] width 1449 height 55
